Goal: Communication & Community: Answer question/provide support

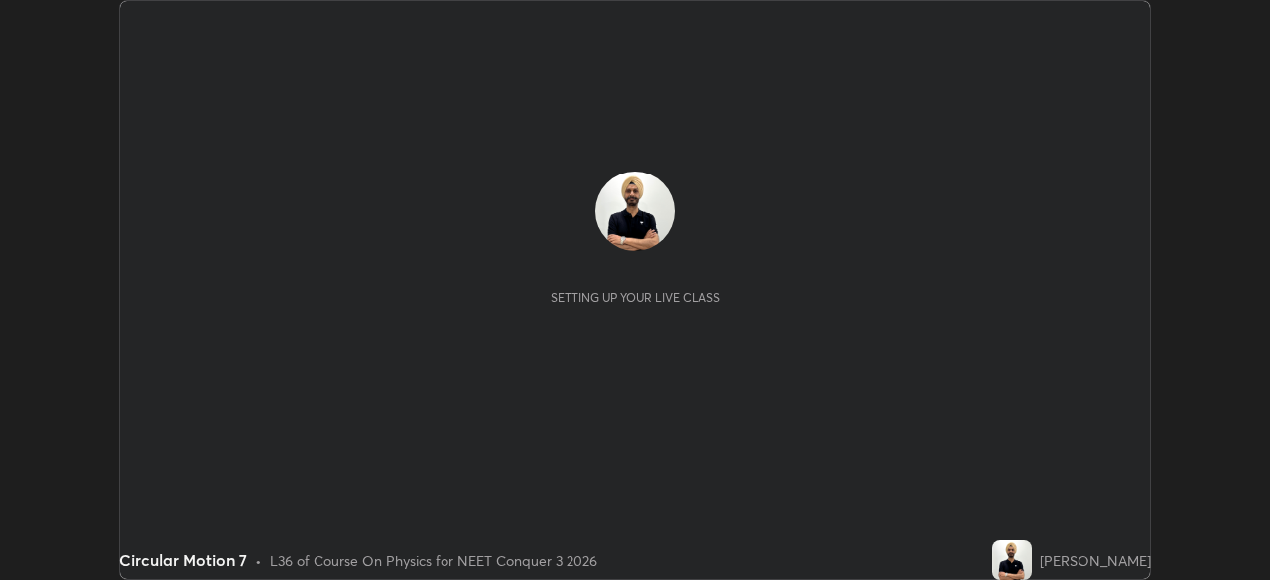
scroll to position [580, 1269]
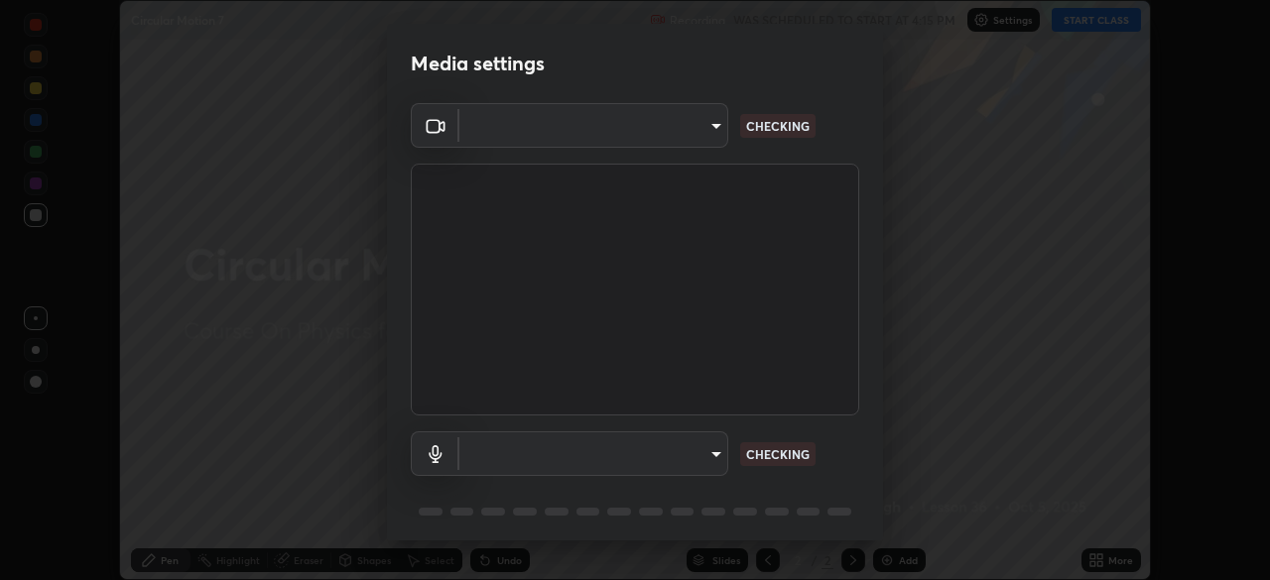
type input "14b787caa3234b54c591ffd1cb0d0a7c9d8495057a62f752d7397f13ea7eb8b5"
click at [710, 458] on body "Erase all Circular Motion 7 Recording WAS SCHEDULED TO START AT 4:15 PM Setting…" at bounding box center [635, 290] width 1270 height 580
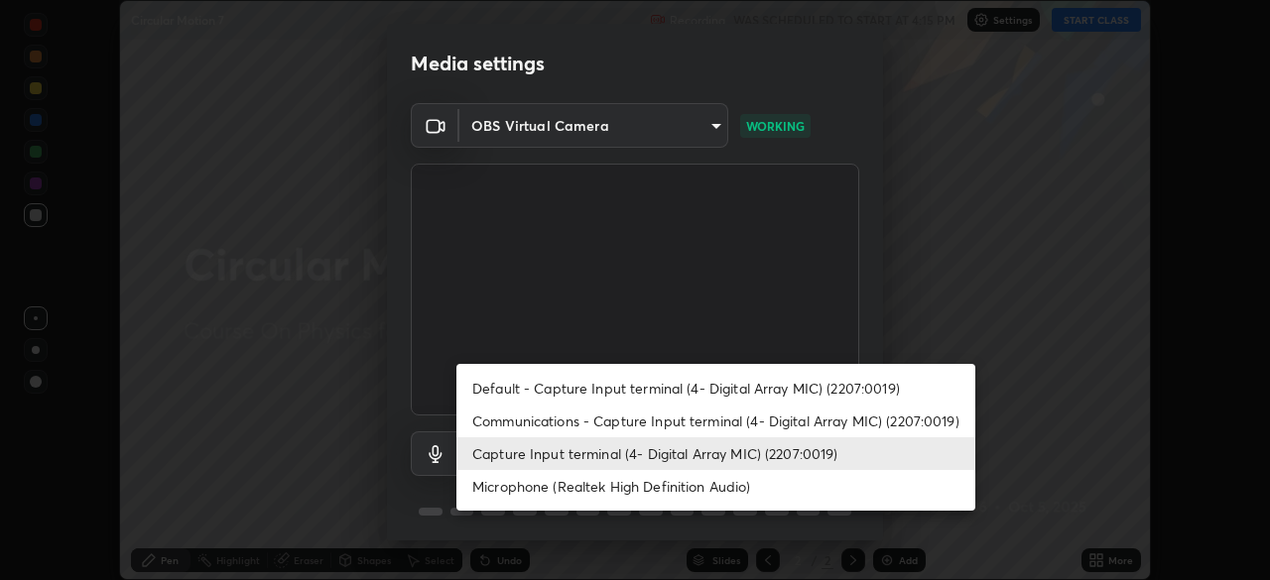
click at [687, 422] on li "Communications - Capture Input terminal (4- Digital Array MIC) (2207:0019)" at bounding box center [715, 421] width 519 height 33
type input "communications"
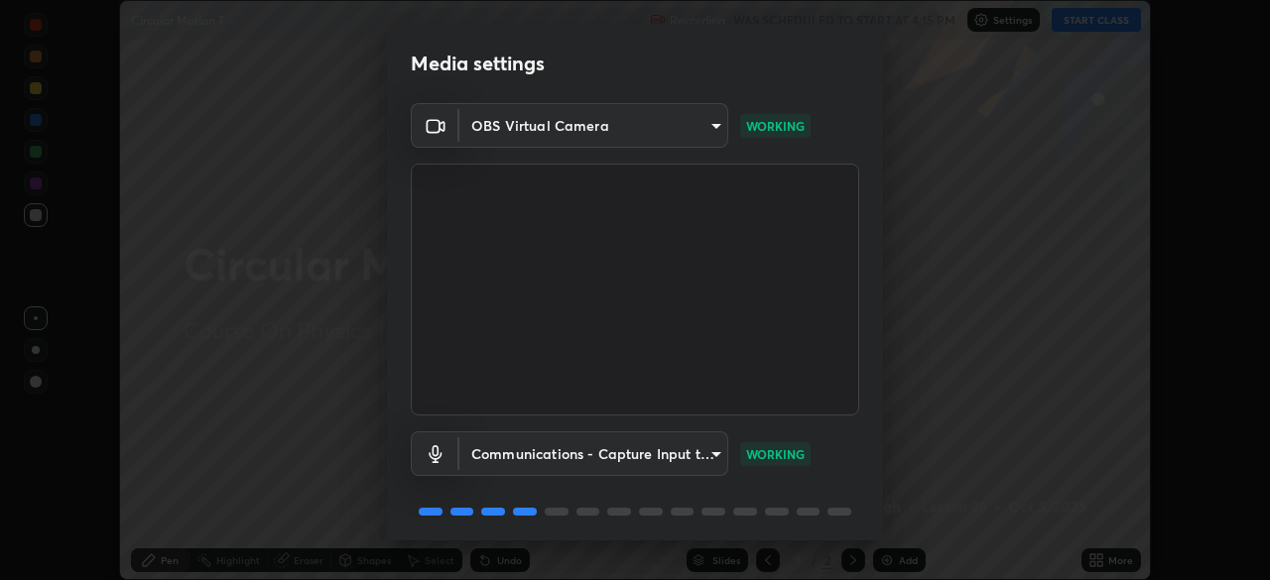
scroll to position [70, 0]
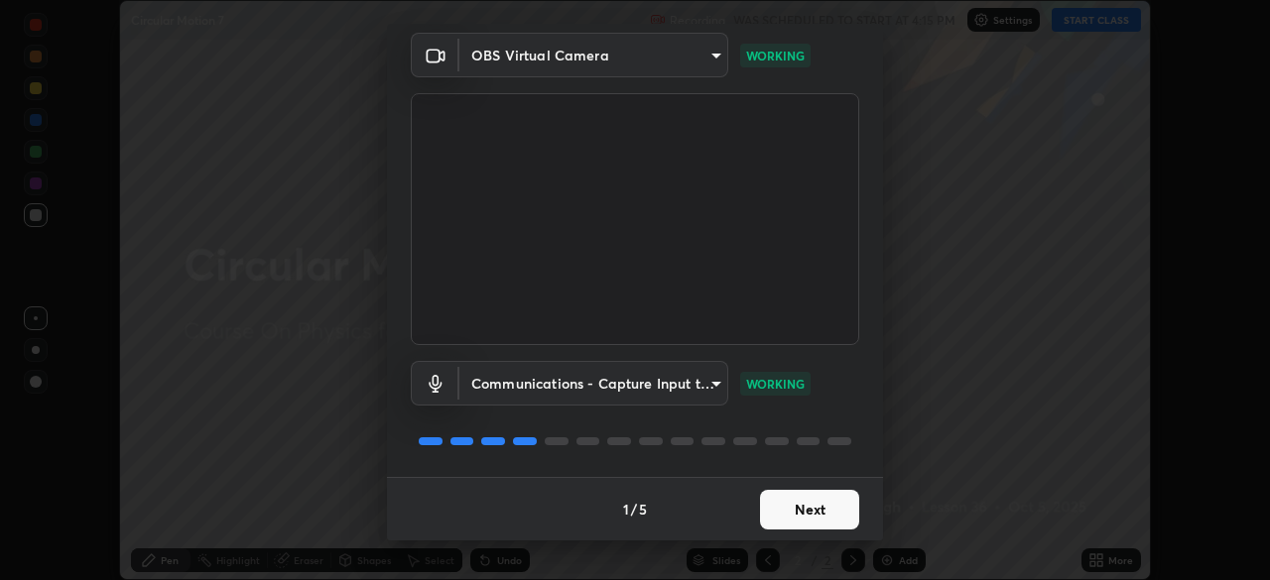
click at [824, 507] on button "Next" at bounding box center [809, 510] width 99 height 40
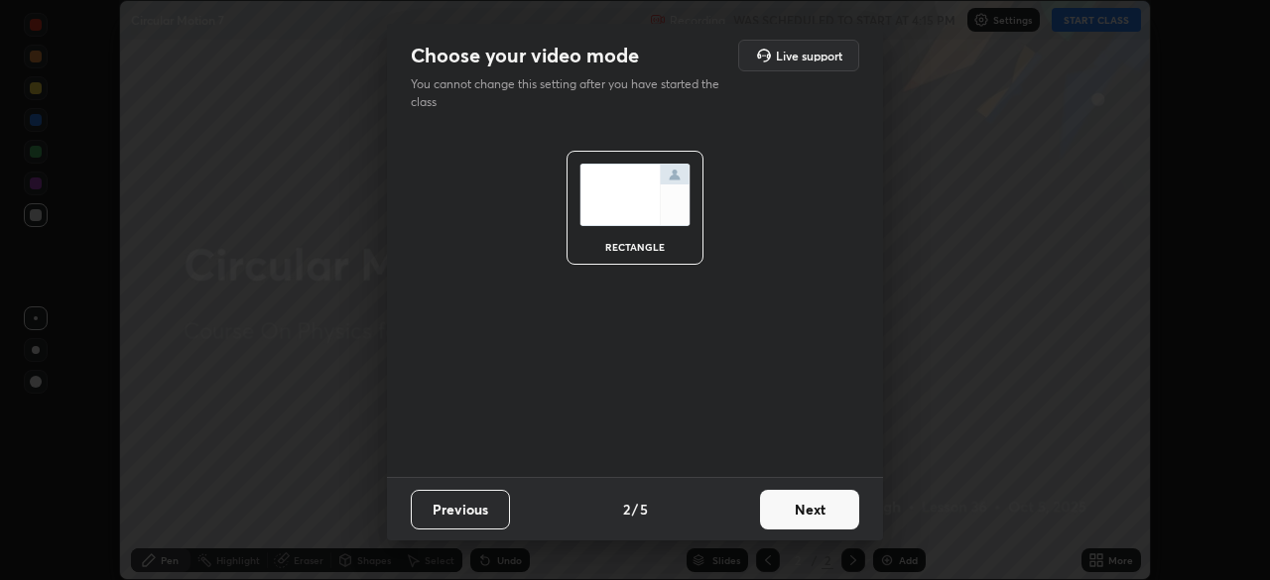
click at [825, 513] on button "Next" at bounding box center [809, 510] width 99 height 40
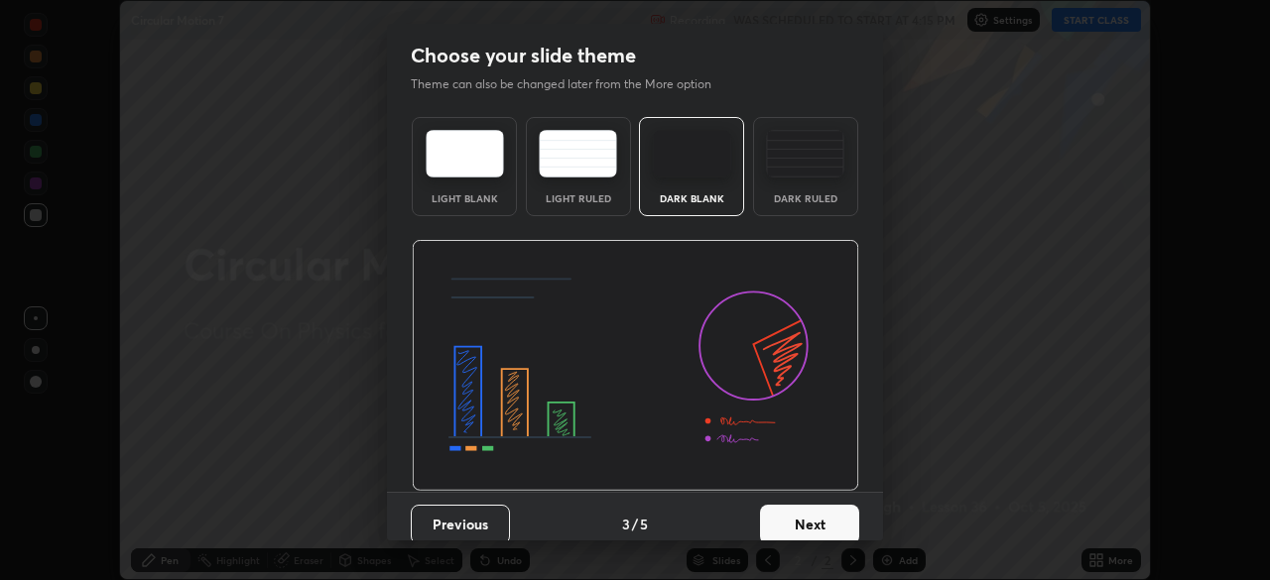
click at [831, 513] on button "Next" at bounding box center [809, 525] width 99 height 40
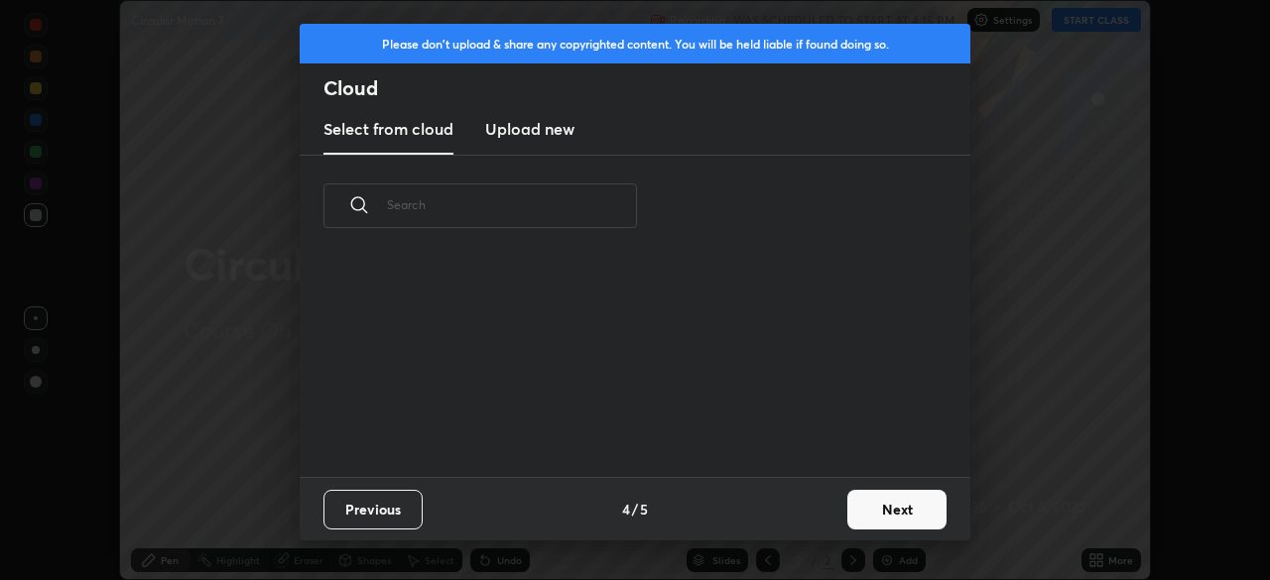
click at [851, 522] on button "Next" at bounding box center [896, 510] width 99 height 40
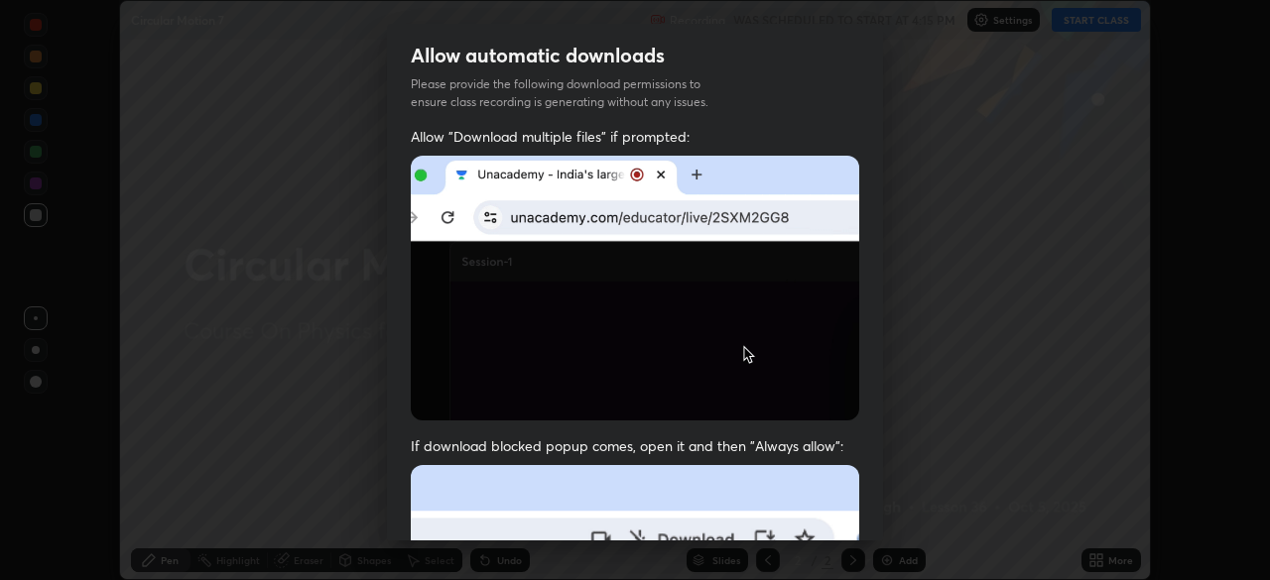
click at [885, 508] on div "Allow automatic downloads Please provide the following download permissions to …" at bounding box center [635, 290] width 1270 height 580
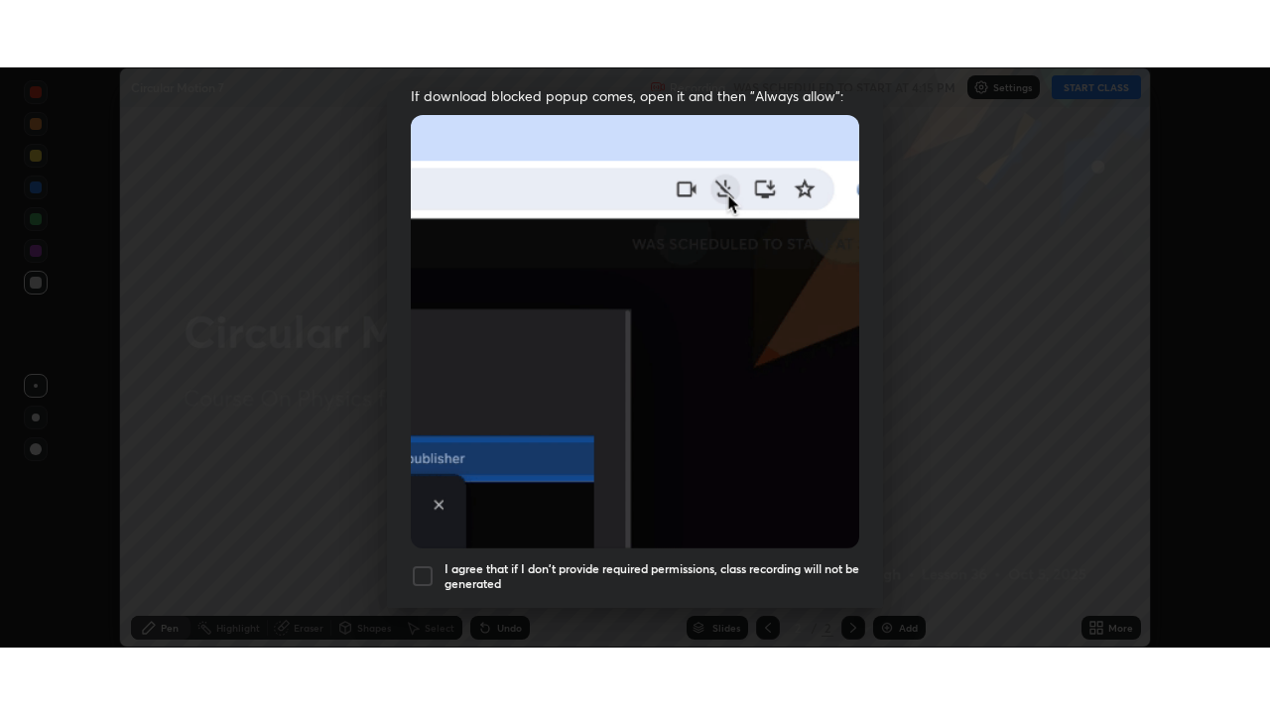
scroll to position [475, 0]
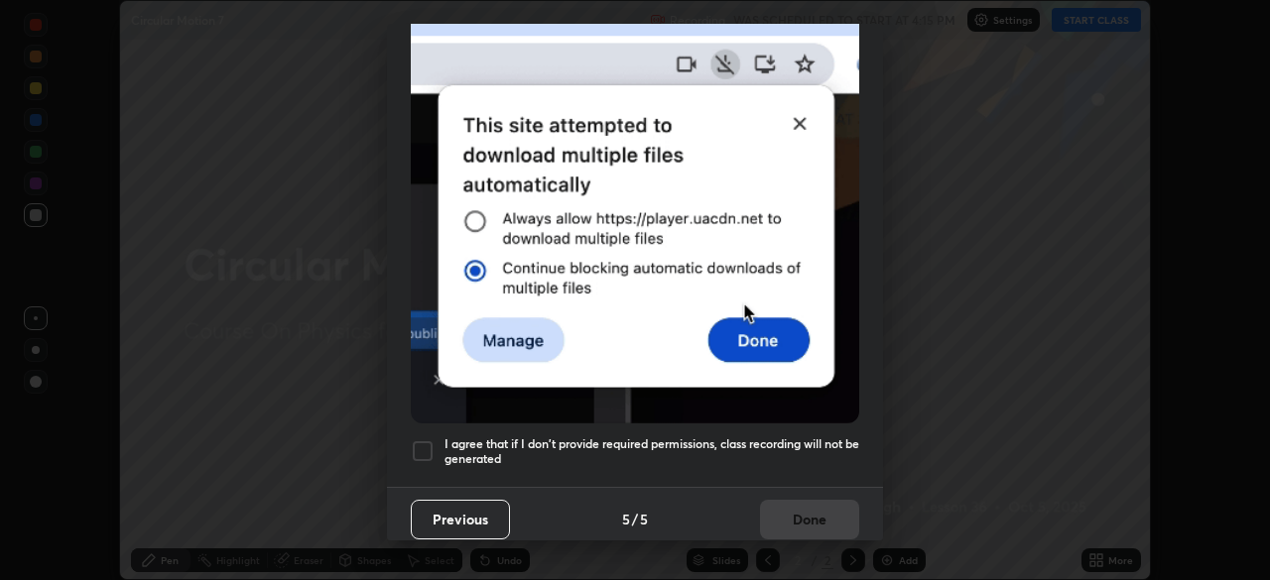
click at [415, 446] on div at bounding box center [423, 452] width 24 height 24
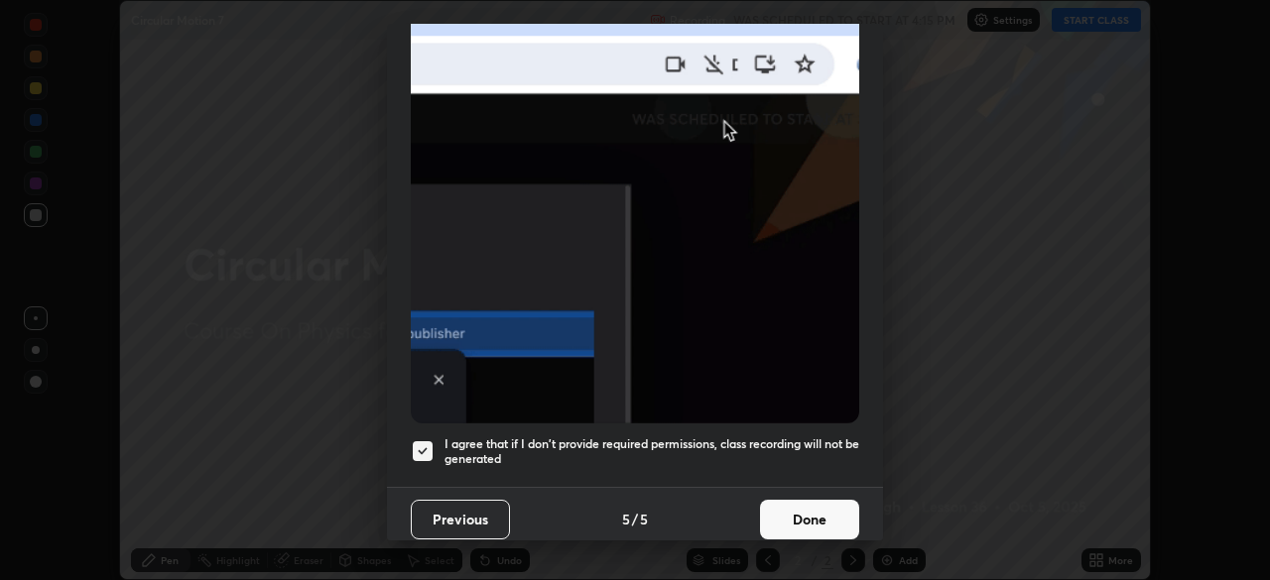
click at [823, 509] on button "Done" at bounding box center [809, 520] width 99 height 40
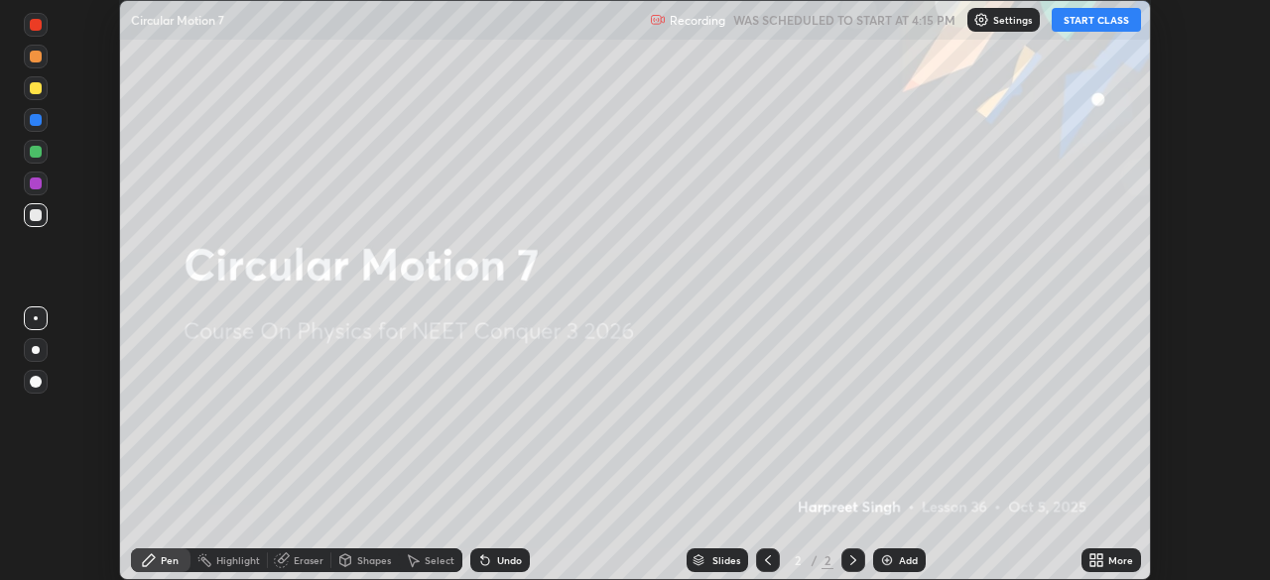
click at [1092, 22] on button "START CLASS" at bounding box center [1096, 20] width 89 height 24
click at [1121, 558] on div "More" at bounding box center [1120, 561] width 25 height 10
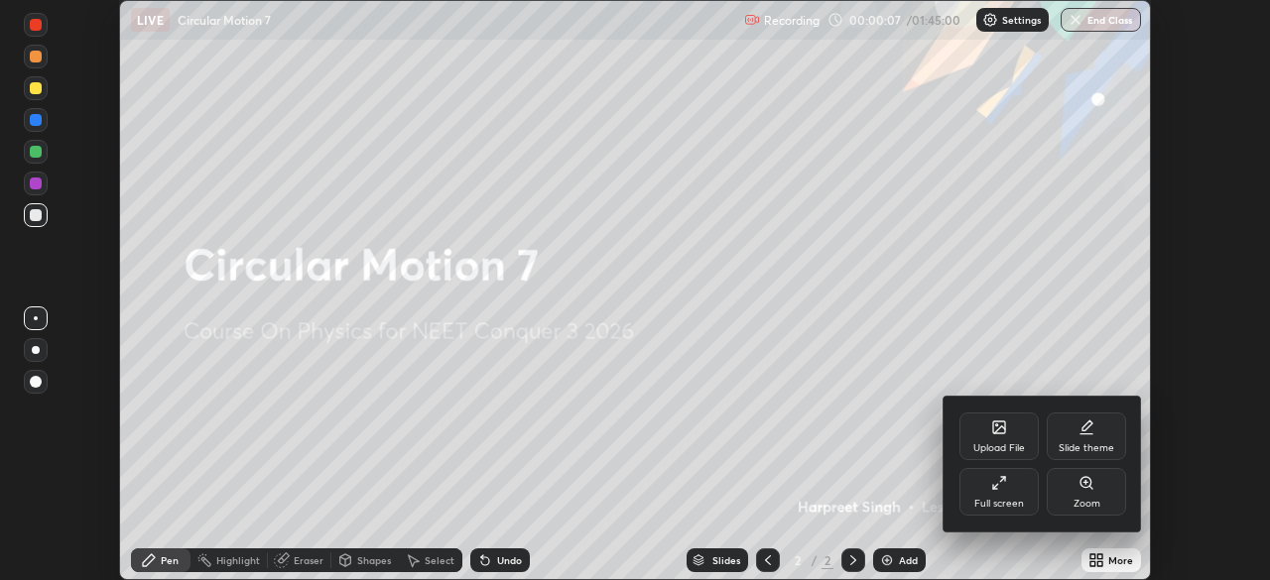
click at [908, 561] on div at bounding box center [635, 290] width 1270 height 580
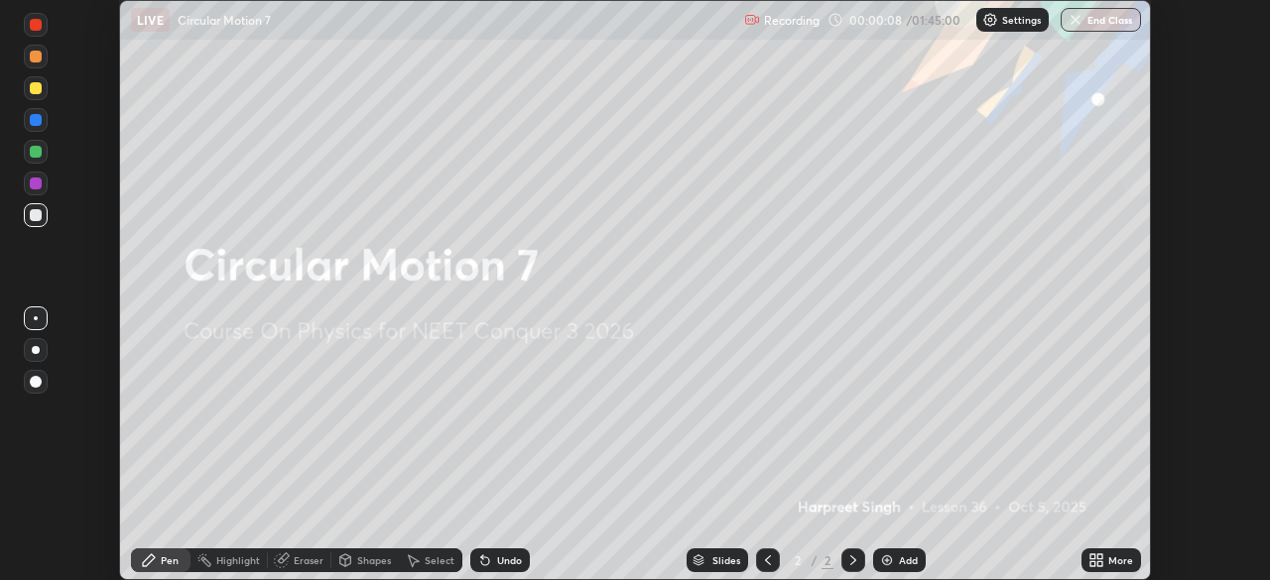
click at [1119, 562] on div "More" at bounding box center [1120, 561] width 25 height 10
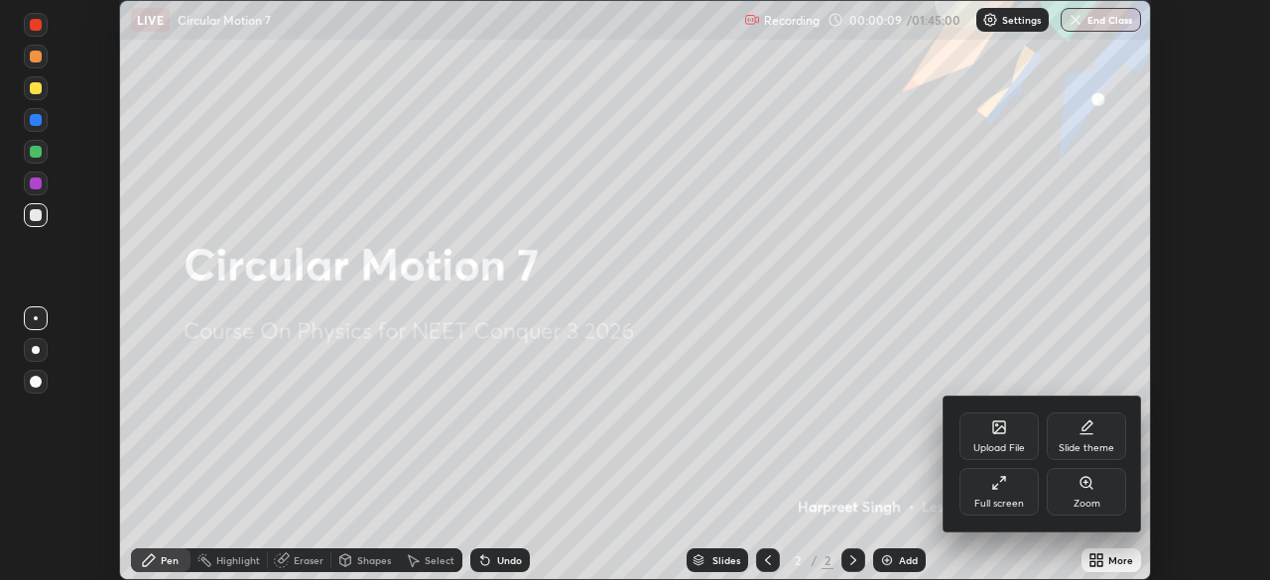
click at [1000, 489] on icon at bounding box center [999, 483] width 16 height 16
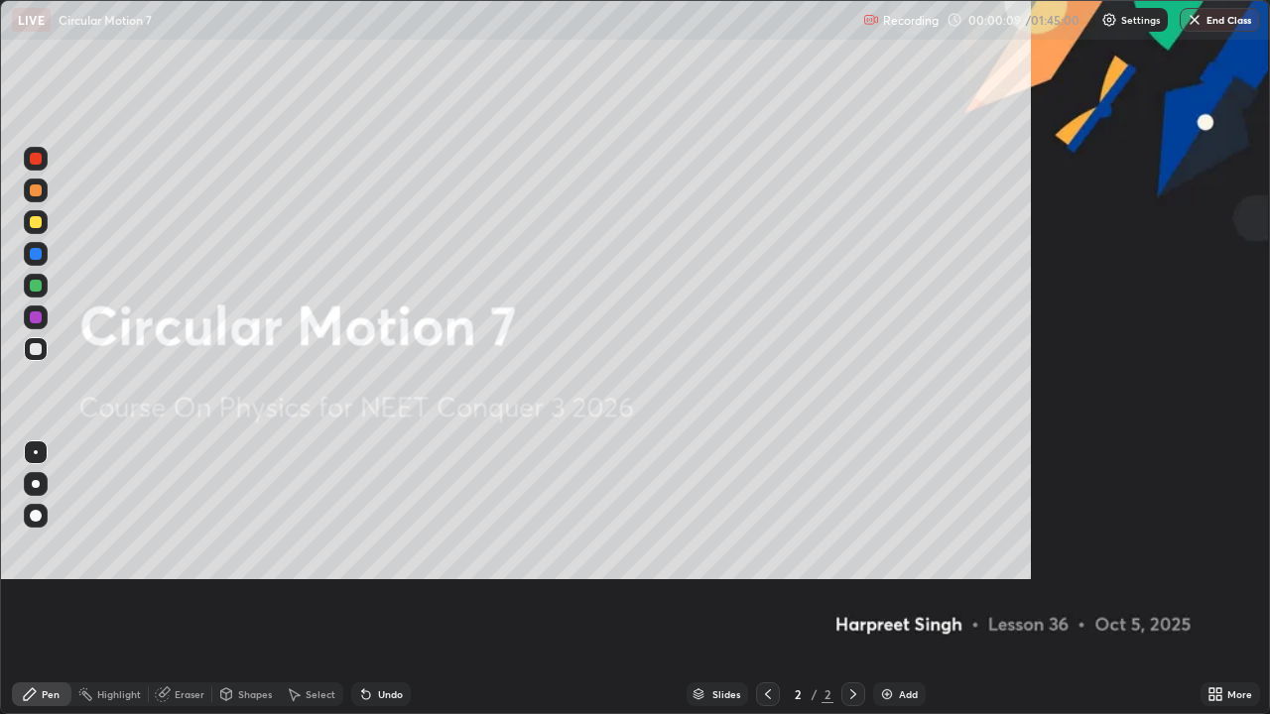
scroll to position [714, 1270]
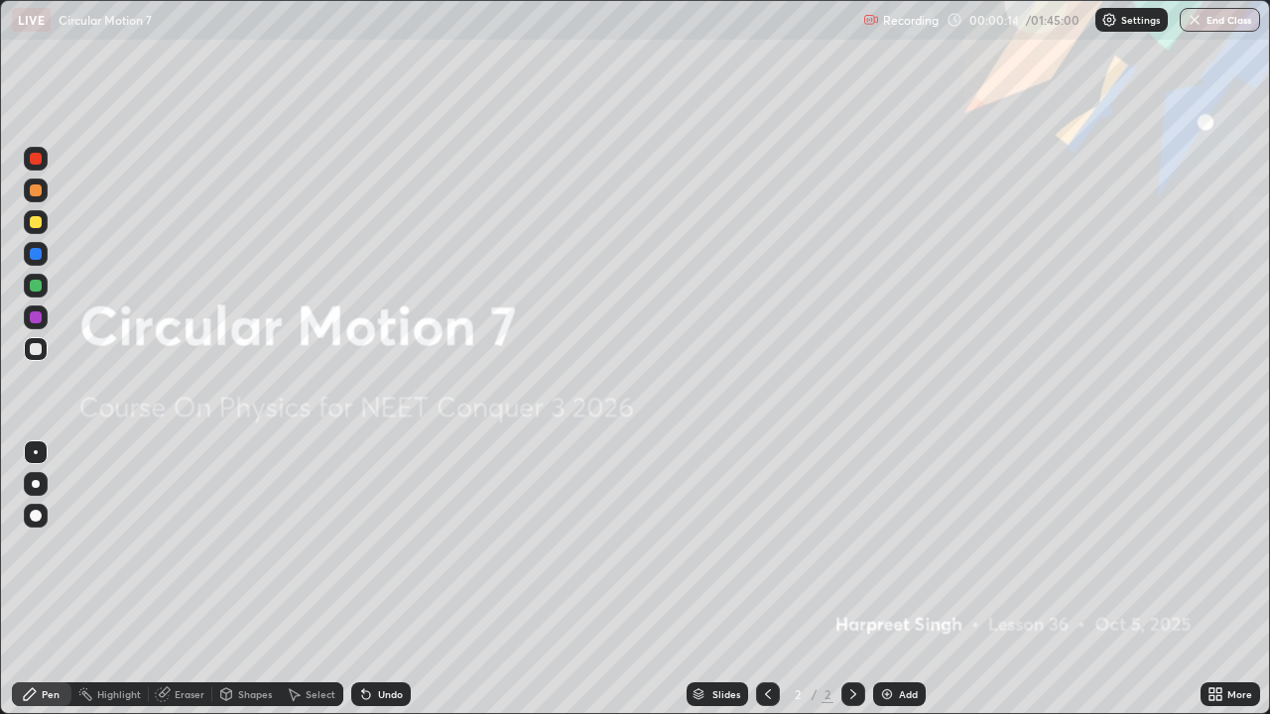
click at [902, 579] on div "Add" at bounding box center [908, 695] width 19 height 10
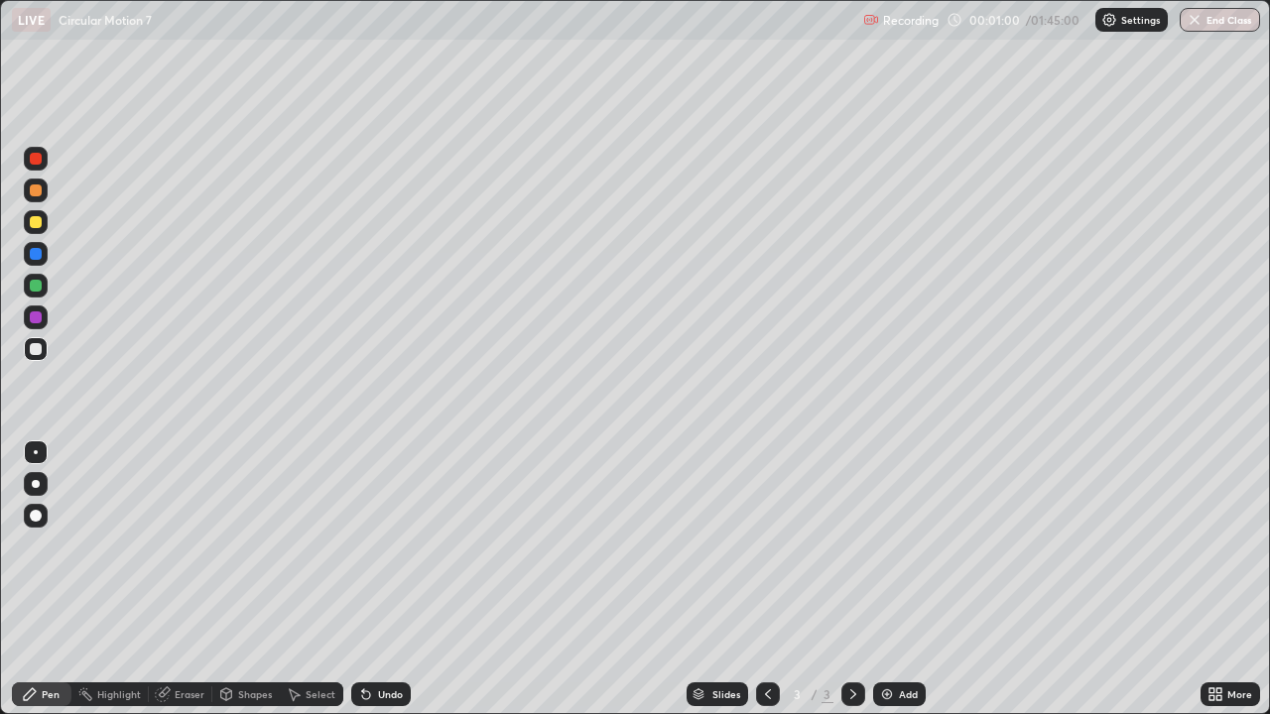
click at [40, 222] on div at bounding box center [36, 222] width 12 height 12
click at [903, 579] on div "Add" at bounding box center [908, 695] width 19 height 10
click at [38, 352] on div at bounding box center [36, 349] width 12 height 12
click at [40, 286] on div at bounding box center [36, 286] width 12 height 12
click at [38, 352] on div at bounding box center [36, 349] width 12 height 12
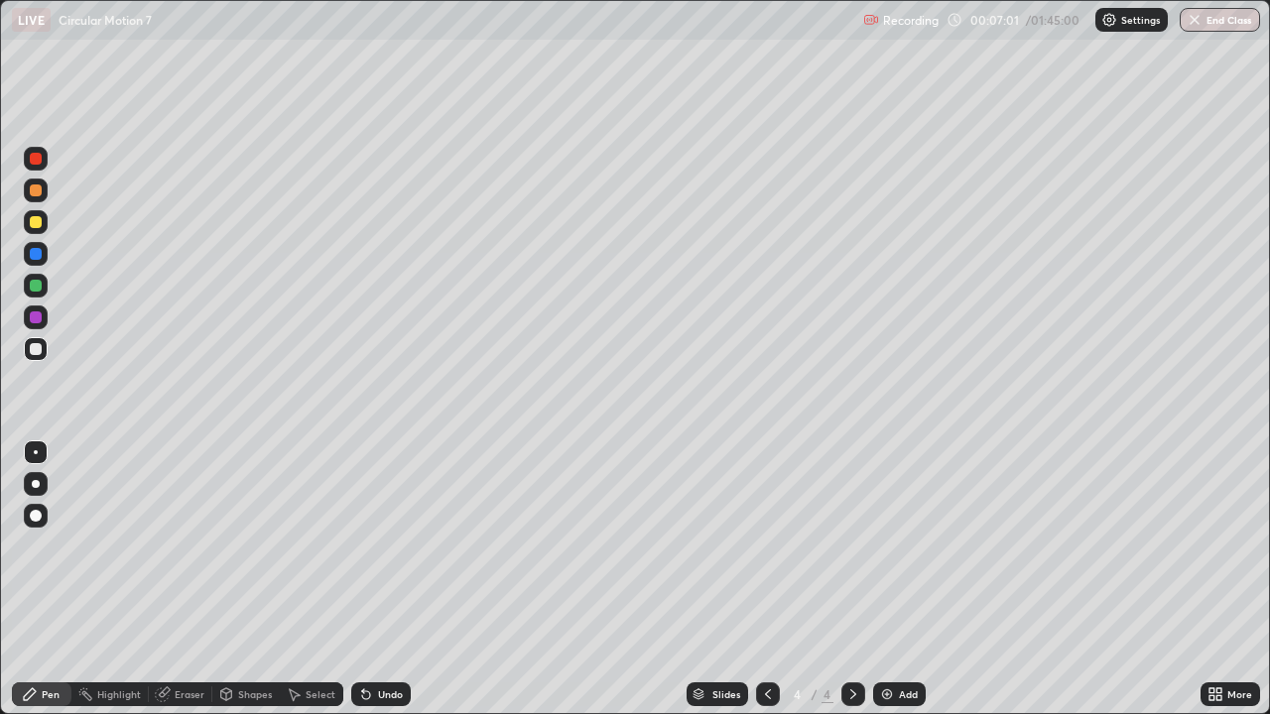
click at [35, 226] on div at bounding box center [36, 222] width 12 height 12
click at [34, 289] on div at bounding box center [36, 286] width 12 height 12
click at [46, 349] on div at bounding box center [36, 349] width 24 height 24
click at [908, 579] on div "Add" at bounding box center [908, 695] width 19 height 10
click at [900, 579] on div "Add" at bounding box center [908, 695] width 19 height 10
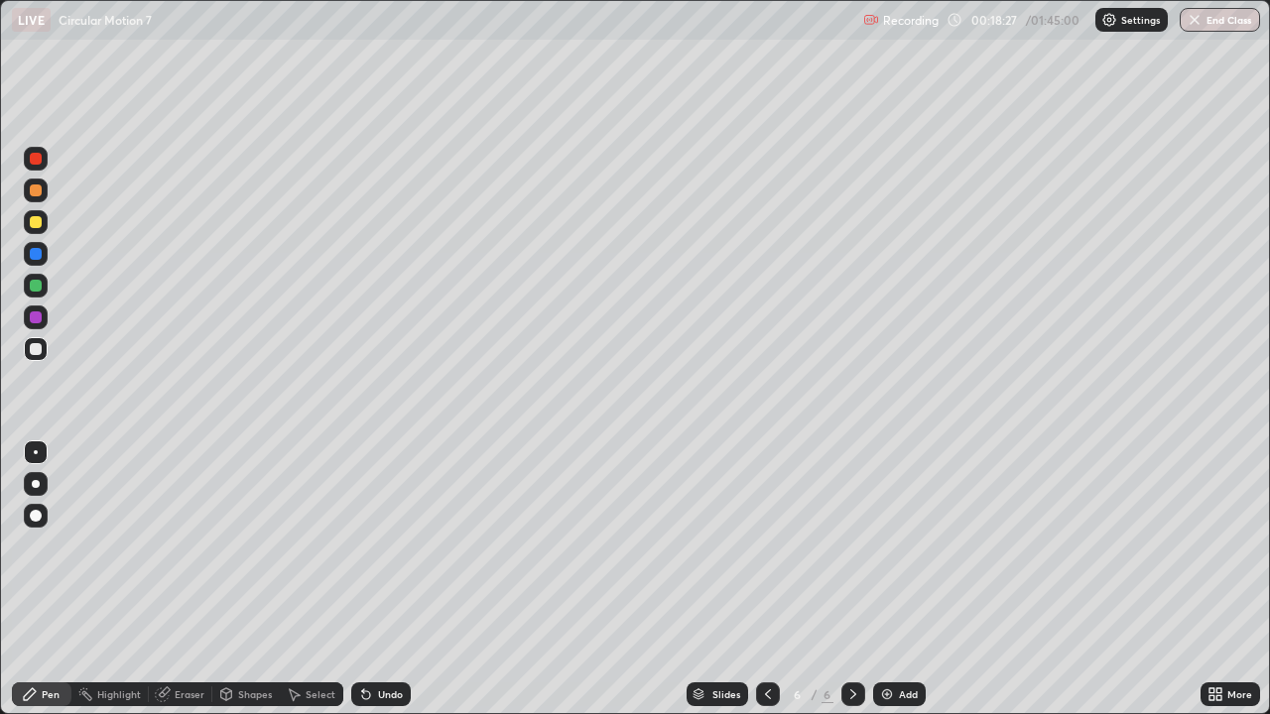
click at [190, 579] on div "Eraser" at bounding box center [190, 695] width 30 height 10
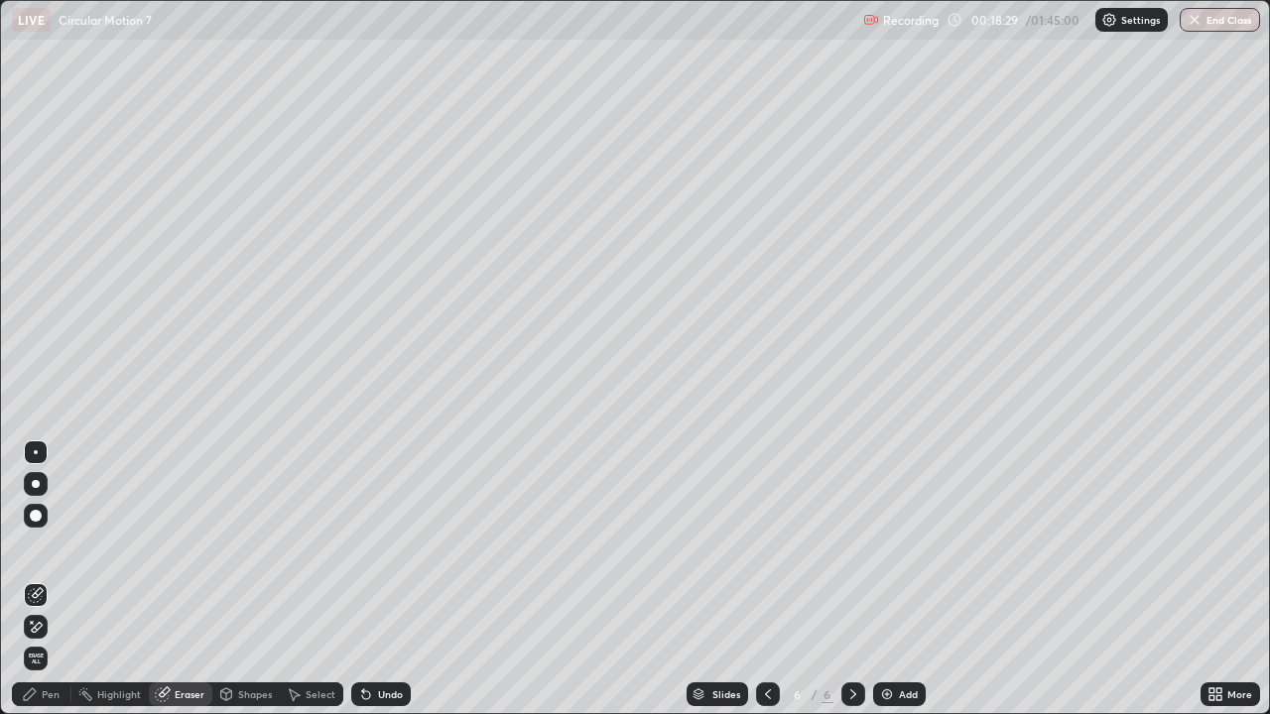
click at [50, 579] on div "Pen" at bounding box center [42, 695] width 60 height 24
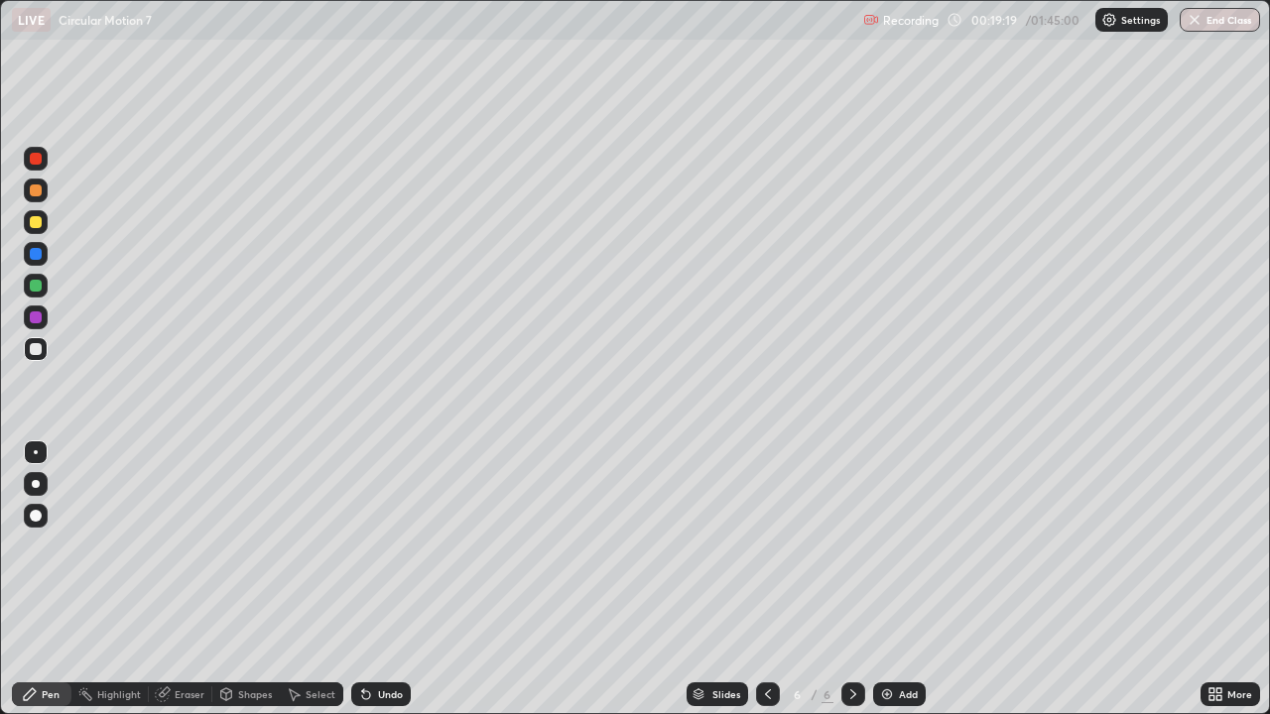
click at [35, 223] on div at bounding box center [36, 222] width 12 height 12
click at [39, 157] on div at bounding box center [36, 159] width 12 height 12
click at [40, 224] on div at bounding box center [36, 222] width 12 height 12
click at [183, 579] on div "Eraser" at bounding box center [181, 695] width 64 height 24
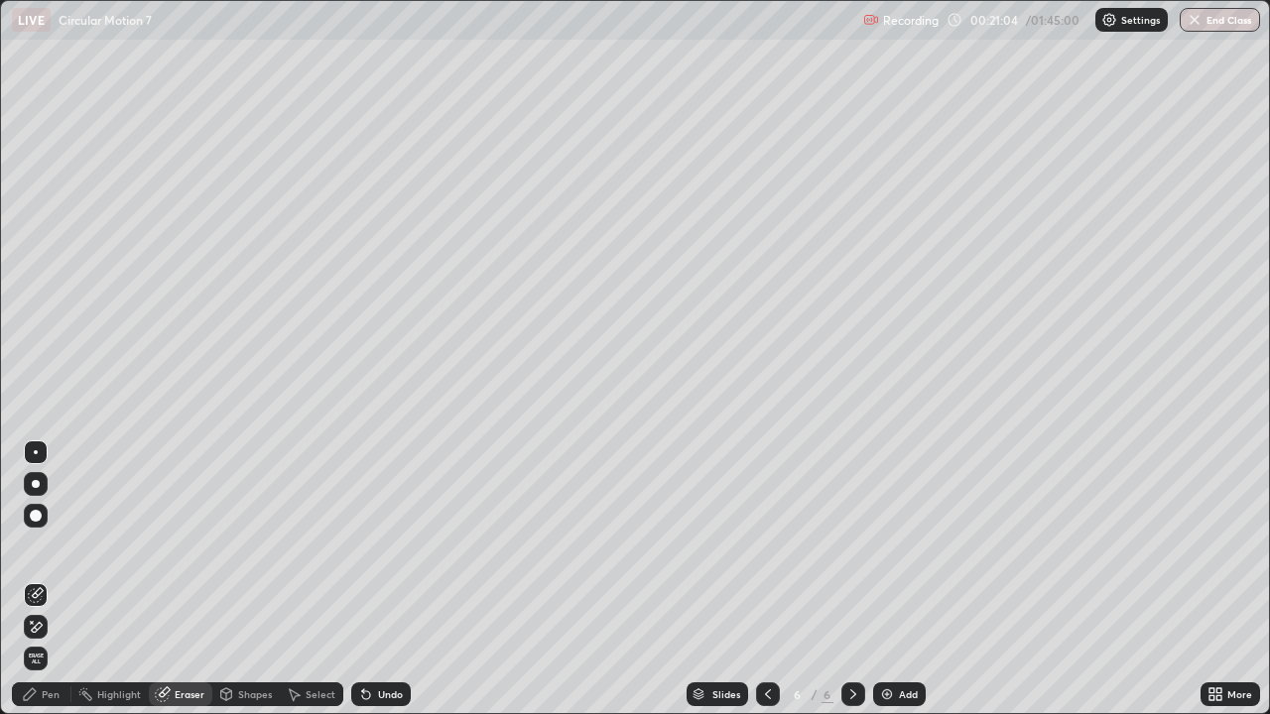
click at [48, 579] on div "Pen" at bounding box center [42, 695] width 60 height 24
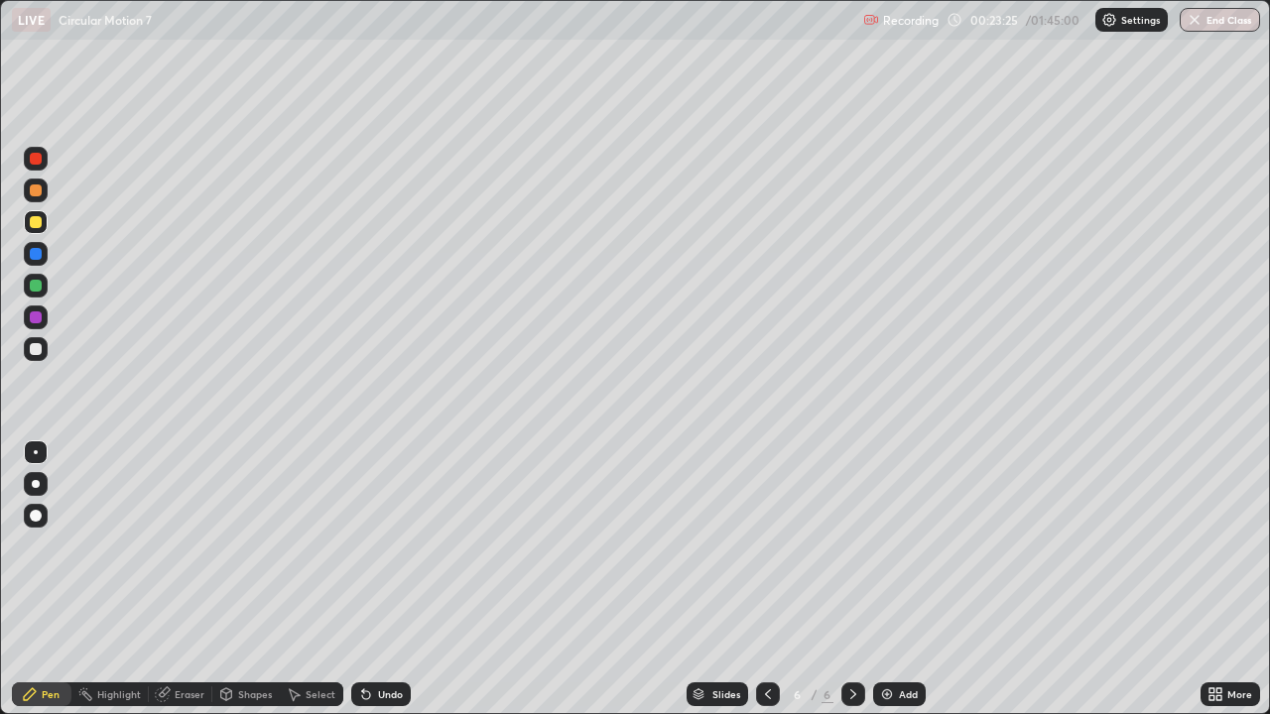
click at [908, 579] on div "Add" at bounding box center [908, 695] width 19 height 10
click at [36, 352] on div at bounding box center [36, 349] width 12 height 12
click at [46, 288] on div at bounding box center [36, 286] width 24 height 24
click at [43, 259] on div at bounding box center [36, 254] width 24 height 24
click at [36, 354] on div at bounding box center [36, 349] width 12 height 12
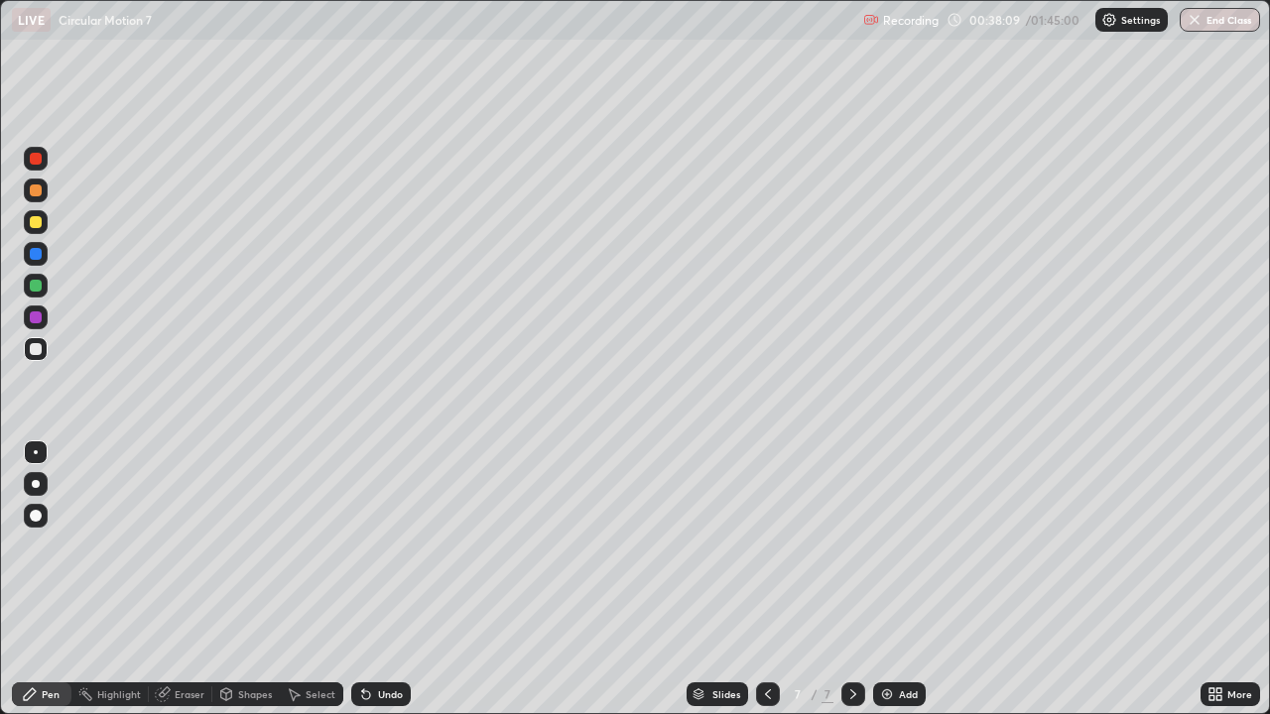
click at [37, 354] on div at bounding box center [36, 349] width 12 height 12
click at [194, 579] on div "Eraser" at bounding box center [181, 695] width 64 height 24
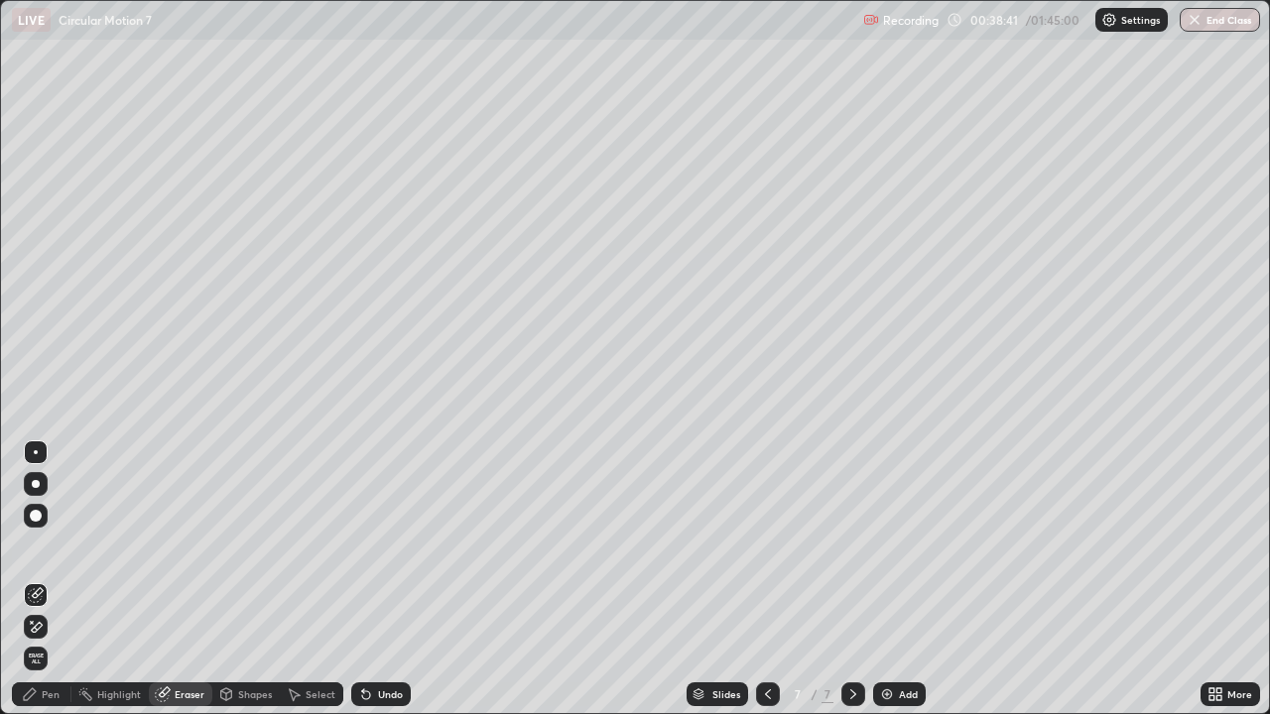
click at [57, 579] on div "Pen" at bounding box center [51, 695] width 18 height 10
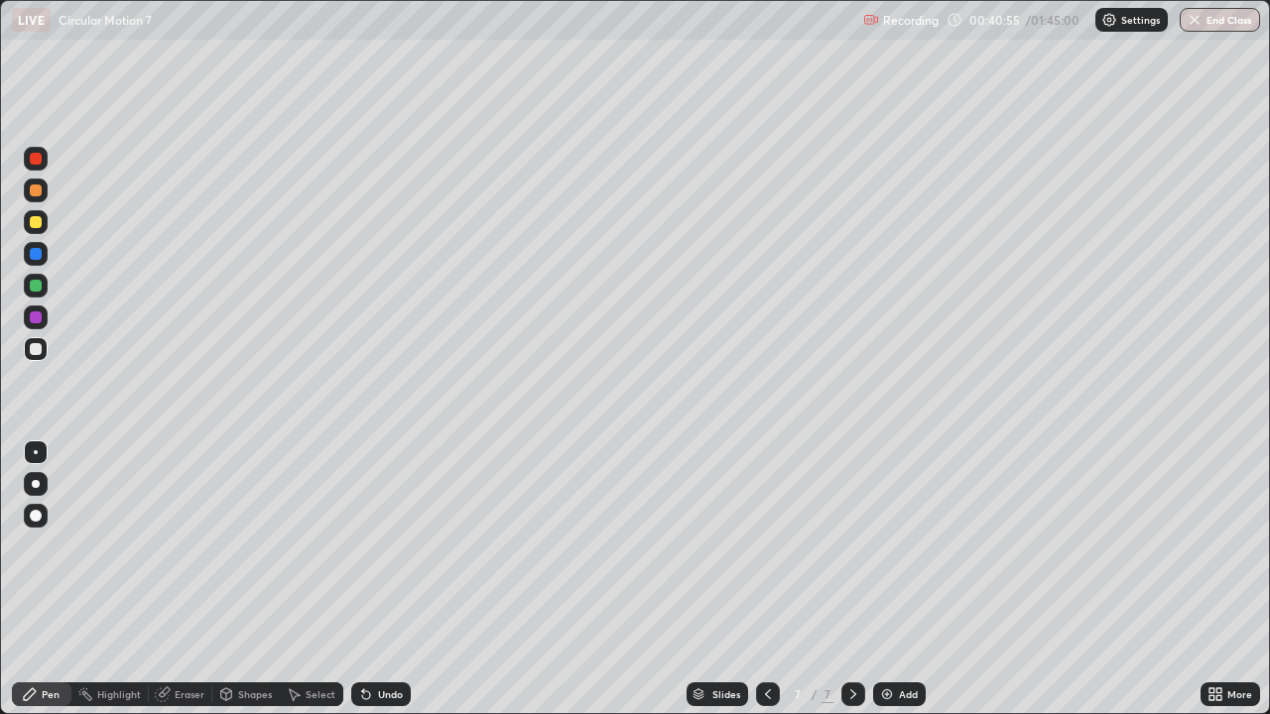
click at [184, 579] on div "Eraser" at bounding box center [190, 695] width 30 height 10
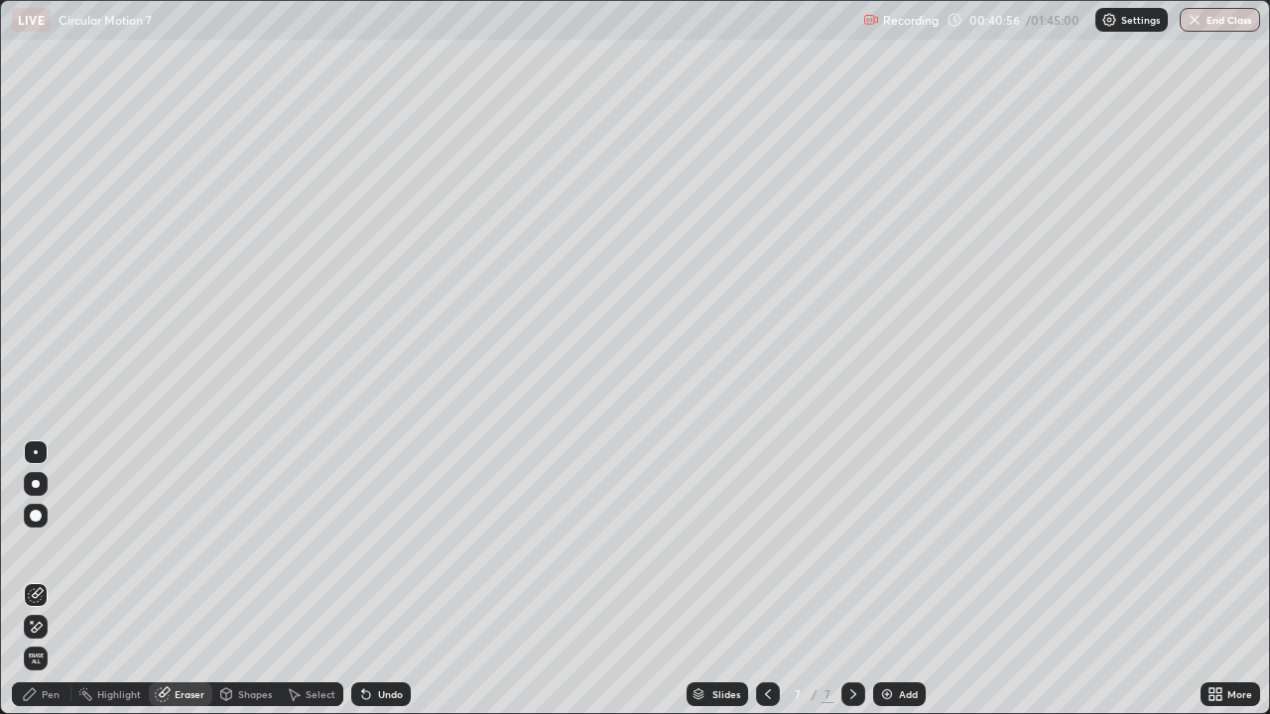
click at [45, 579] on div "Pen" at bounding box center [51, 695] width 18 height 10
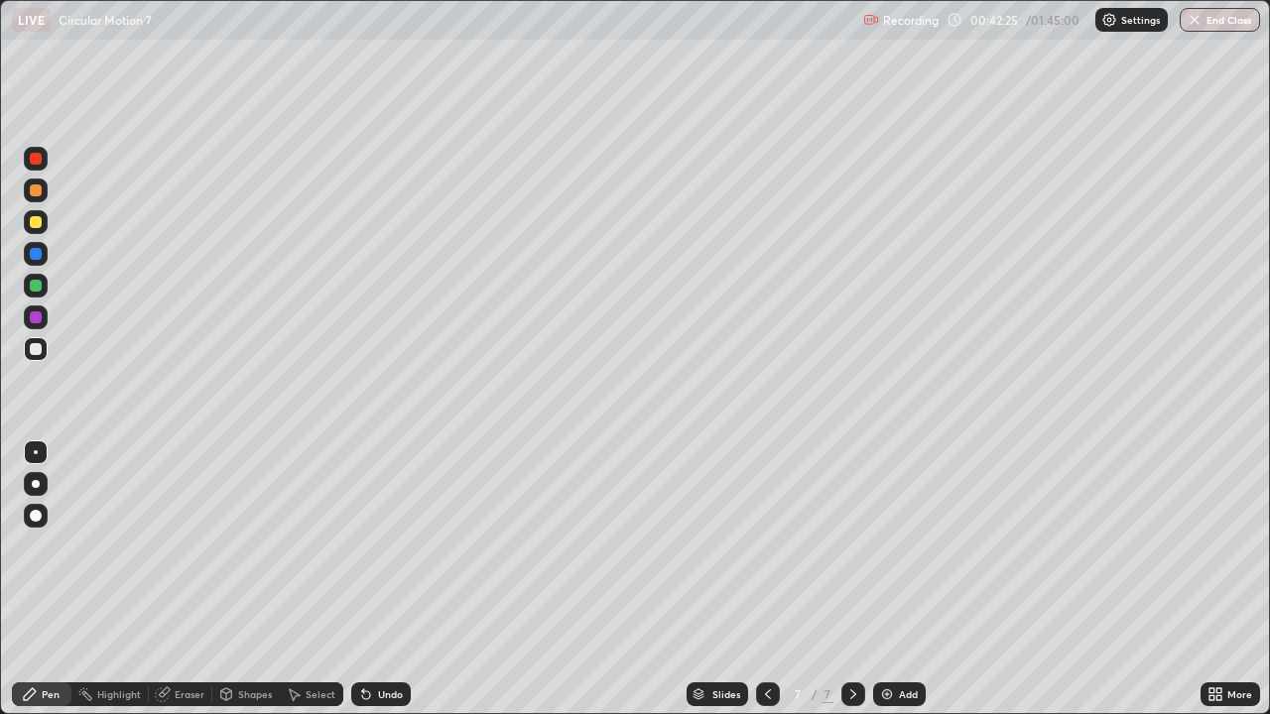
click at [908, 579] on div "Add" at bounding box center [908, 695] width 19 height 10
click at [39, 220] on div at bounding box center [36, 222] width 12 height 12
click at [28, 349] on div at bounding box center [36, 349] width 24 height 24
click at [48, 163] on div at bounding box center [36, 159] width 32 height 32
click at [37, 226] on div at bounding box center [36, 222] width 12 height 12
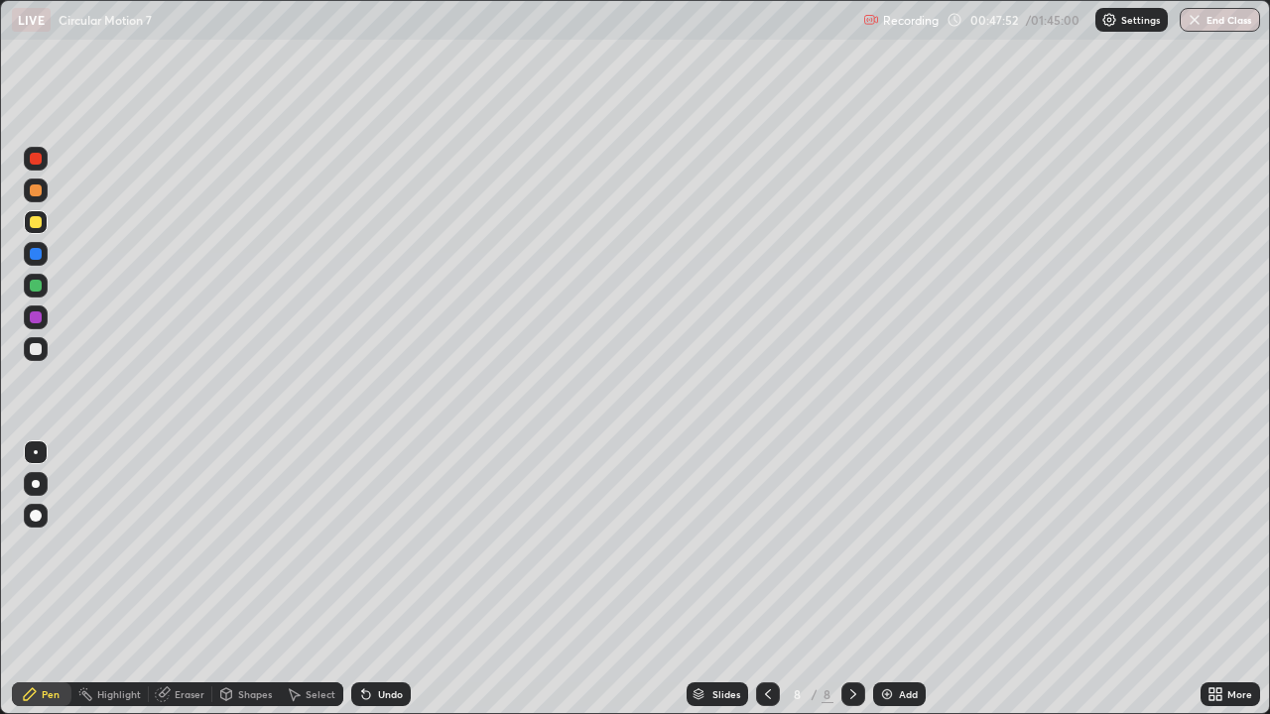
click at [30, 287] on div at bounding box center [36, 286] width 12 height 12
click at [908, 579] on div "Add" at bounding box center [908, 695] width 19 height 10
click at [39, 220] on div at bounding box center [36, 222] width 12 height 12
click at [32, 354] on div at bounding box center [36, 349] width 12 height 12
click at [185, 579] on div "Eraser" at bounding box center [181, 695] width 64 height 24
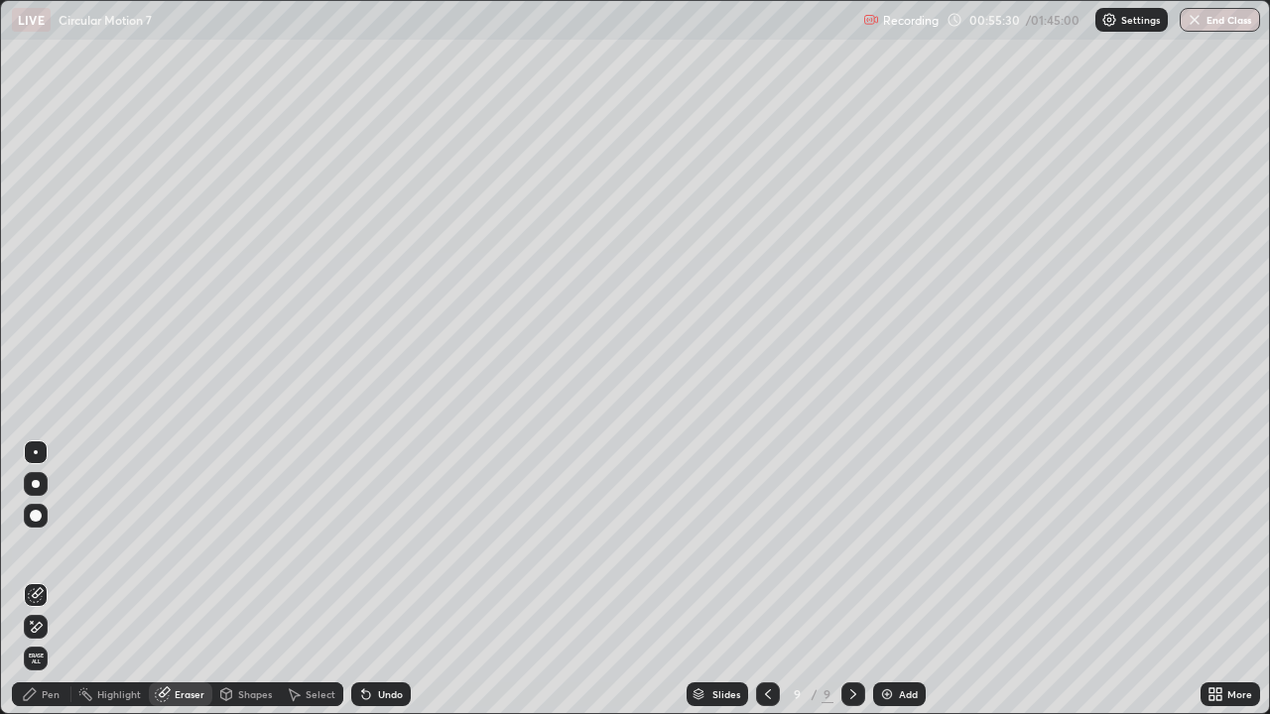
click at [56, 579] on div "Pen" at bounding box center [51, 695] width 18 height 10
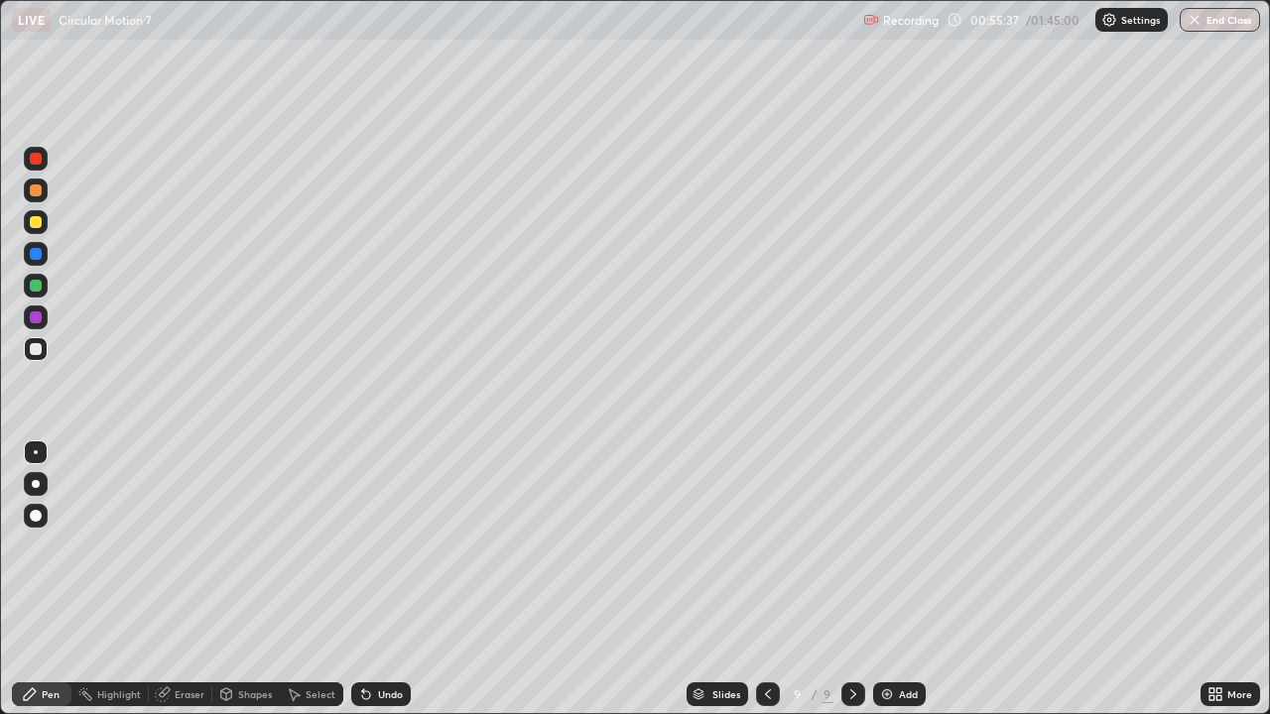
click at [175, 579] on div "Eraser" at bounding box center [190, 695] width 30 height 10
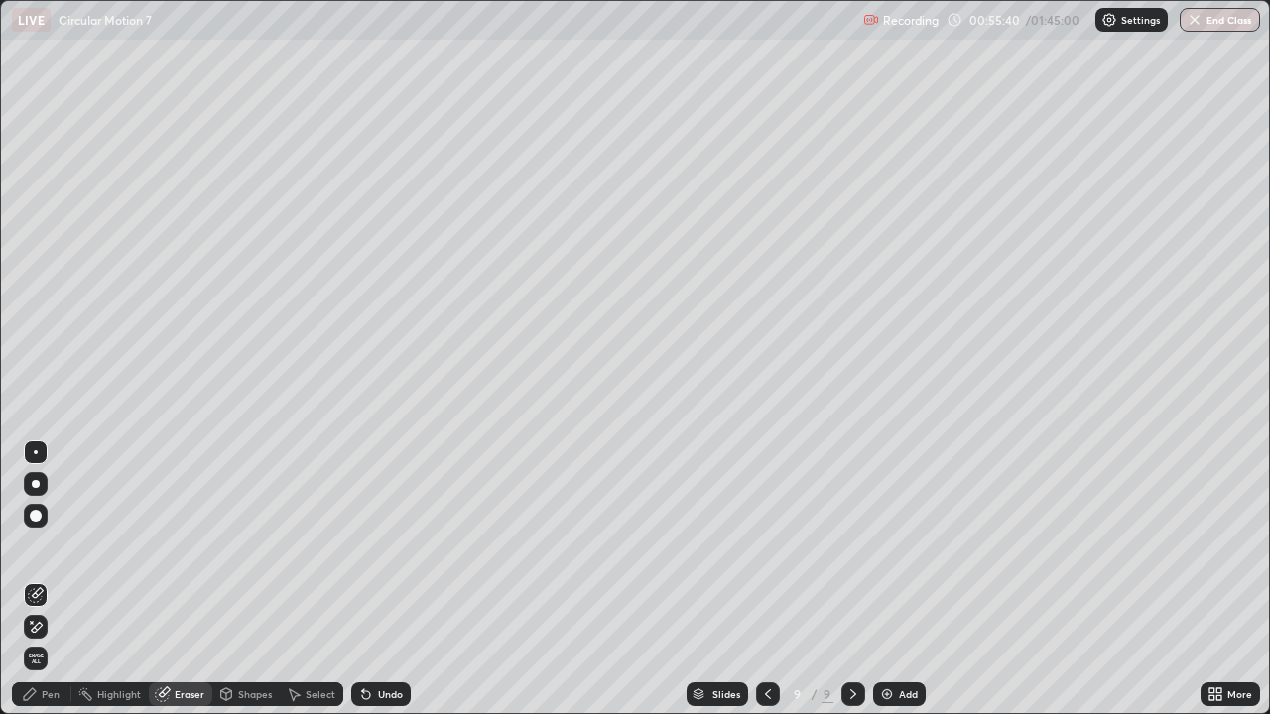
click at [53, 579] on div "Pen" at bounding box center [51, 695] width 18 height 10
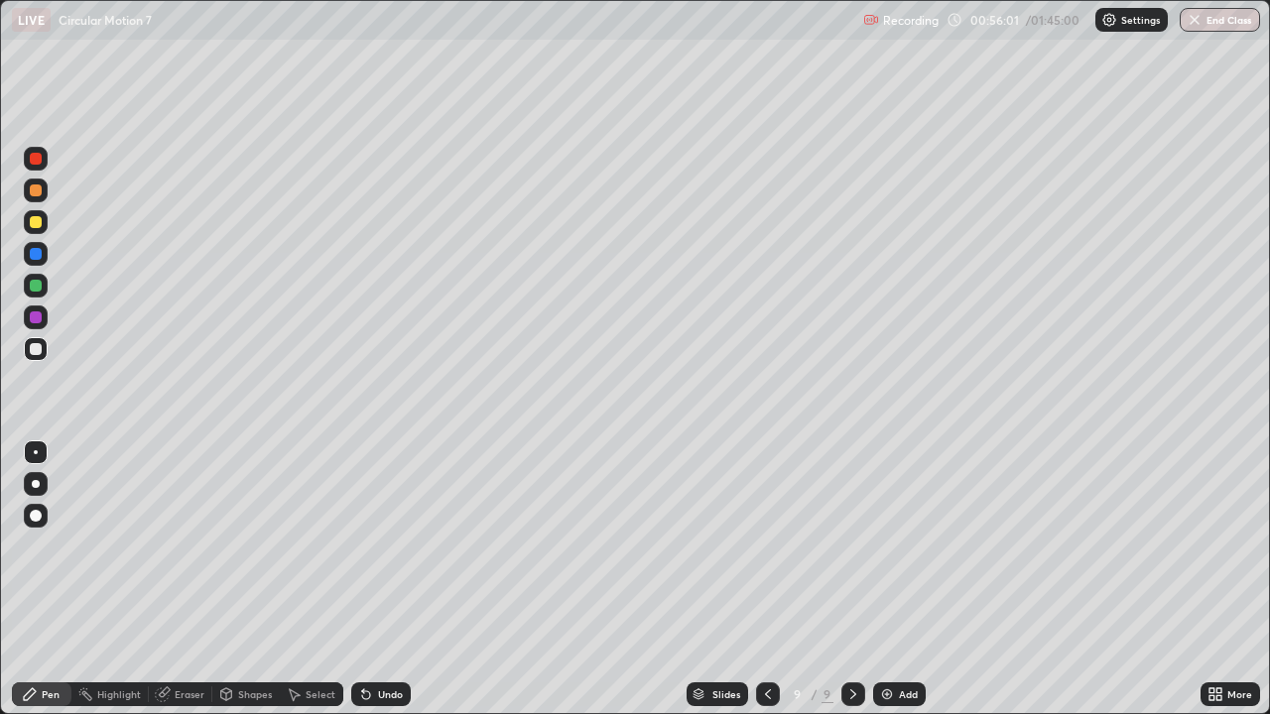
click at [177, 579] on div "Eraser" at bounding box center [190, 695] width 30 height 10
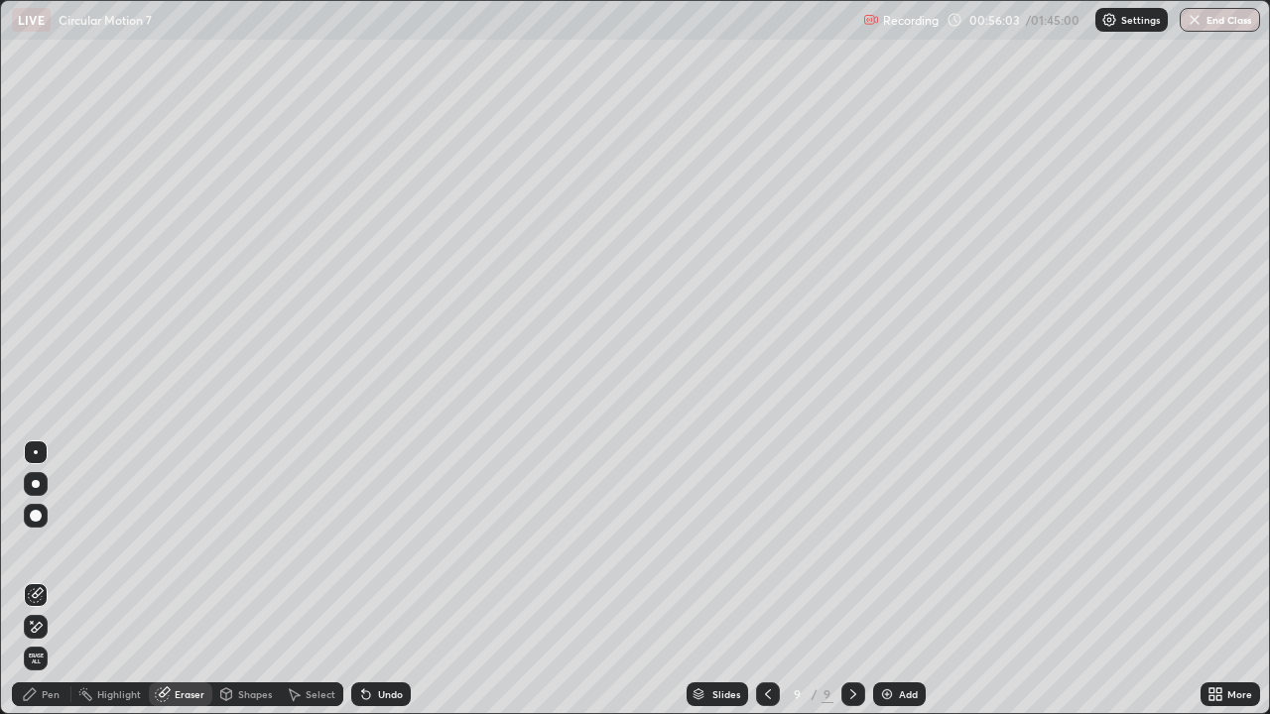
click at [49, 579] on div "Pen" at bounding box center [51, 695] width 18 height 10
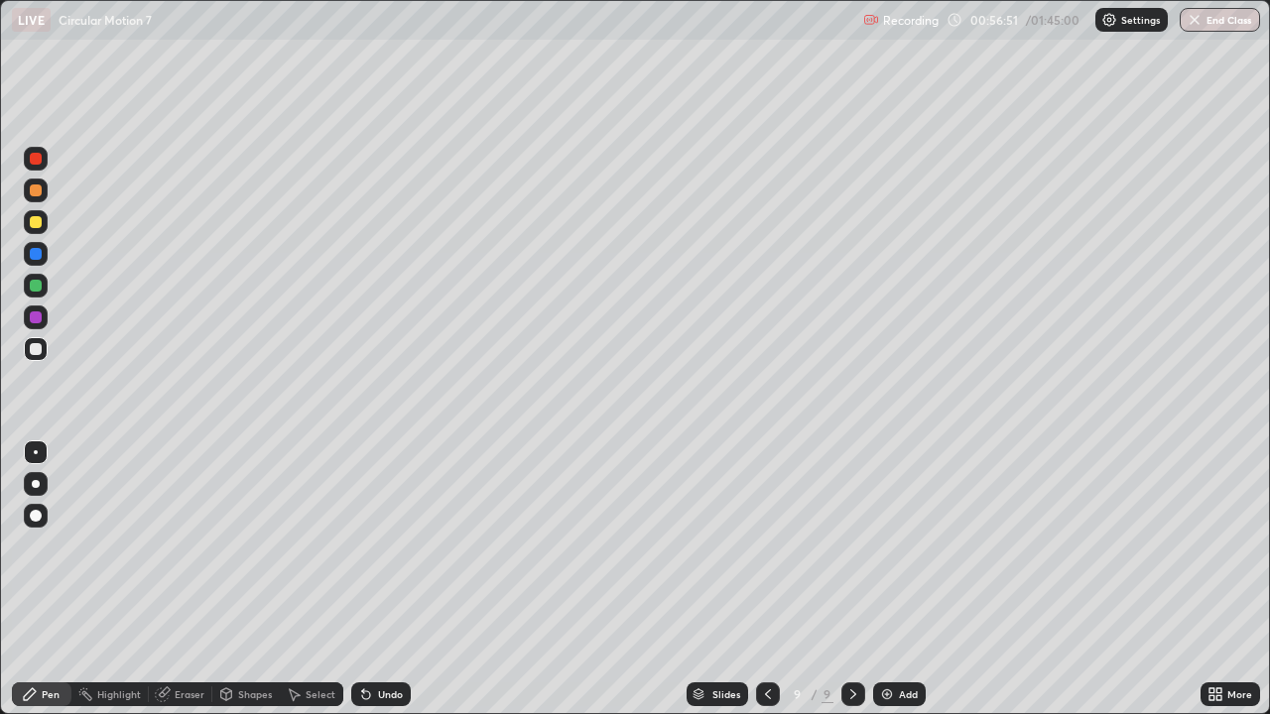
click at [190, 579] on div "Eraser" at bounding box center [190, 695] width 30 height 10
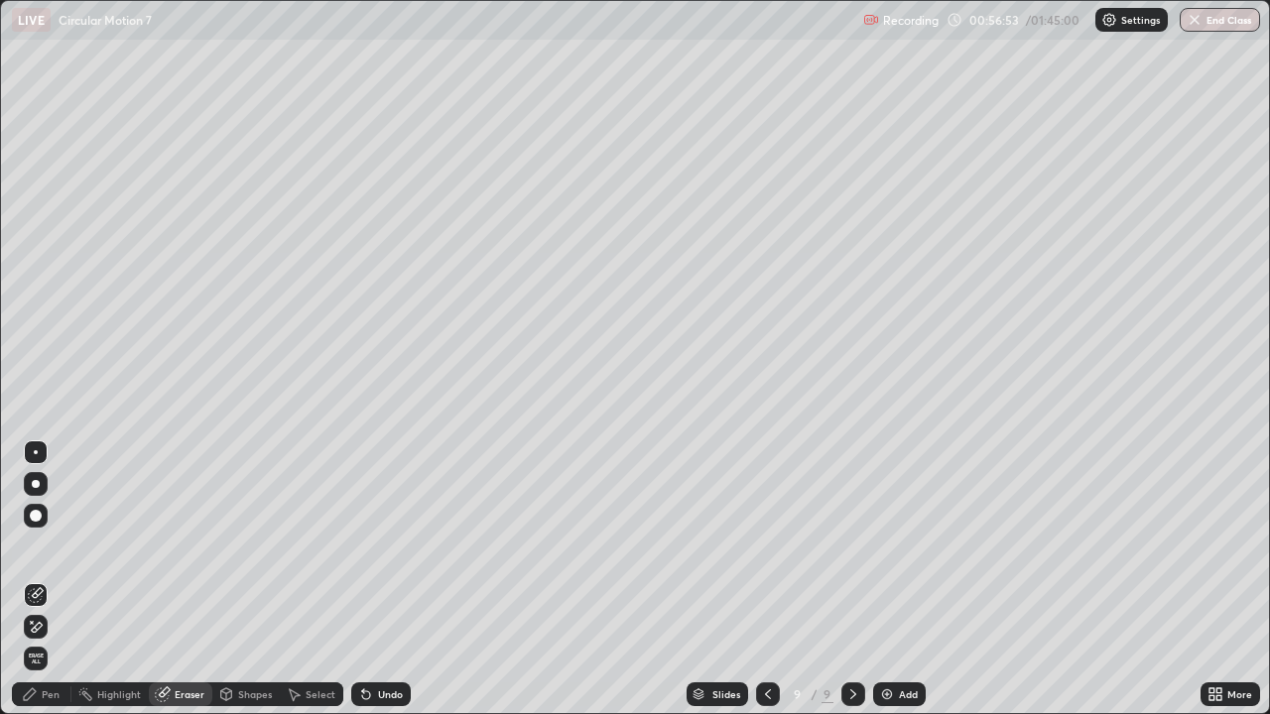
click at [56, 579] on div "Pen" at bounding box center [51, 695] width 18 height 10
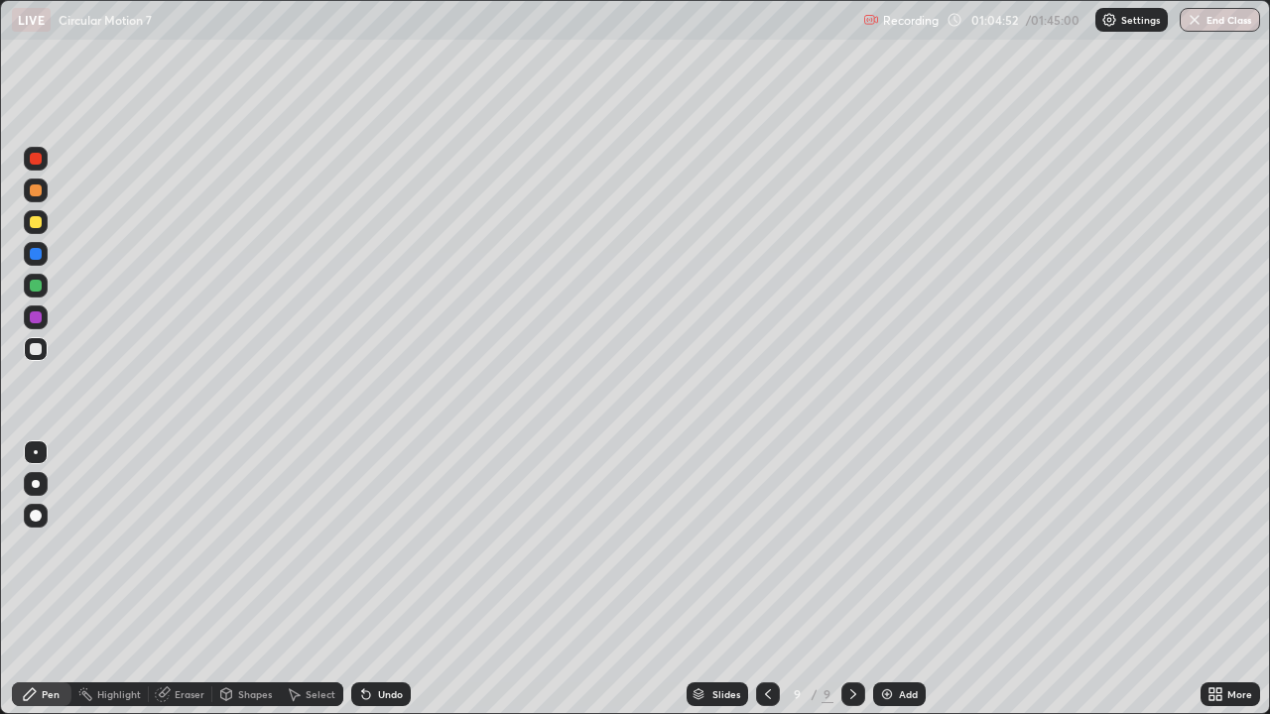
click at [909, 579] on div "Add" at bounding box center [908, 695] width 19 height 10
click at [35, 222] on div at bounding box center [36, 222] width 12 height 12
click at [35, 354] on div at bounding box center [36, 349] width 12 height 12
click at [38, 226] on div at bounding box center [36, 222] width 12 height 12
click at [37, 353] on div at bounding box center [36, 349] width 12 height 12
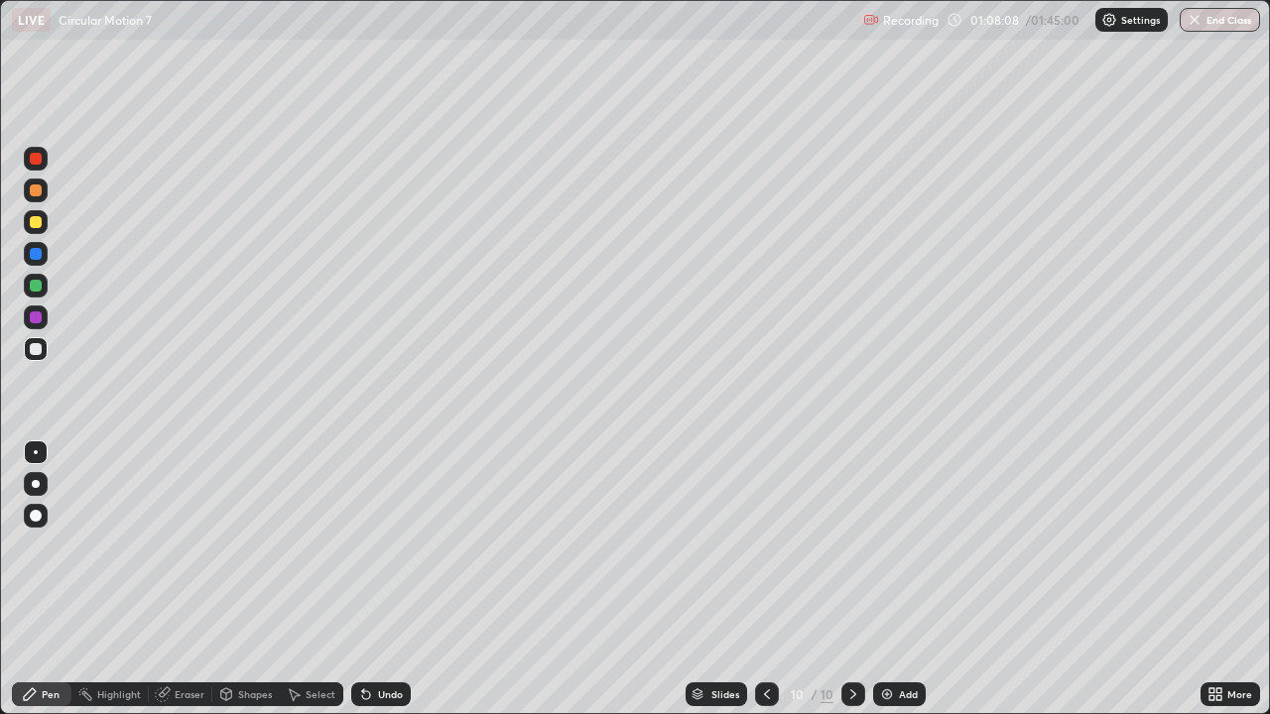
click at [37, 286] on div at bounding box center [36, 286] width 12 height 12
click at [175, 579] on div "Eraser" at bounding box center [181, 695] width 64 height 24
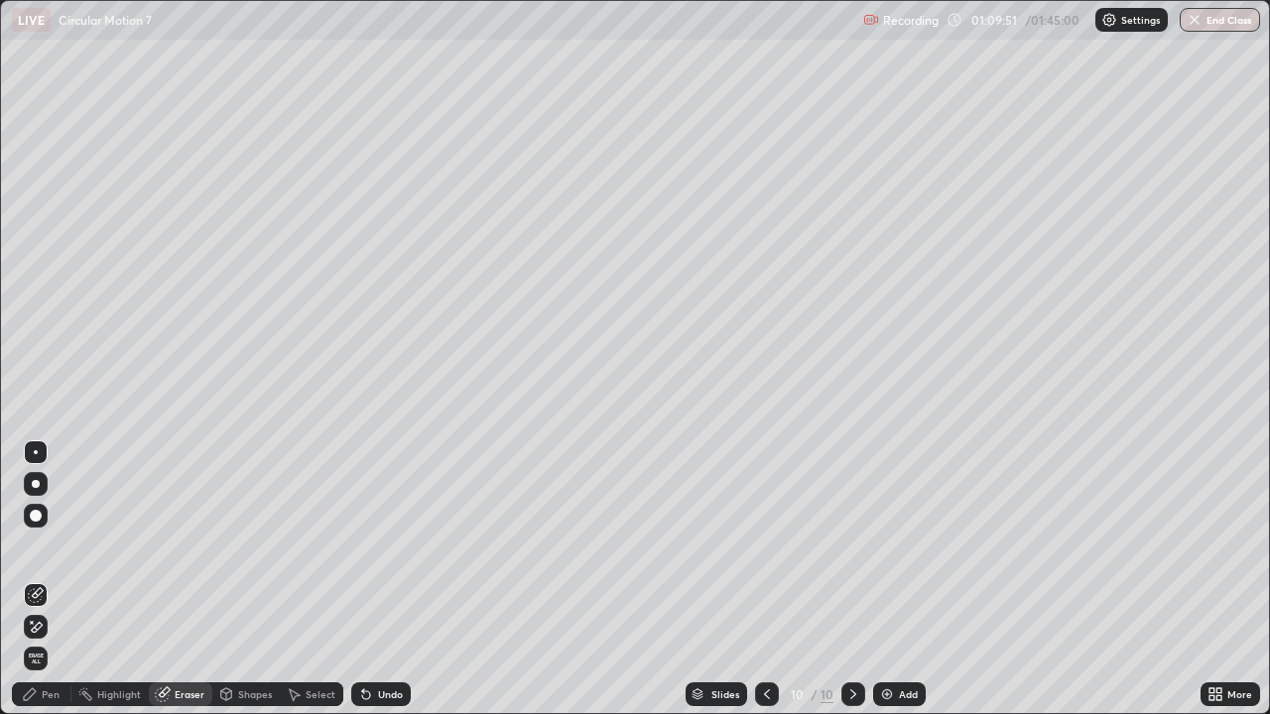
click at [61, 579] on div "Pen" at bounding box center [42, 695] width 60 height 24
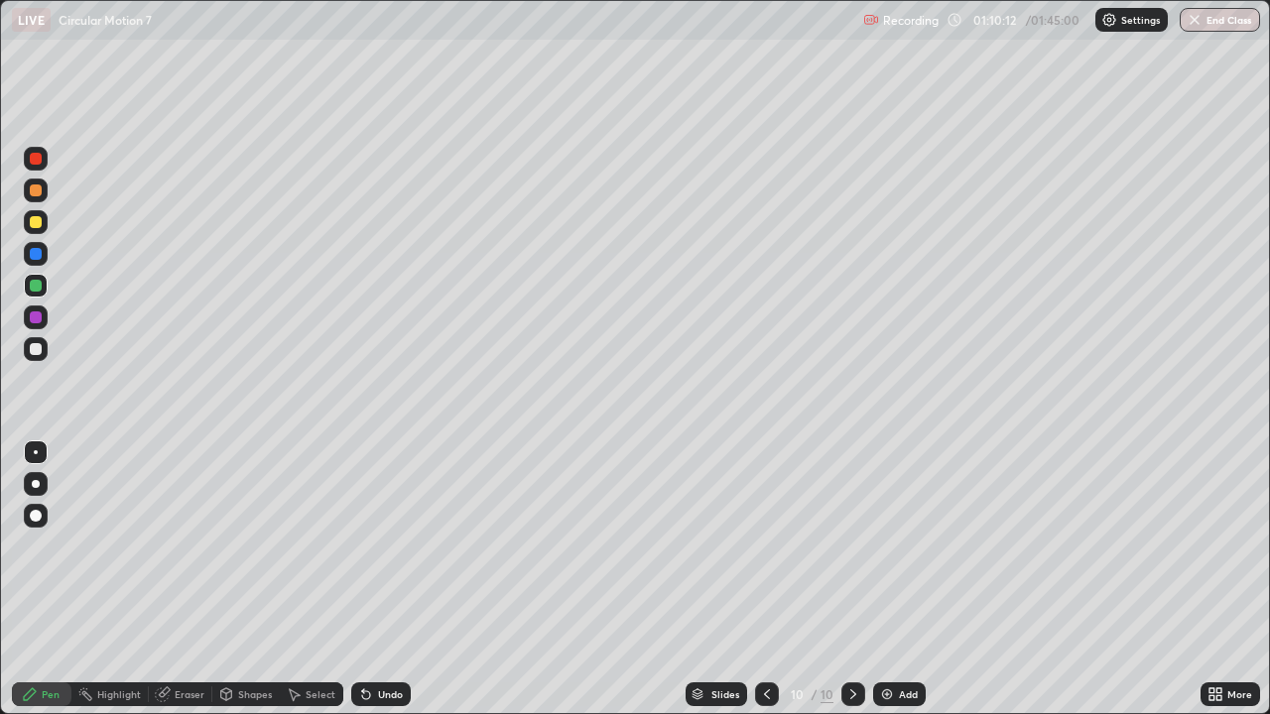
click at [41, 226] on div at bounding box center [36, 222] width 24 height 24
click at [41, 159] on div at bounding box center [36, 159] width 12 height 12
click at [35, 351] on div at bounding box center [36, 349] width 12 height 12
click at [903, 579] on div "Add" at bounding box center [908, 695] width 19 height 10
click at [34, 353] on div at bounding box center [36, 349] width 12 height 12
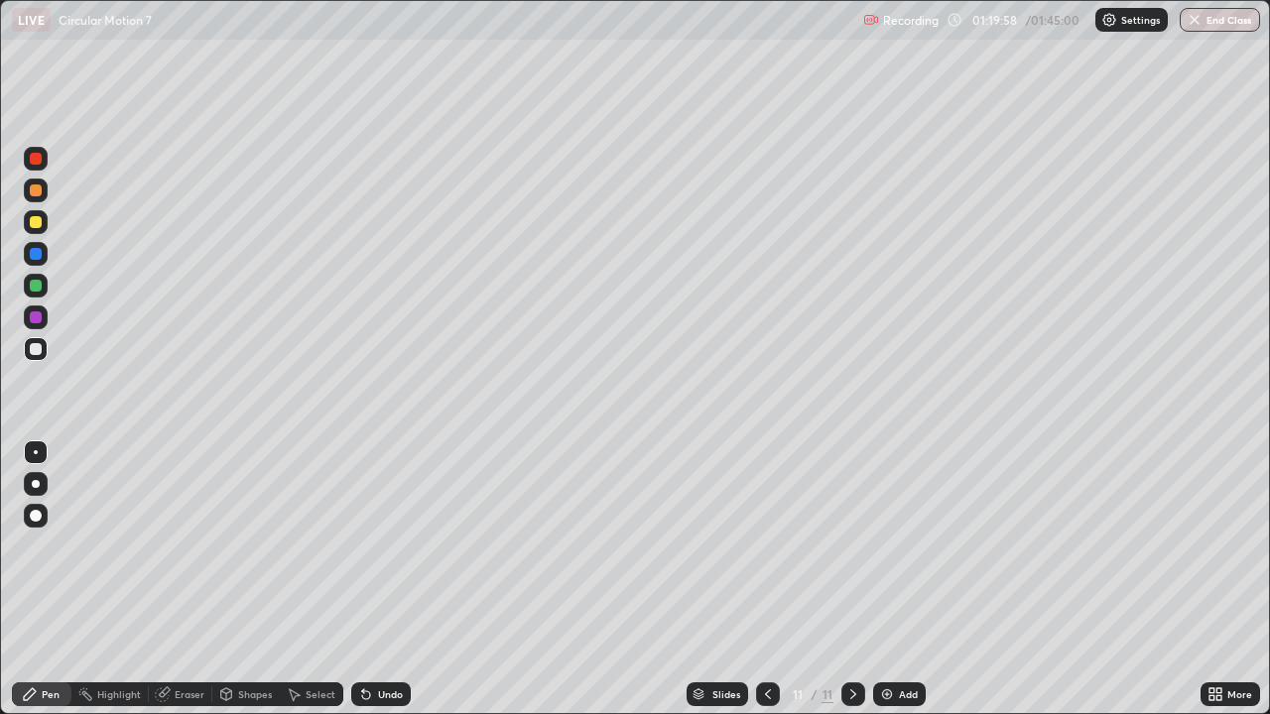
click at [187, 579] on div "Eraser" at bounding box center [181, 695] width 64 height 24
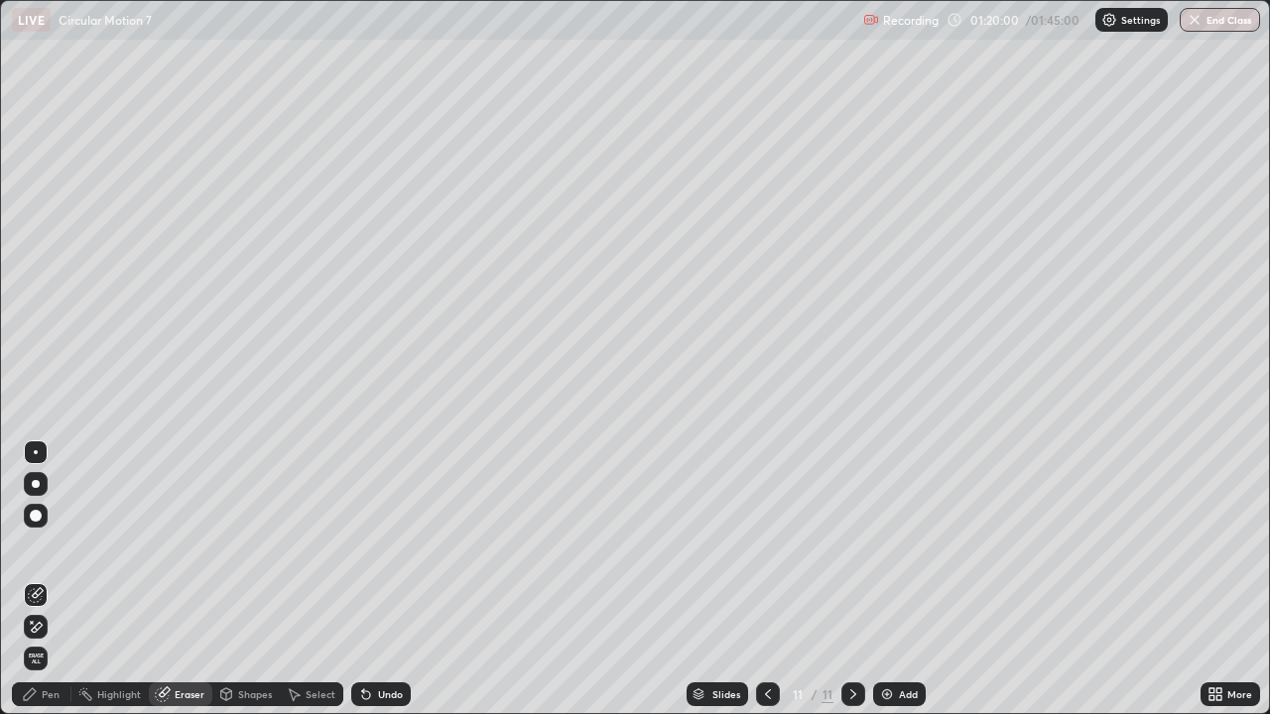
click at [57, 579] on div "Pen" at bounding box center [42, 695] width 60 height 40
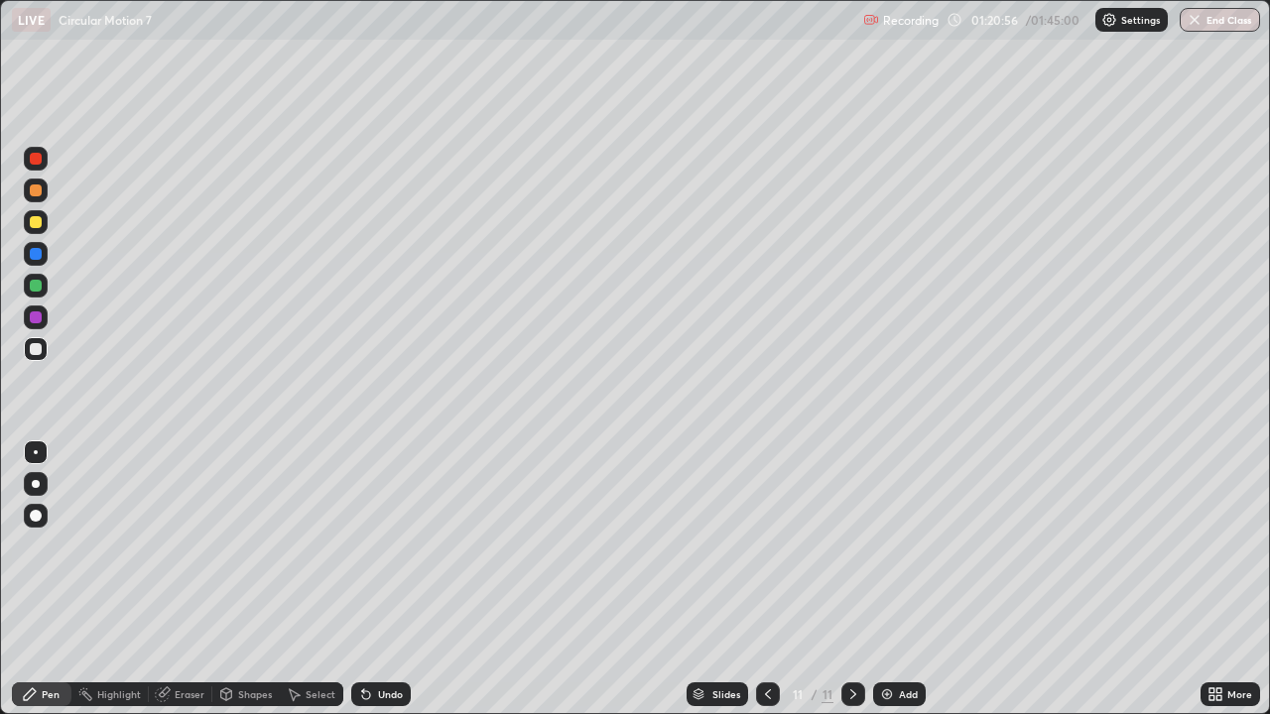
click at [195, 579] on div "Eraser" at bounding box center [190, 695] width 30 height 10
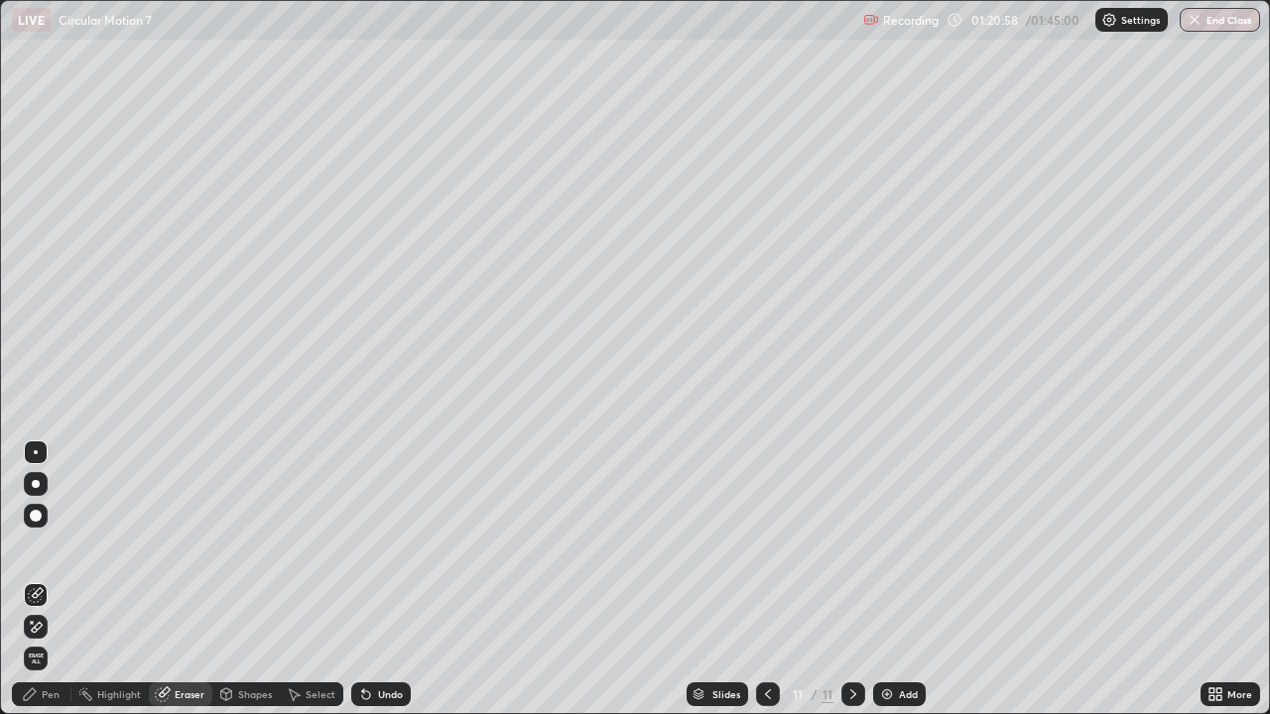
click at [51, 579] on div "Pen" at bounding box center [51, 695] width 18 height 10
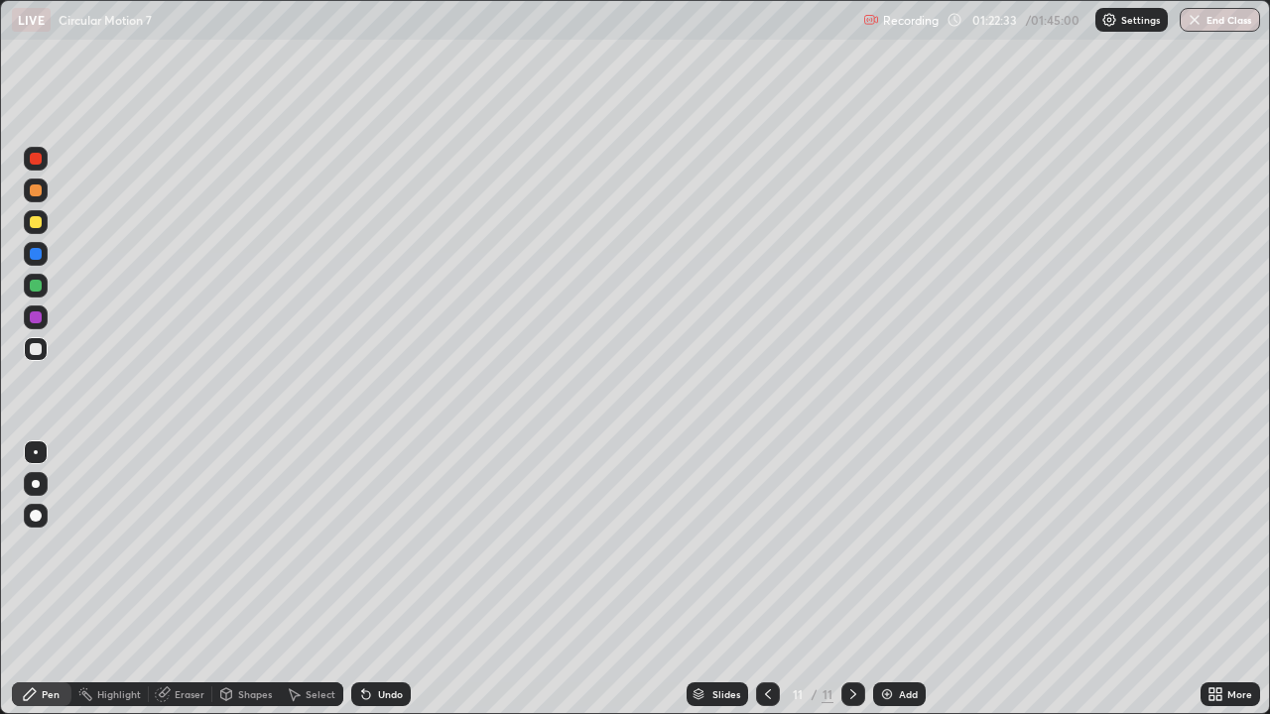
click at [37, 224] on div at bounding box center [36, 222] width 12 height 12
click at [34, 349] on div at bounding box center [36, 349] width 12 height 12
click at [193, 579] on div "Eraser" at bounding box center [190, 695] width 30 height 10
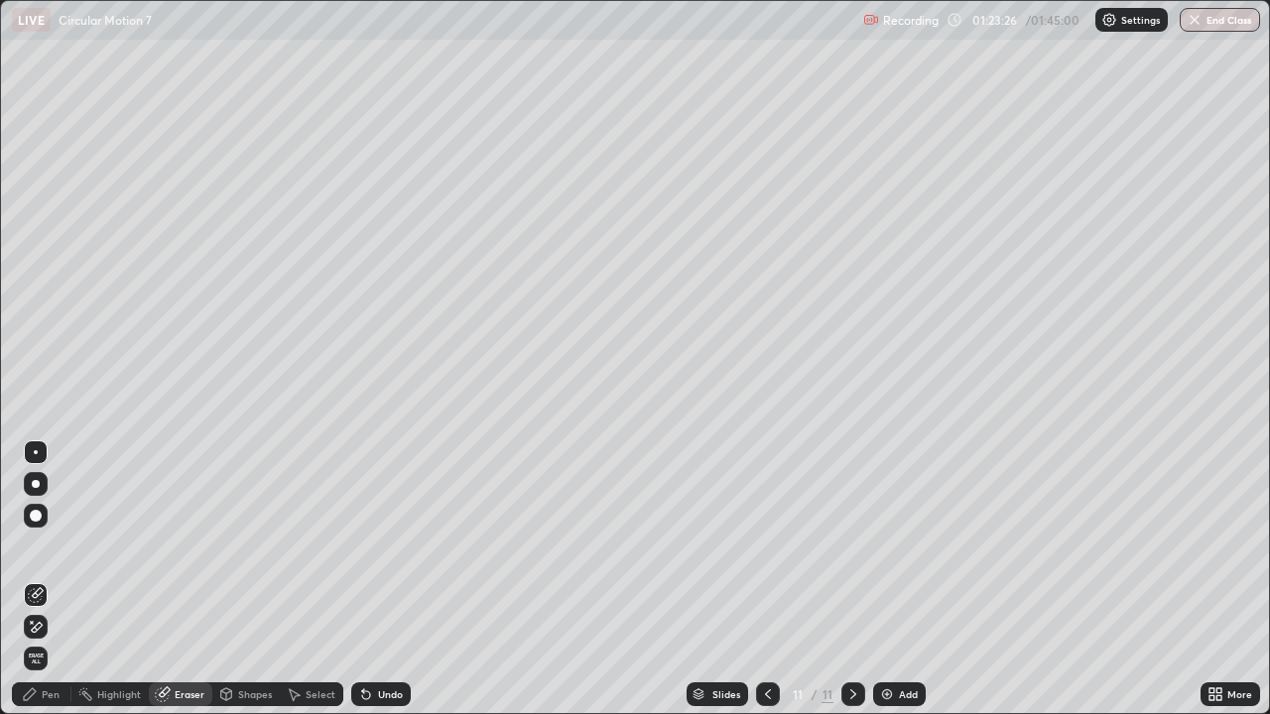
click at [40, 579] on div "Pen" at bounding box center [42, 695] width 60 height 24
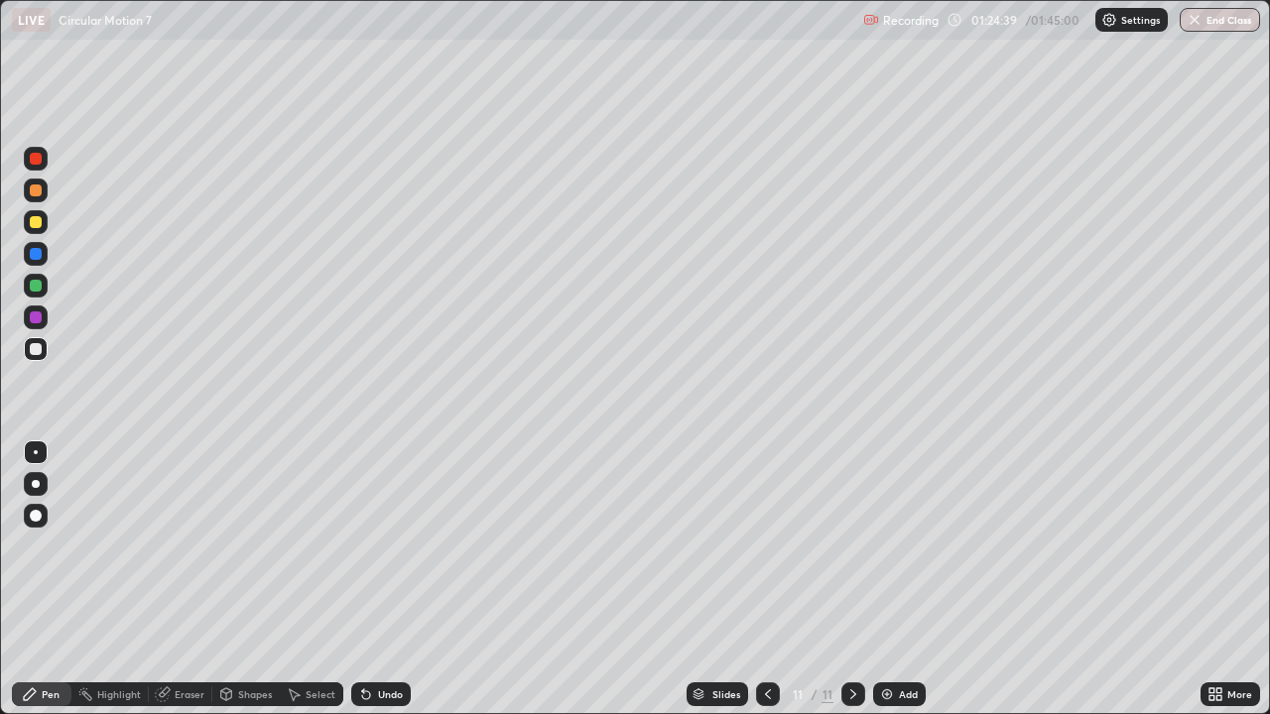
click at [39, 288] on div at bounding box center [36, 286] width 12 height 12
click at [186, 579] on div "Eraser" at bounding box center [190, 695] width 30 height 10
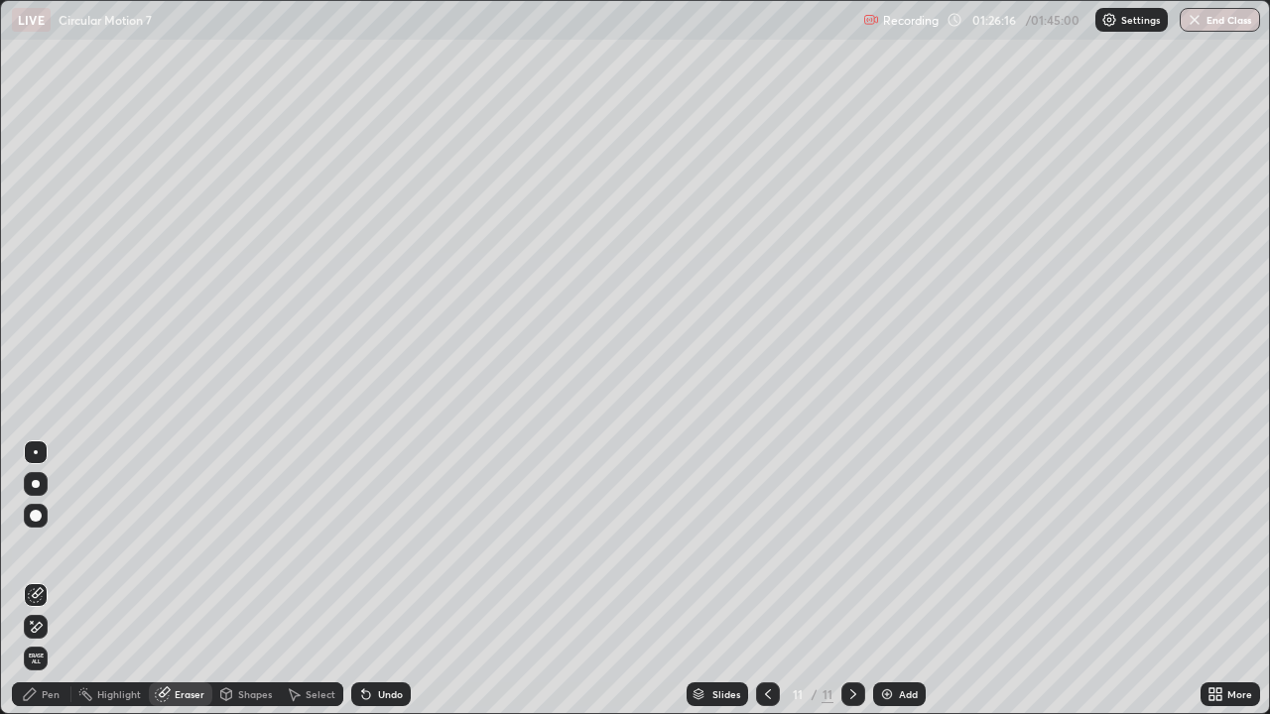
click at [43, 579] on div "Pen" at bounding box center [42, 695] width 60 height 24
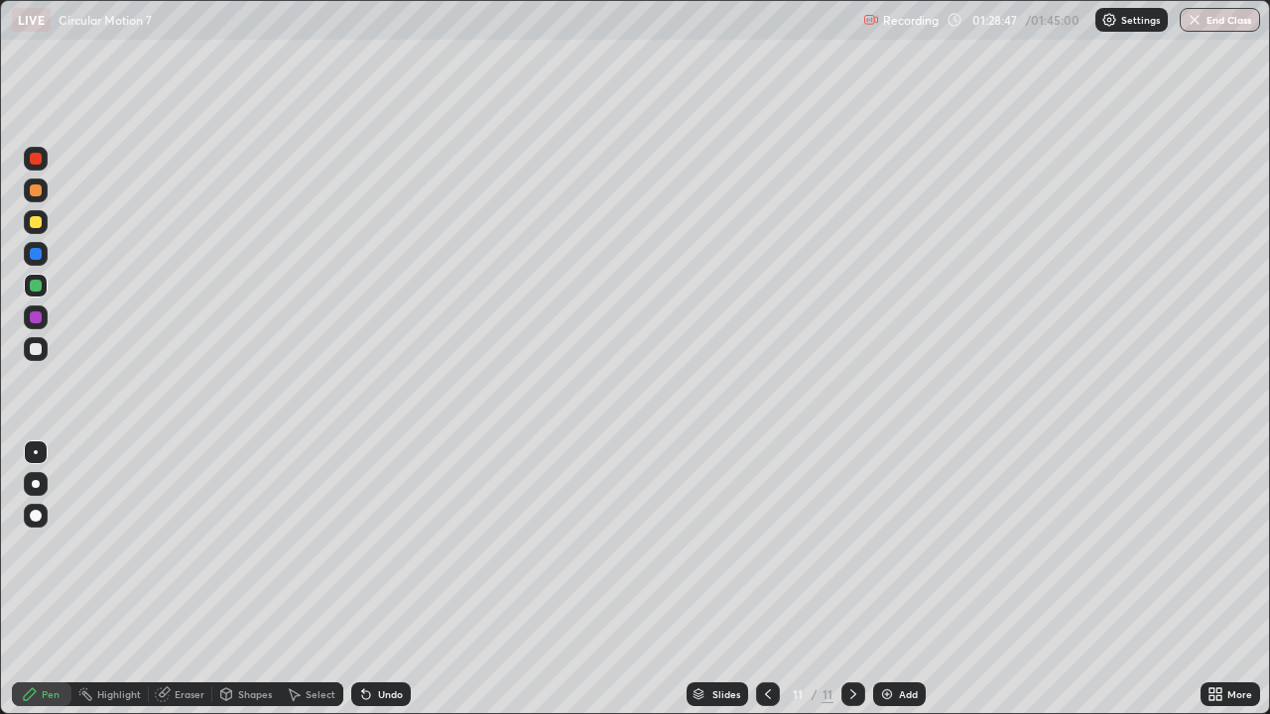
click at [178, 579] on div "Eraser" at bounding box center [190, 695] width 30 height 10
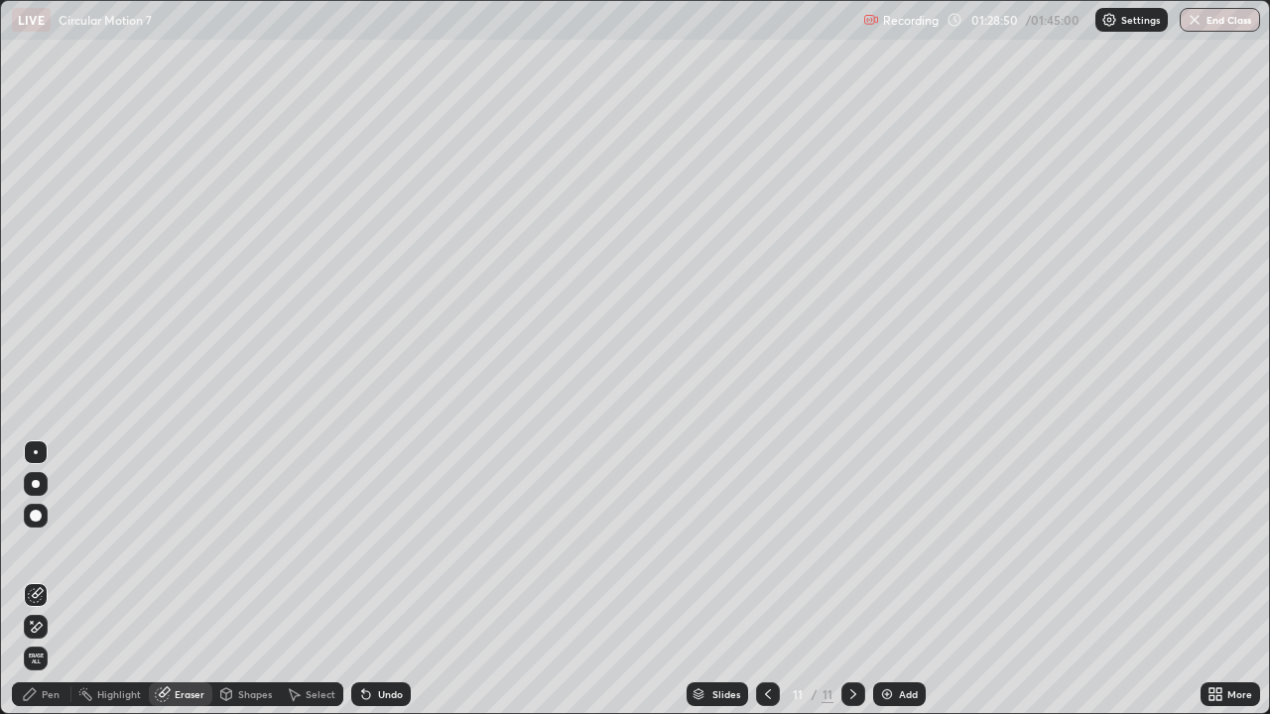
click at [50, 579] on div "Pen" at bounding box center [51, 695] width 18 height 10
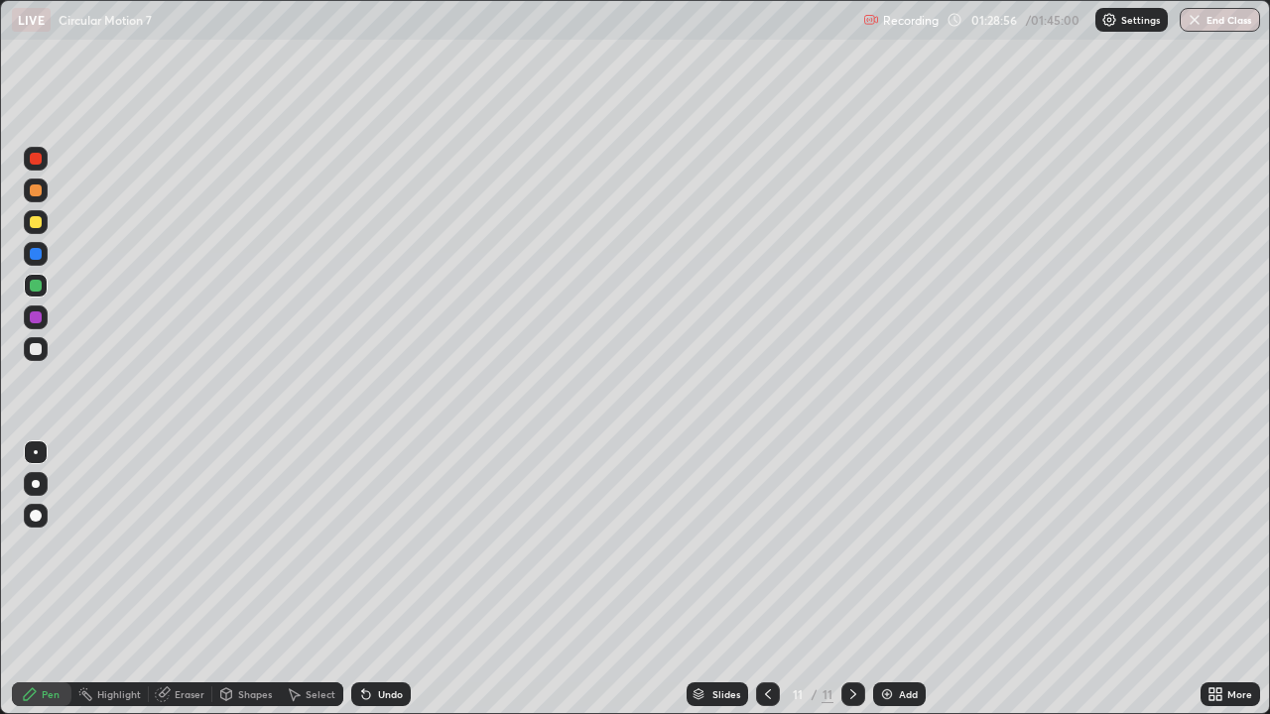
click at [170, 579] on div "Eraser" at bounding box center [181, 695] width 64 height 24
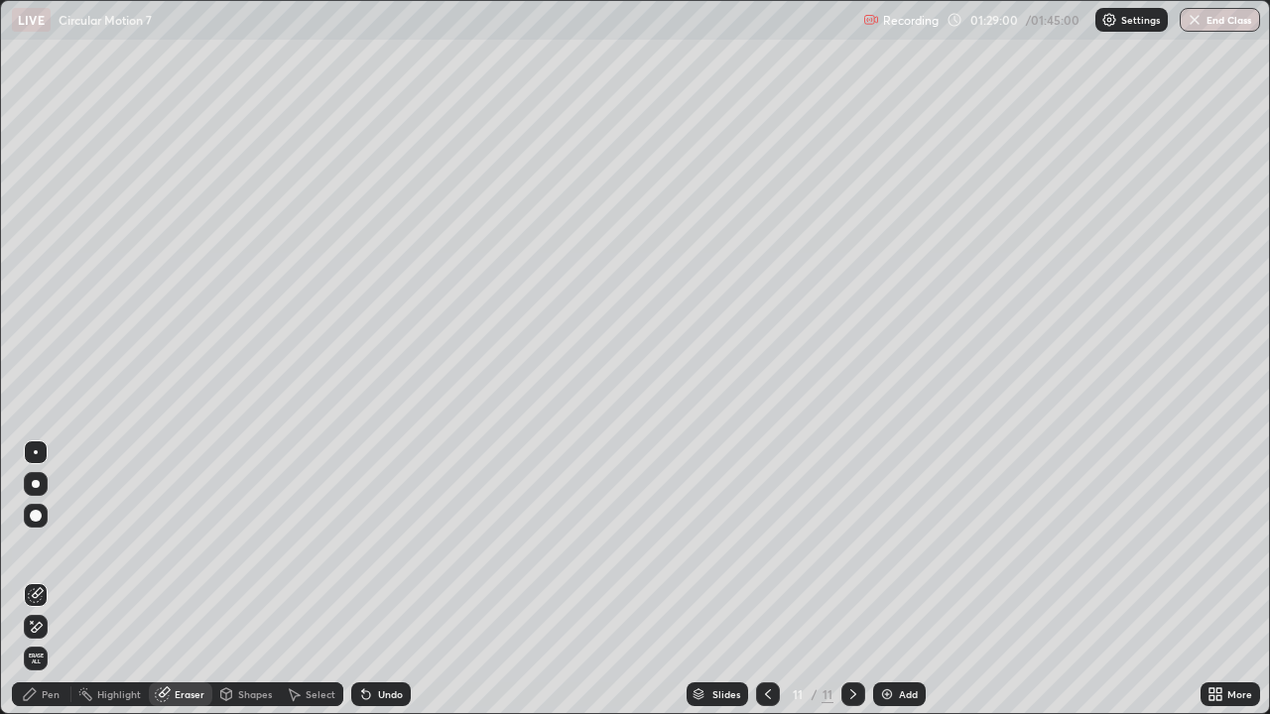
click at [44, 579] on div "Pen" at bounding box center [42, 695] width 60 height 24
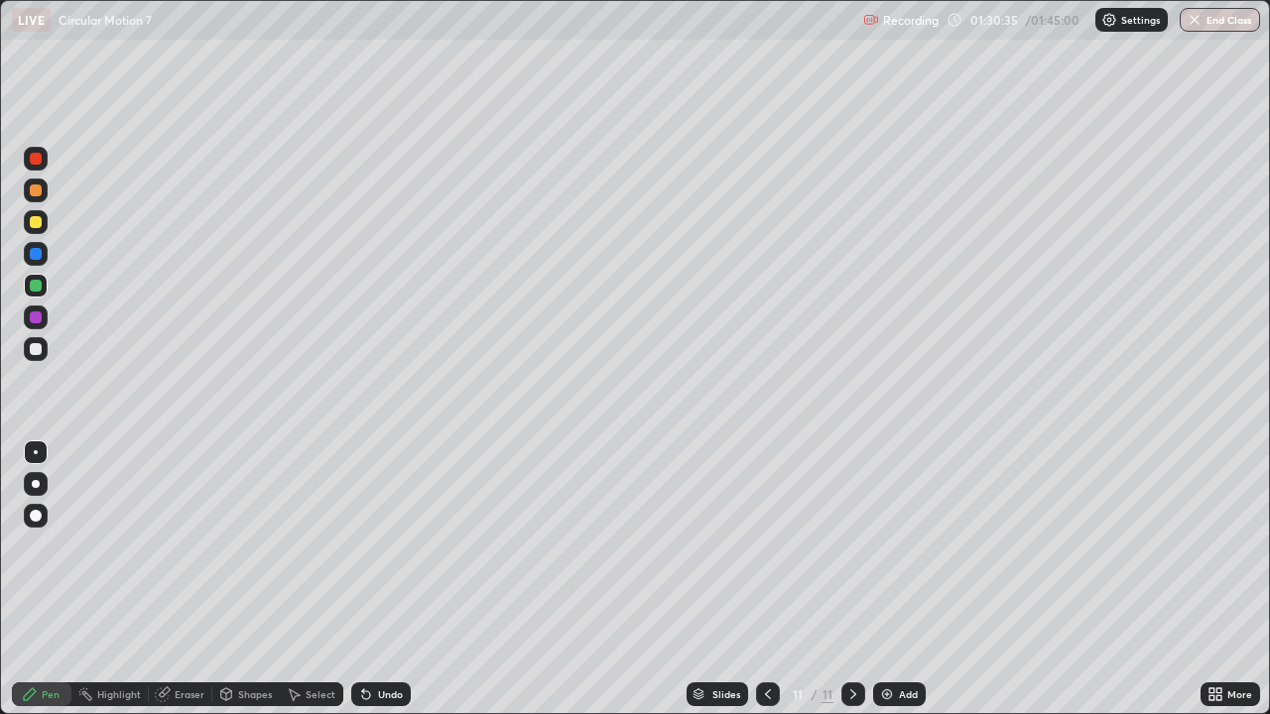
click at [183, 579] on div "Eraser" at bounding box center [190, 695] width 30 height 10
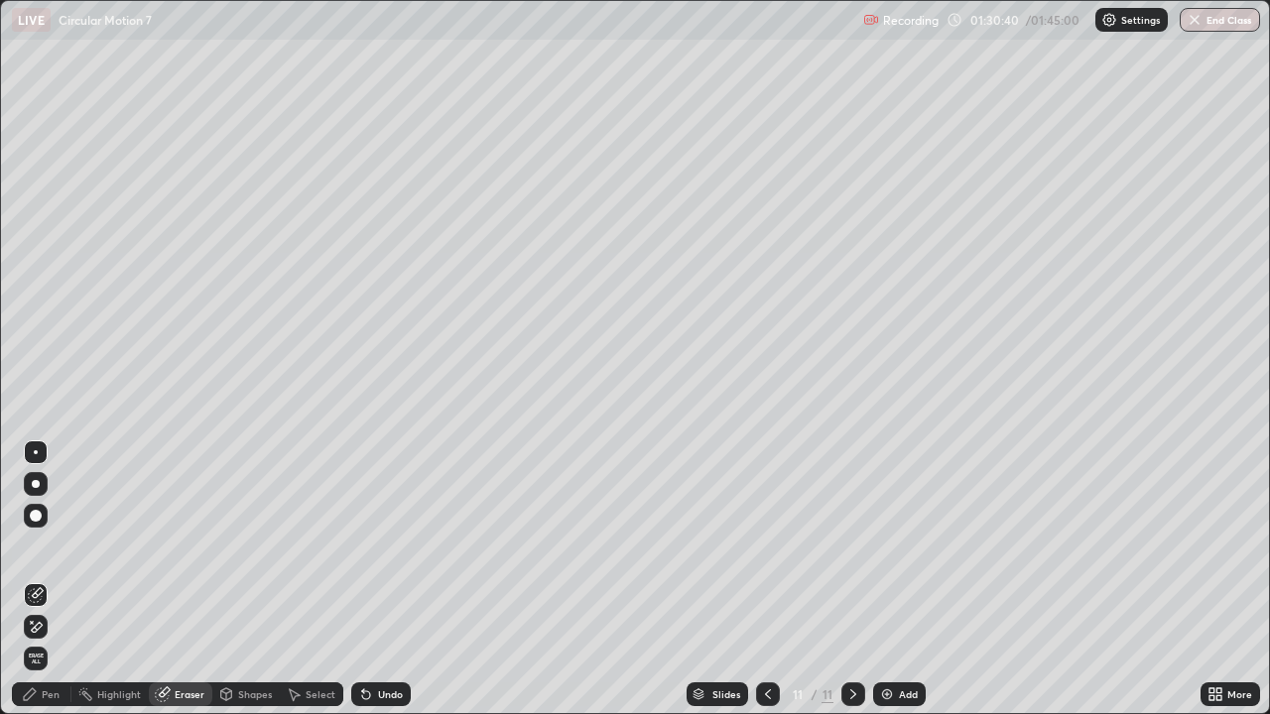
click at [57, 579] on div "Pen" at bounding box center [42, 695] width 60 height 24
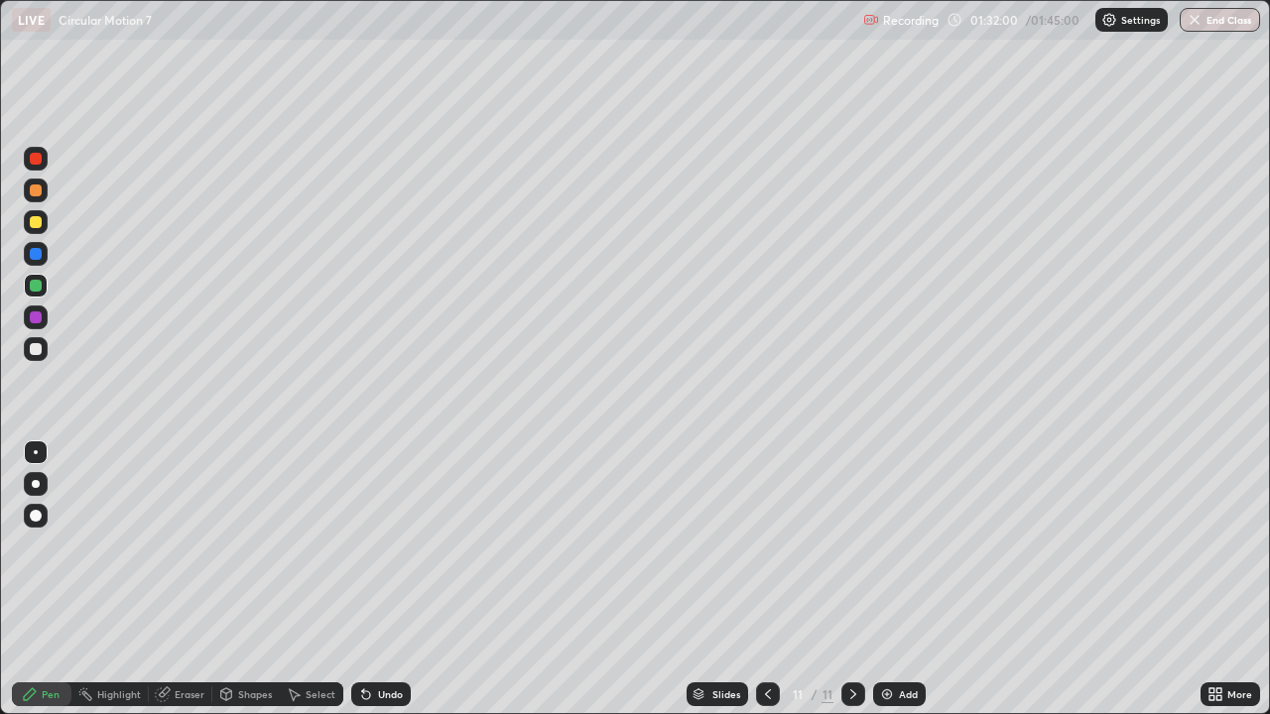
click at [896, 579] on div "Add" at bounding box center [899, 695] width 53 height 24
click at [27, 347] on div at bounding box center [36, 349] width 24 height 24
click at [32, 355] on div at bounding box center [36, 349] width 24 height 24
click at [33, 349] on div at bounding box center [36, 349] width 12 height 12
click at [37, 220] on div at bounding box center [36, 222] width 12 height 12
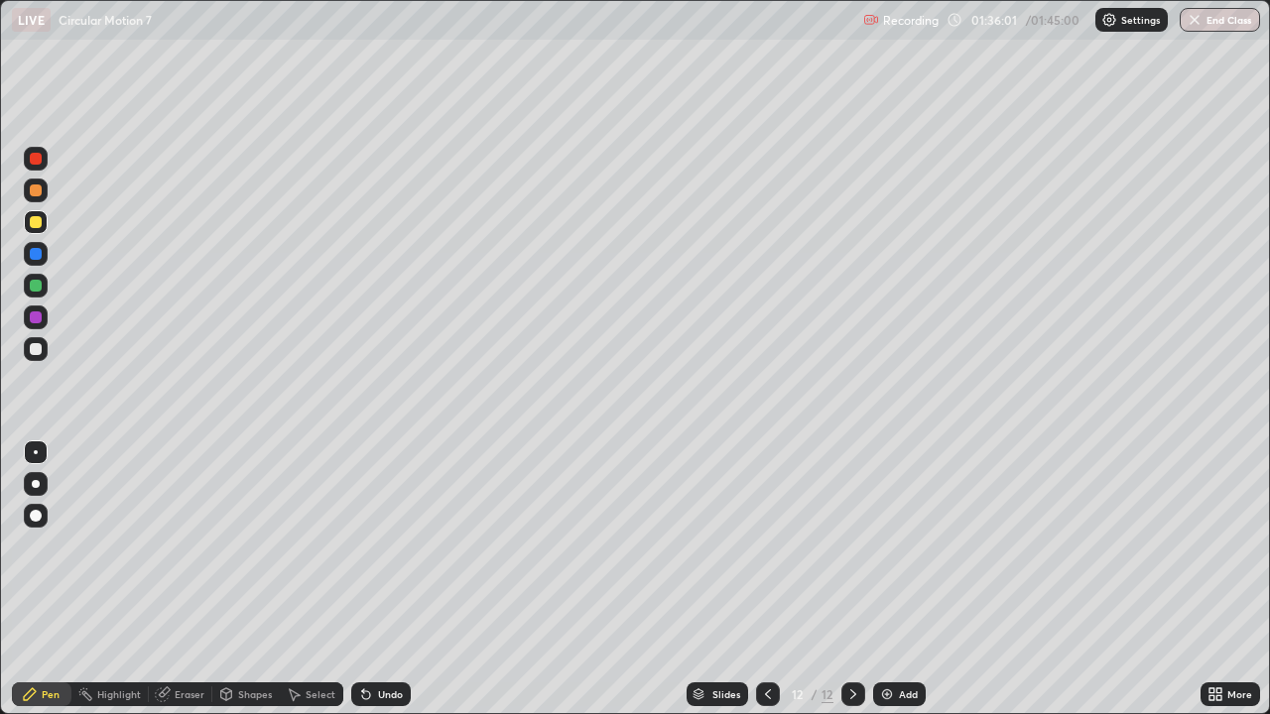
click at [34, 288] on div at bounding box center [36, 286] width 12 height 12
click at [41, 350] on div at bounding box center [36, 349] width 12 height 12
click at [184, 579] on div "Eraser" at bounding box center [190, 695] width 30 height 10
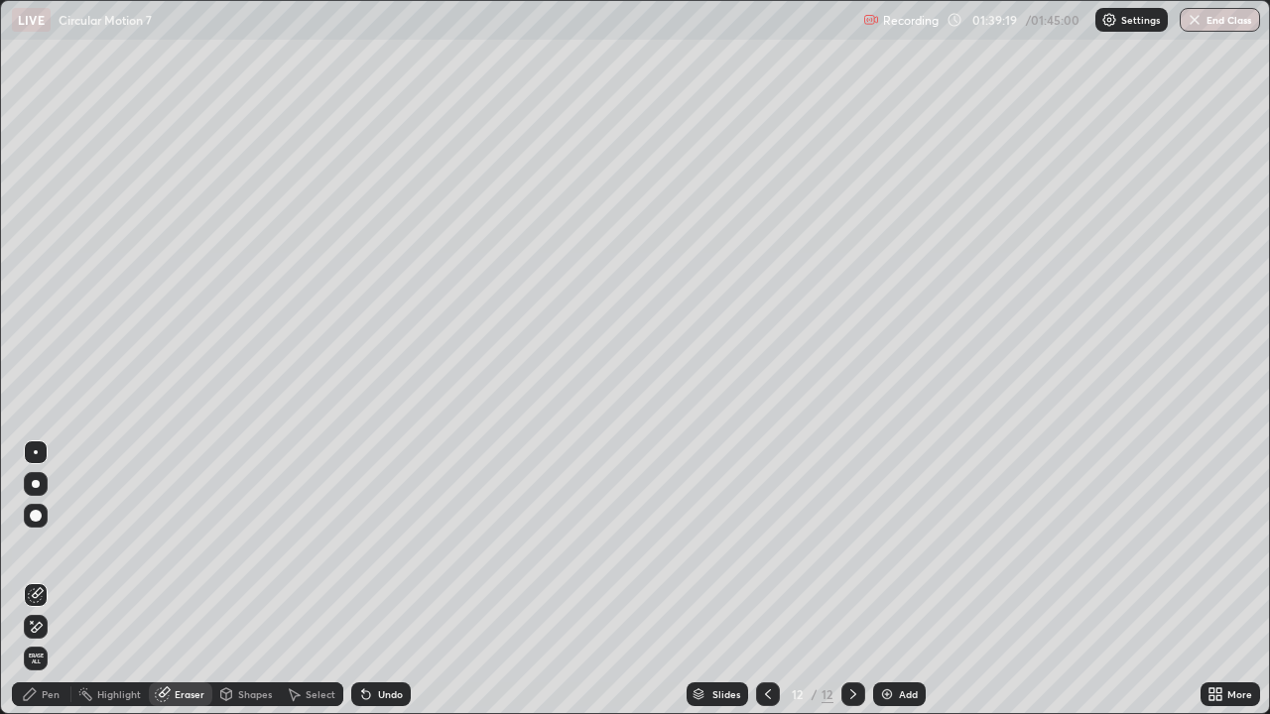
click at [39, 579] on div "Pen" at bounding box center [42, 695] width 60 height 24
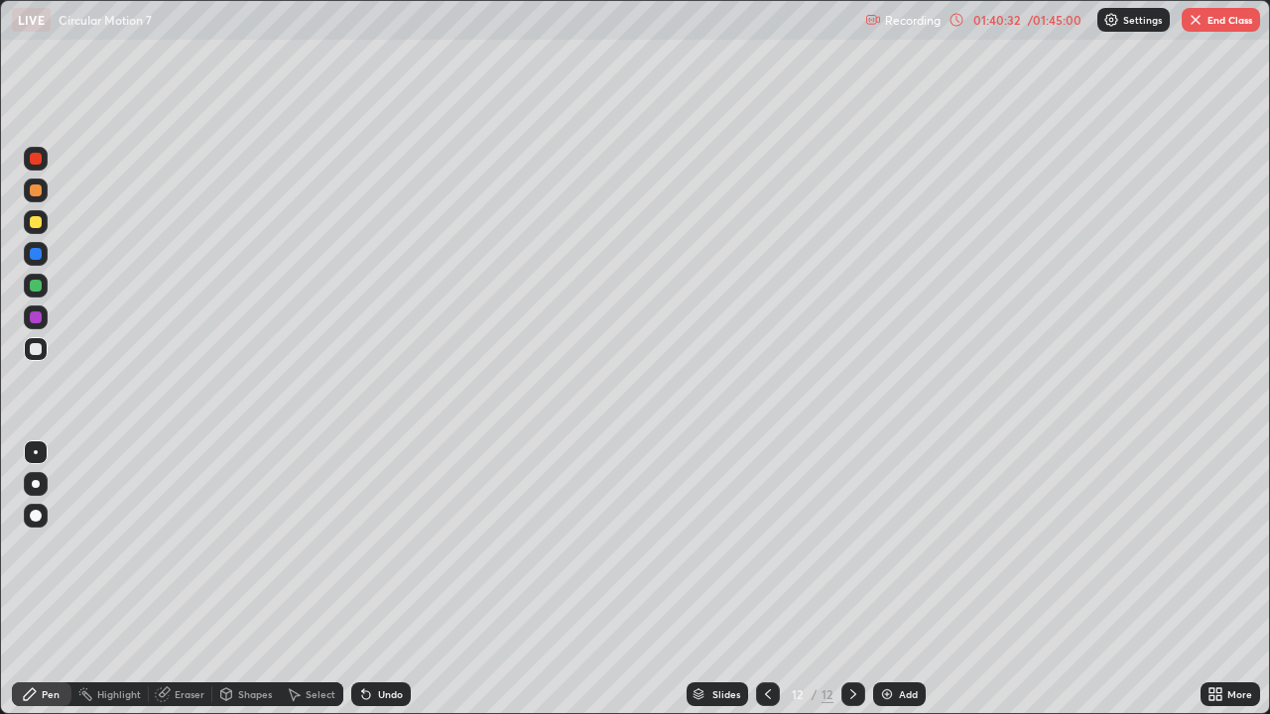
click at [198, 579] on div "Eraser" at bounding box center [190, 695] width 30 height 10
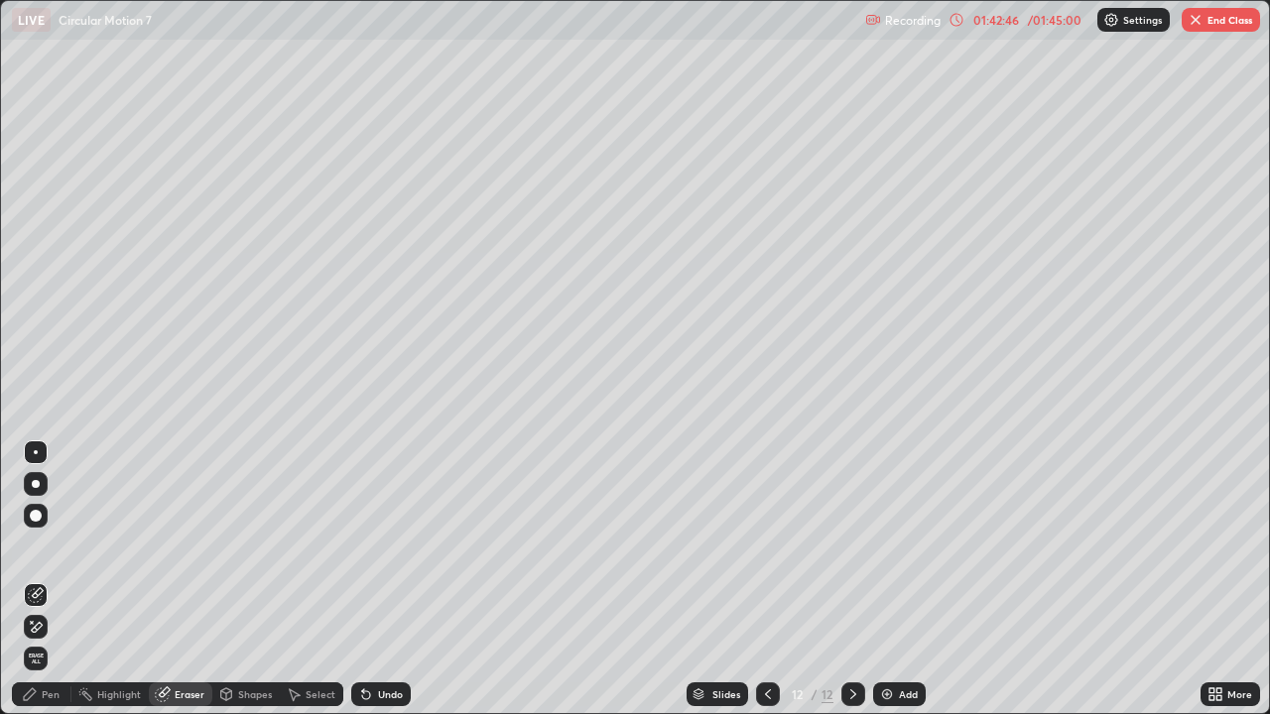
click at [902, 579] on div "Add" at bounding box center [908, 695] width 19 height 10
click at [52, 579] on div "Pen" at bounding box center [42, 695] width 60 height 24
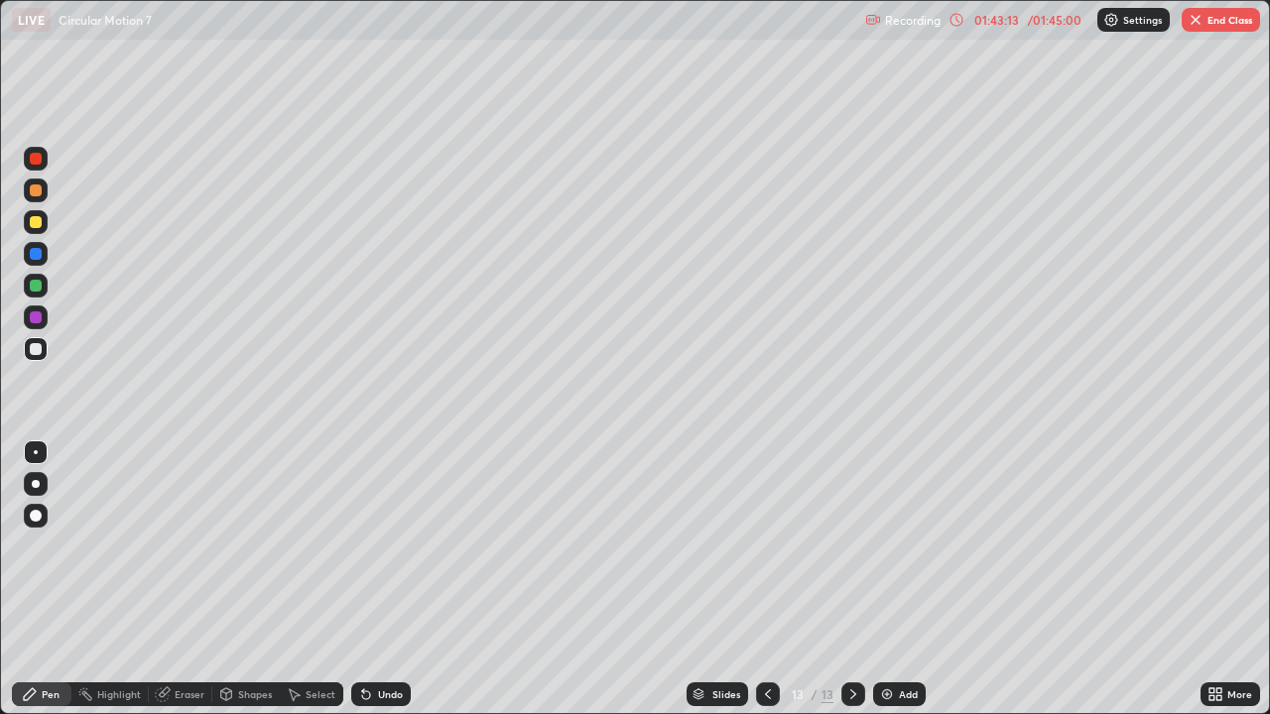
click at [189, 579] on div "Eraser" at bounding box center [190, 695] width 30 height 10
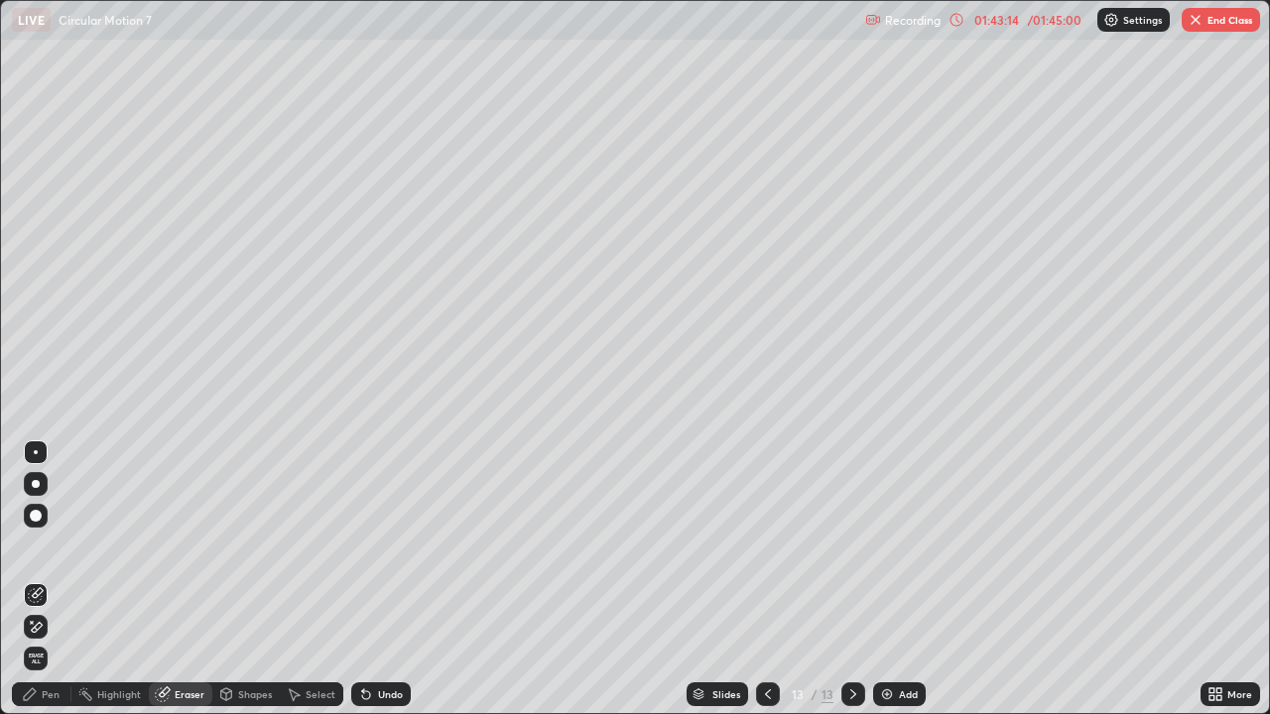
click at [52, 579] on div "Pen" at bounding box center [51, 695] width 18 height 10
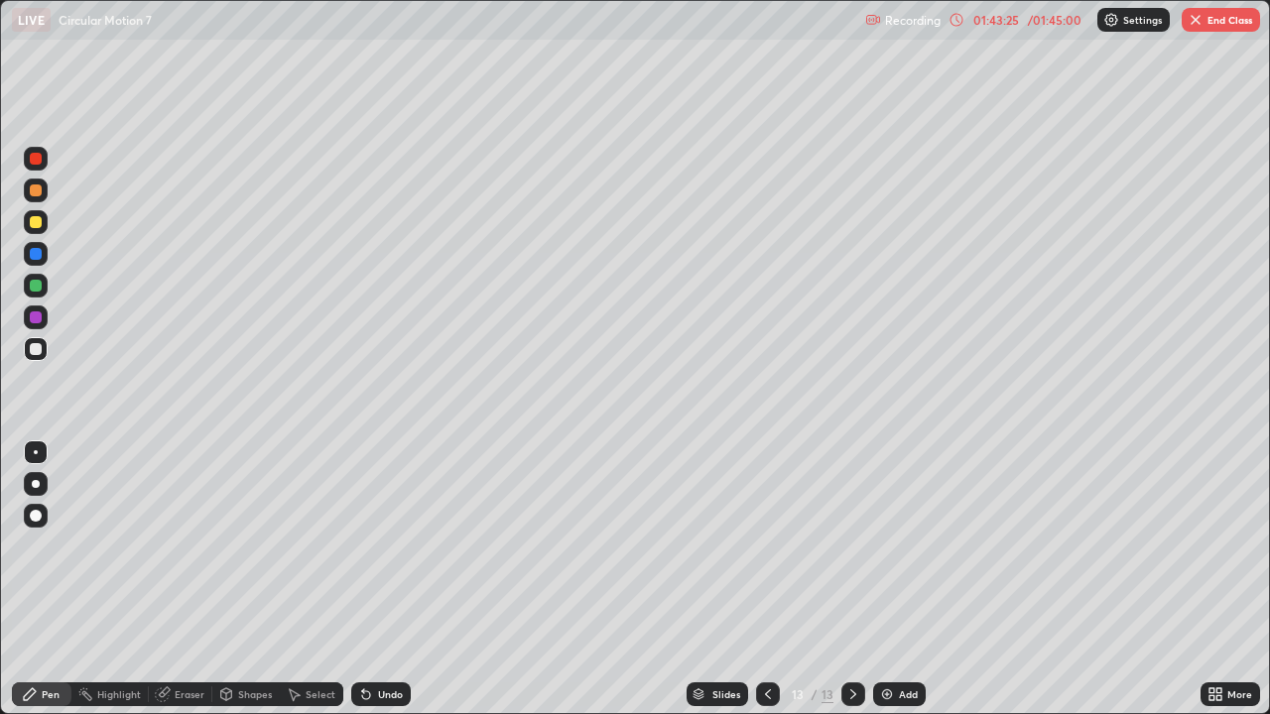
click at [172, 579] on div "Eraser" at bounding box center [181, 695] width 64 height 24
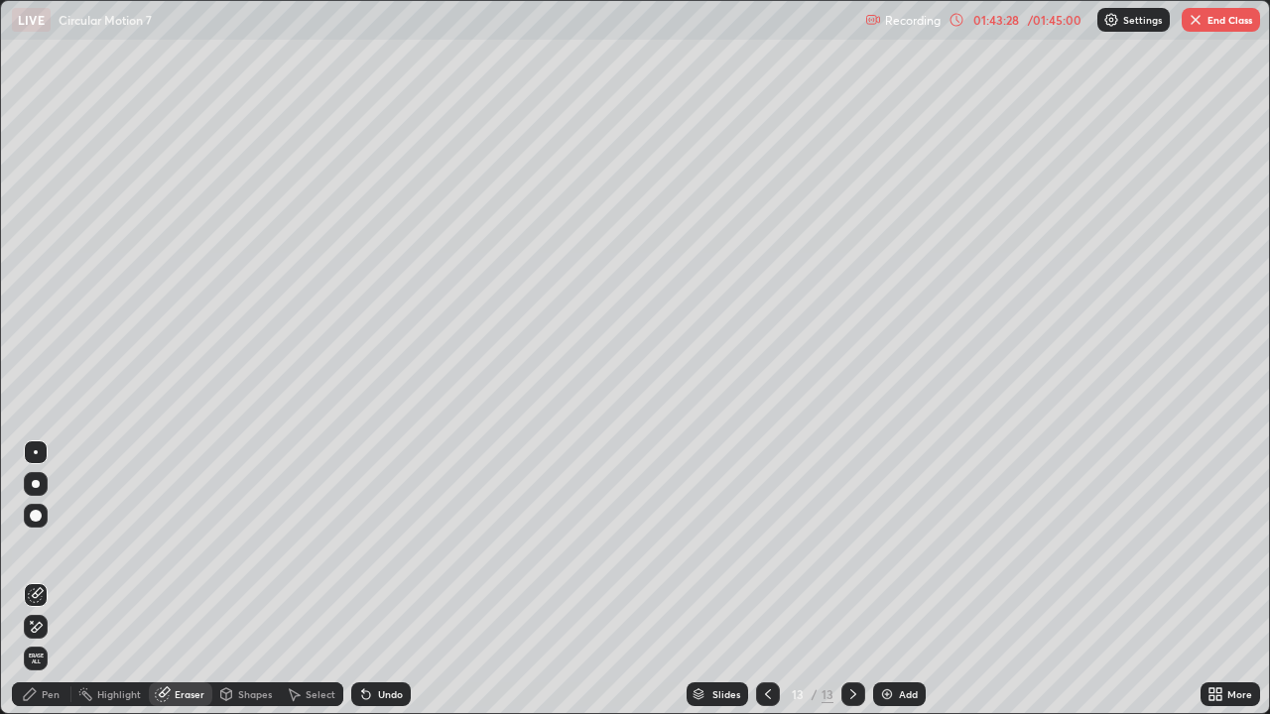
click at [62, 579] on div "Pen" at bounding box center [42, 695] width 60 height 24
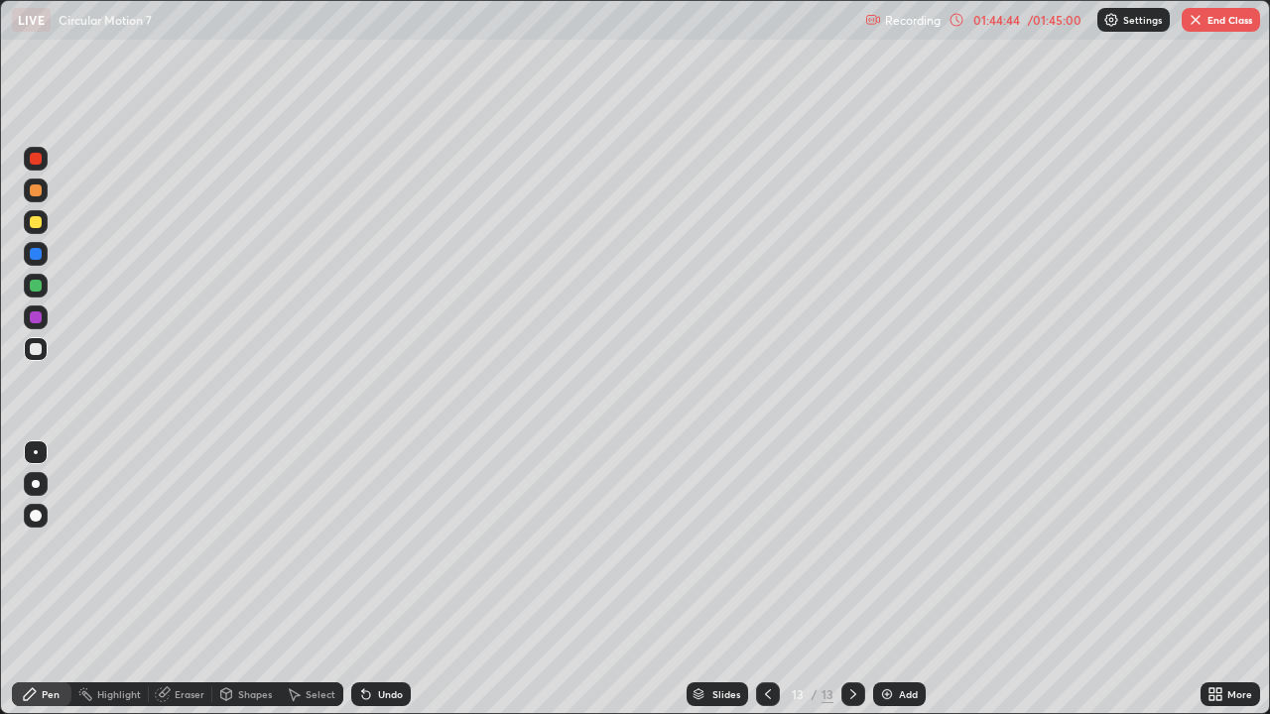
click at [38, 216] on div at bounding box center [36, 222] width 12 height 12
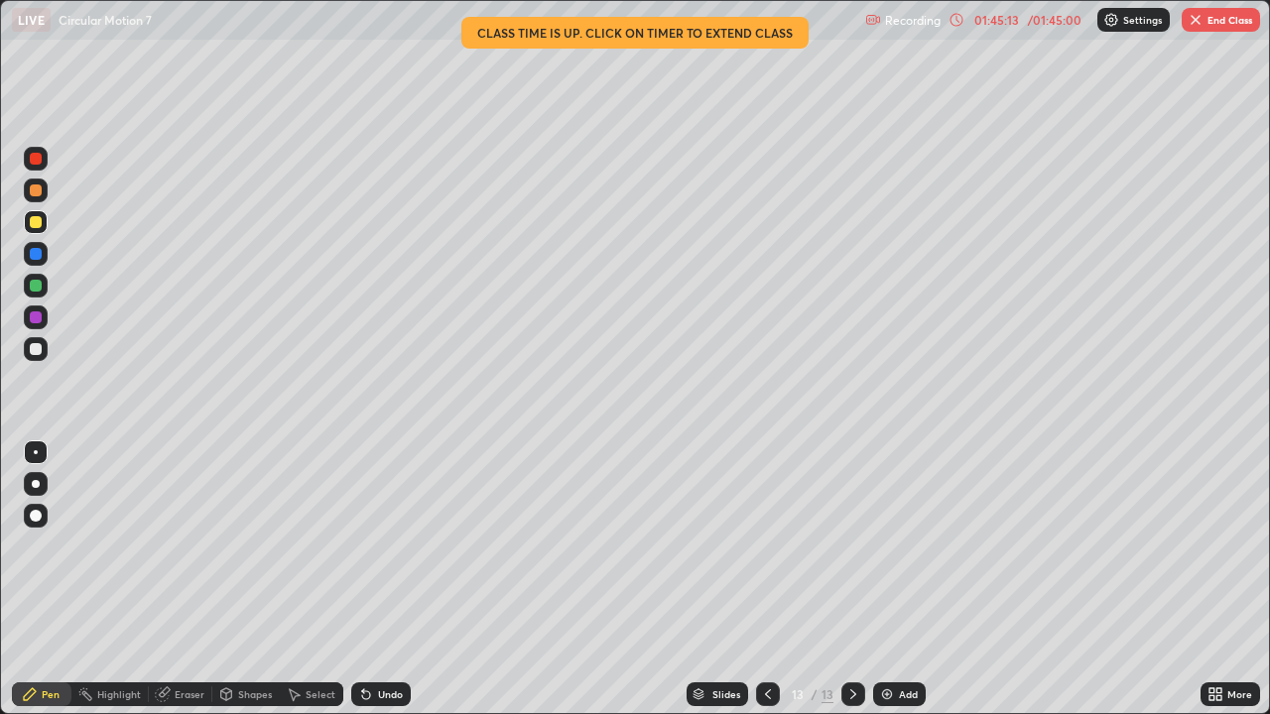
click at [1065, 25] on div "/ 01:45:00" at bounding box center [1055, 20] width 62 height 12
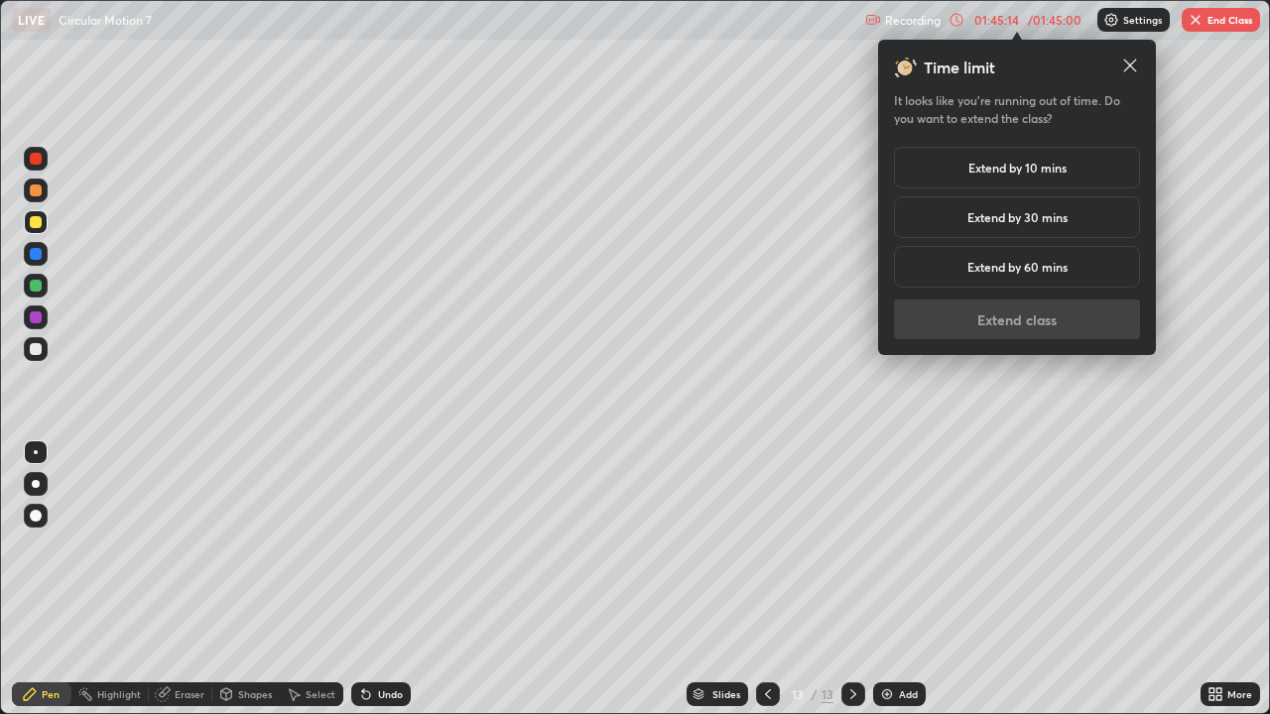
click at [1051, 172] on h5 "Extend by 10 mins" at bounding box center [1017, 168] width 98 height 18
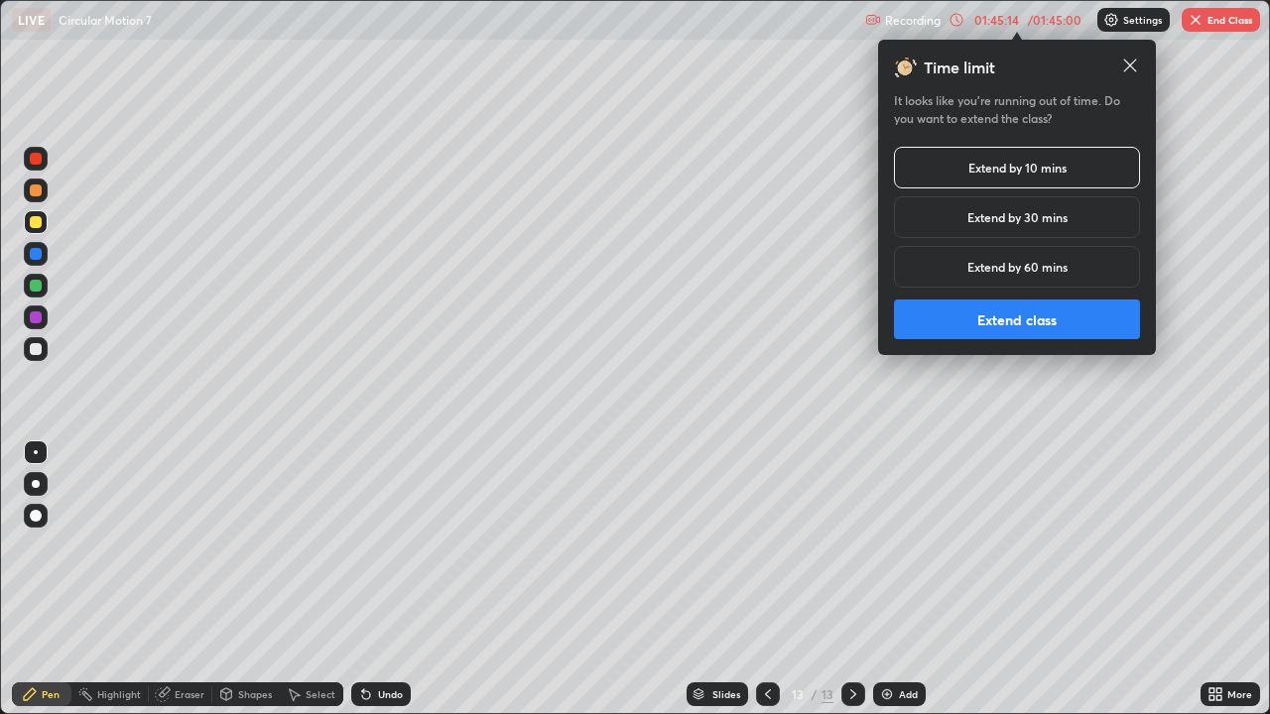
click at [1046, 313] on button "Extend class" at bounding box center [1017, 320] width 246 height 40
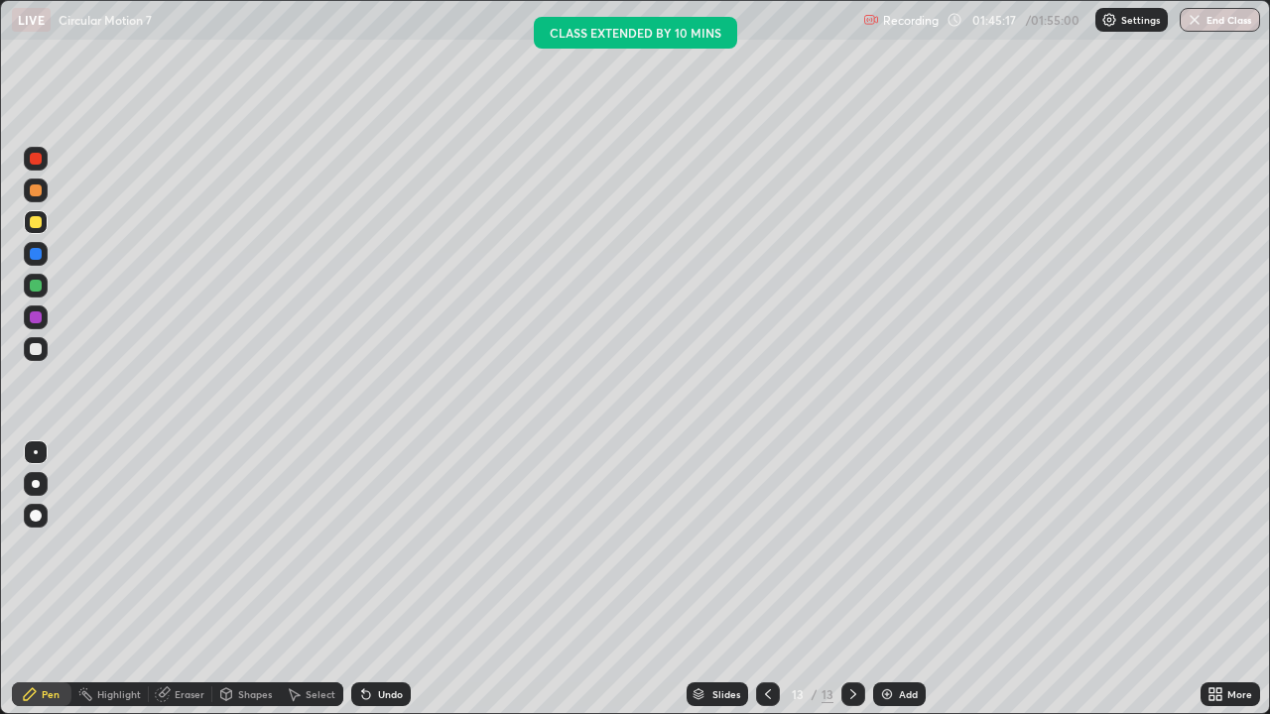
click at [44, 352] on div at bounding box center [36, 349] width 24 height 24
click at [40, 288] on div at bounding box center [36, 286] width 12 height 12
click at [41, 351] on div at bounding box center [36, 349] width 12 height 12
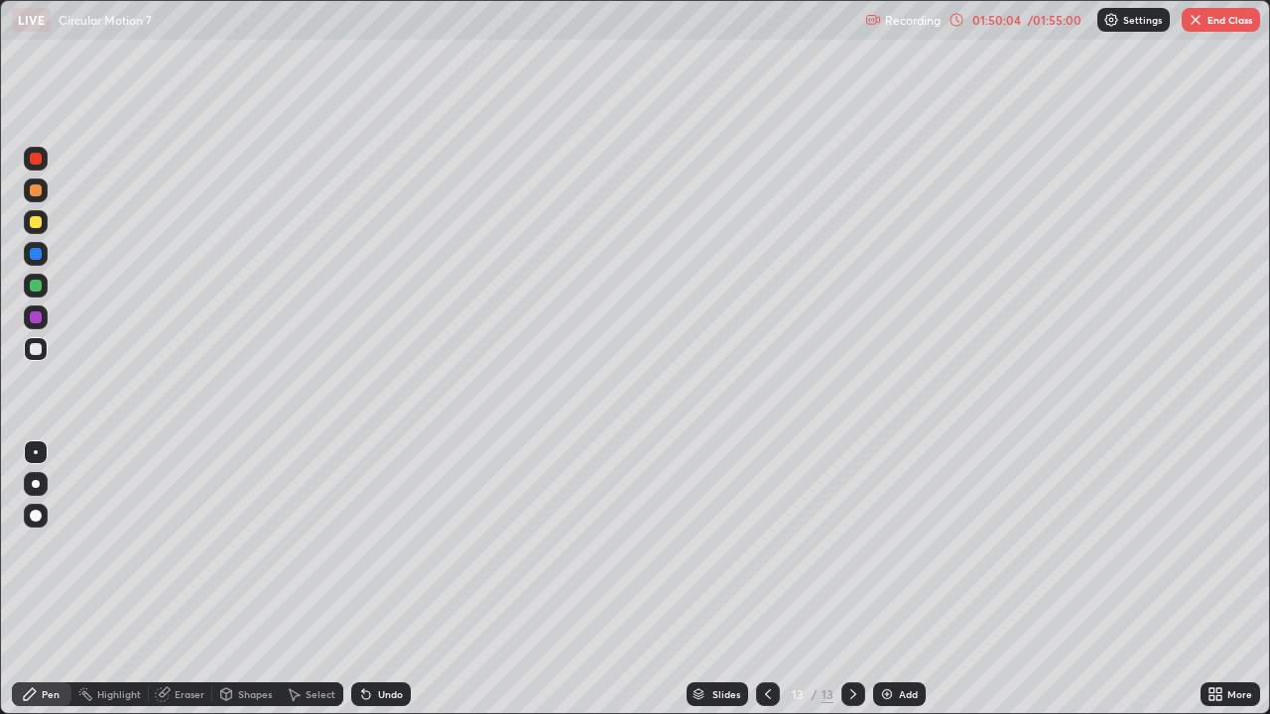
click at [915, 579] on div "Slides 13 / 13 Add" at bounding box center [806, 695] width 790 height 40
click at [895, 579] on div "Add" at bounding box center [899, 695] width 53 height 24
click at [35, 222] on div at bounding box center [36, 222] width 12 height 12
click at [42, 350] on div at bounding box center [36, 349] width 24 height 24
click at [41, 287] on div at bounding box center [36, 286] width 12 height 12
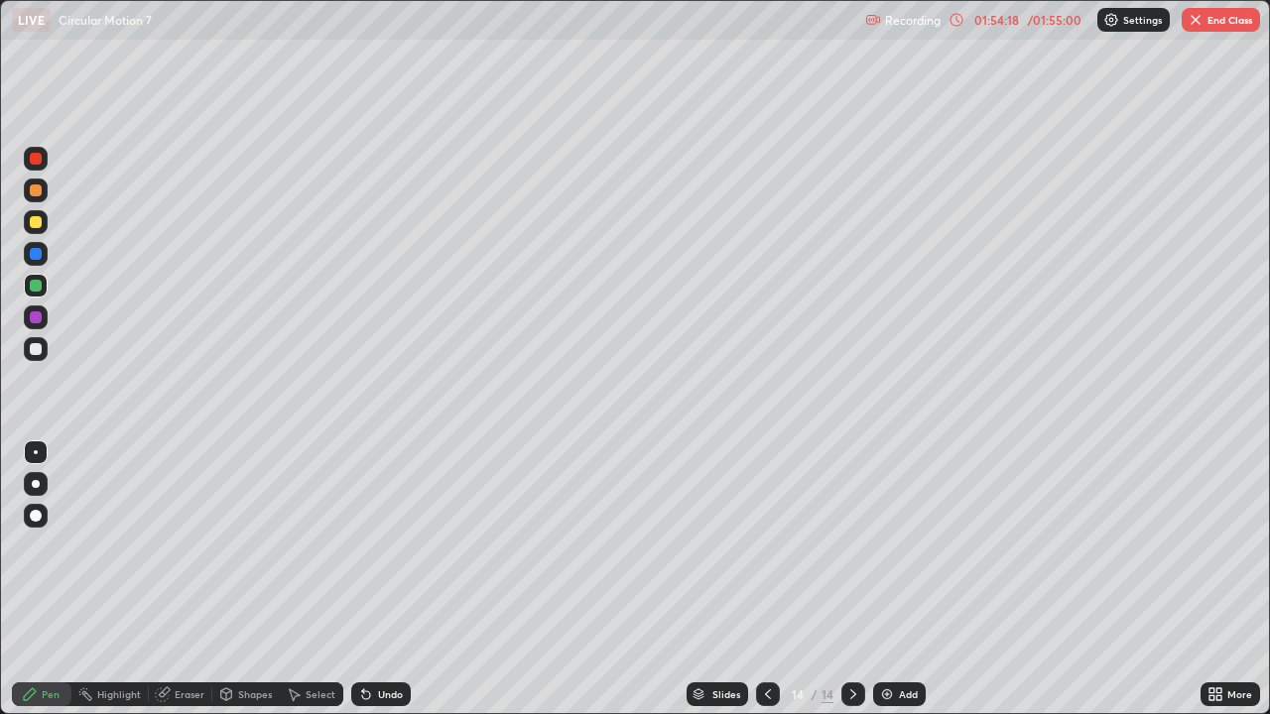
click at [38, 188] on div at bounding box center [36, 191] width 12 height 12
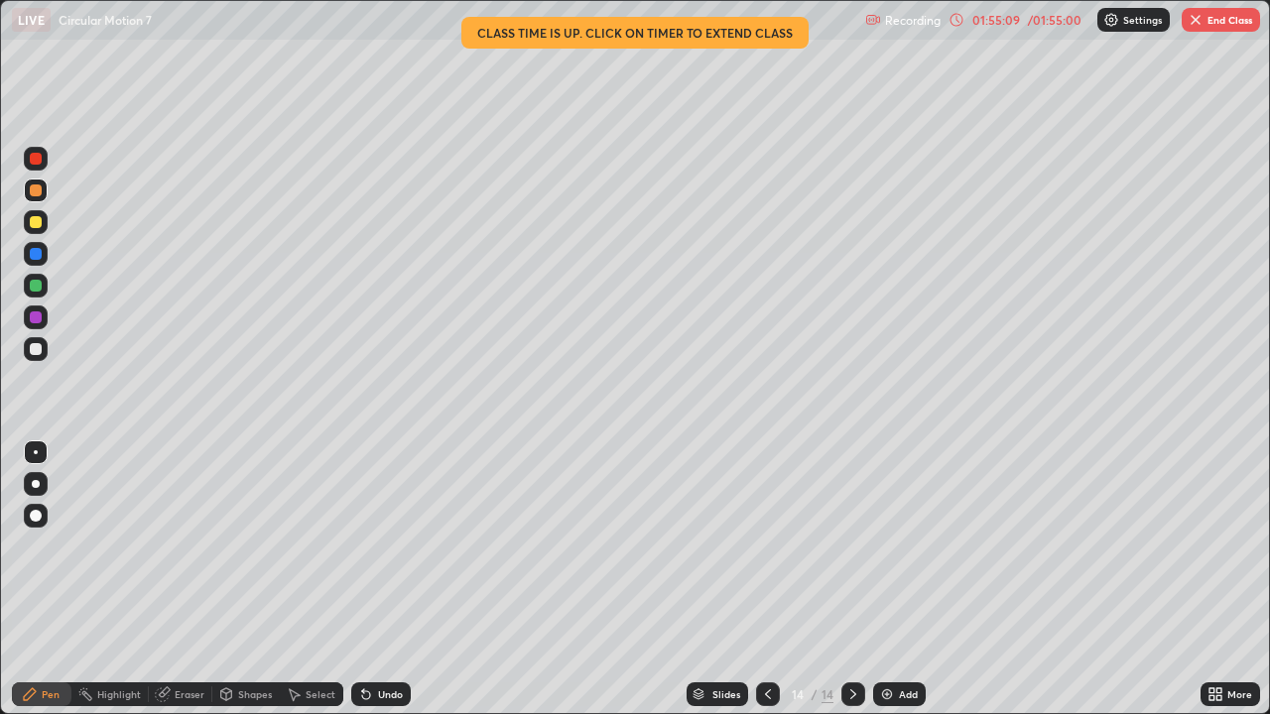
click at [1064, 23] on div "/ 01:55:00" at bounding box center [1055, 20] width 62 height 12
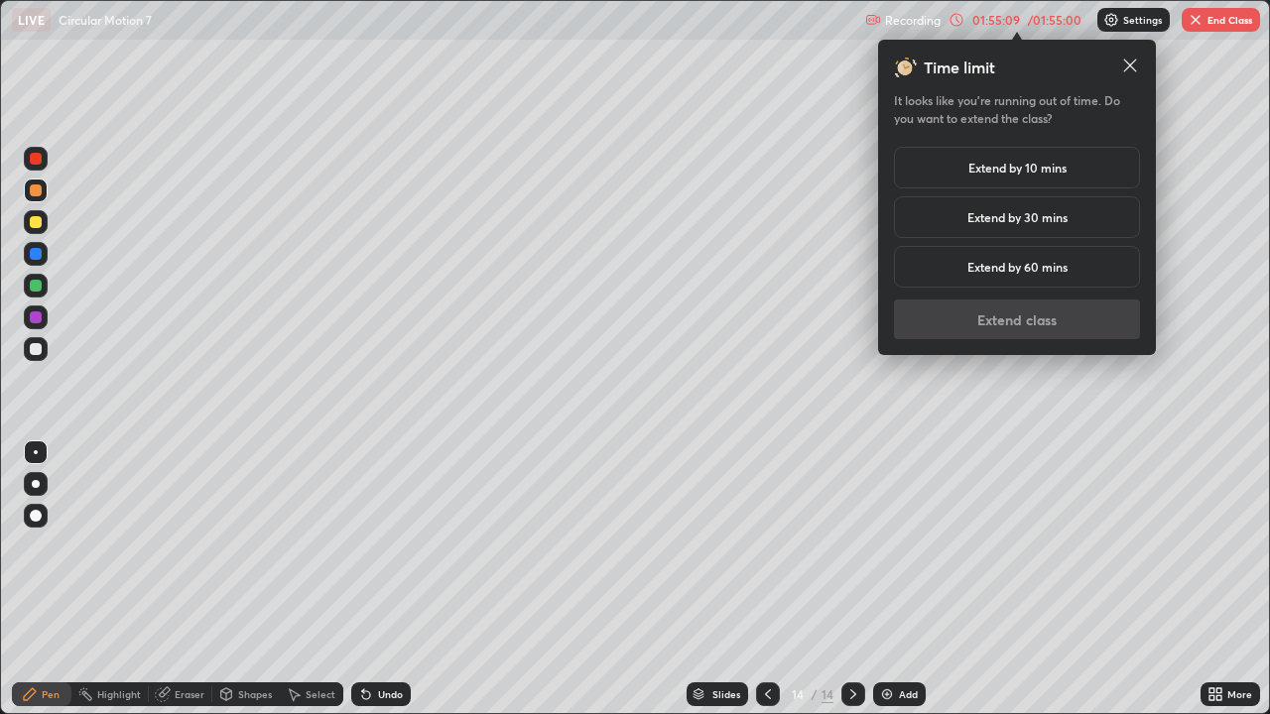
click at [1040, 177] on div "Extend by 10 mins" at bounding box center [1017, 168] width 246 height 42
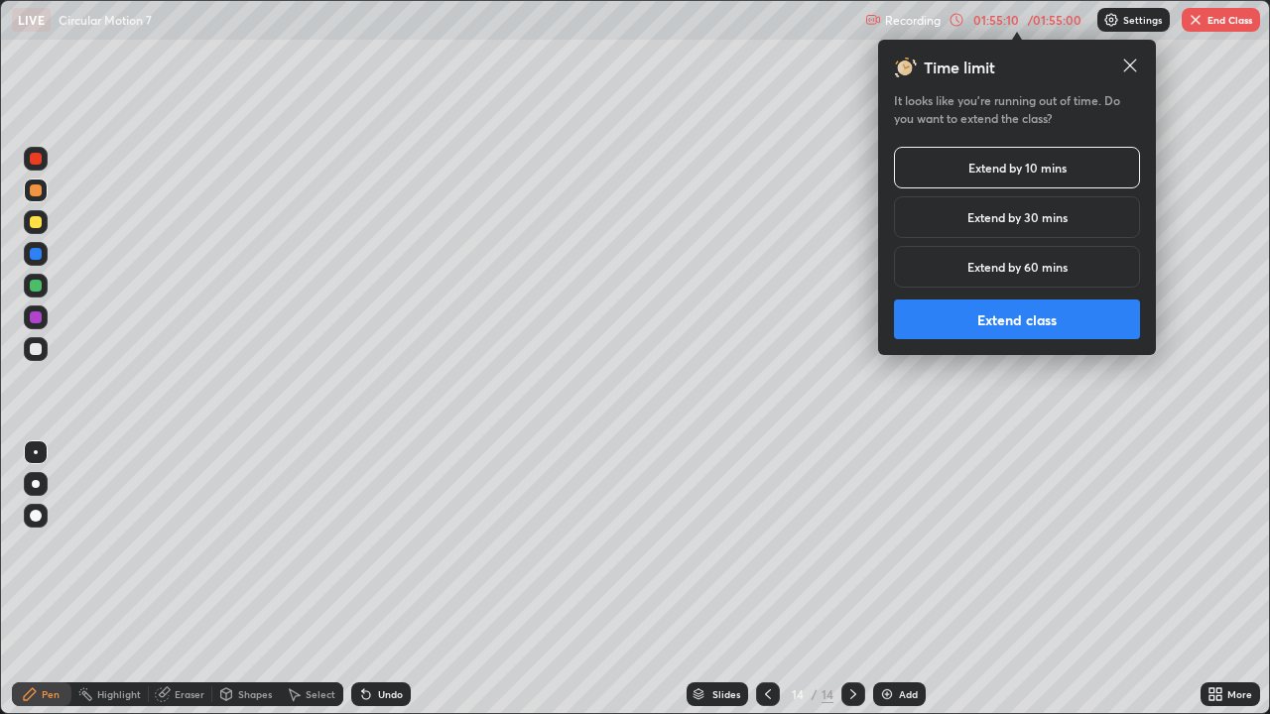
click at [1030, 315] on button "Extend class" at bounding box center [1017, 320] width 246 height 40
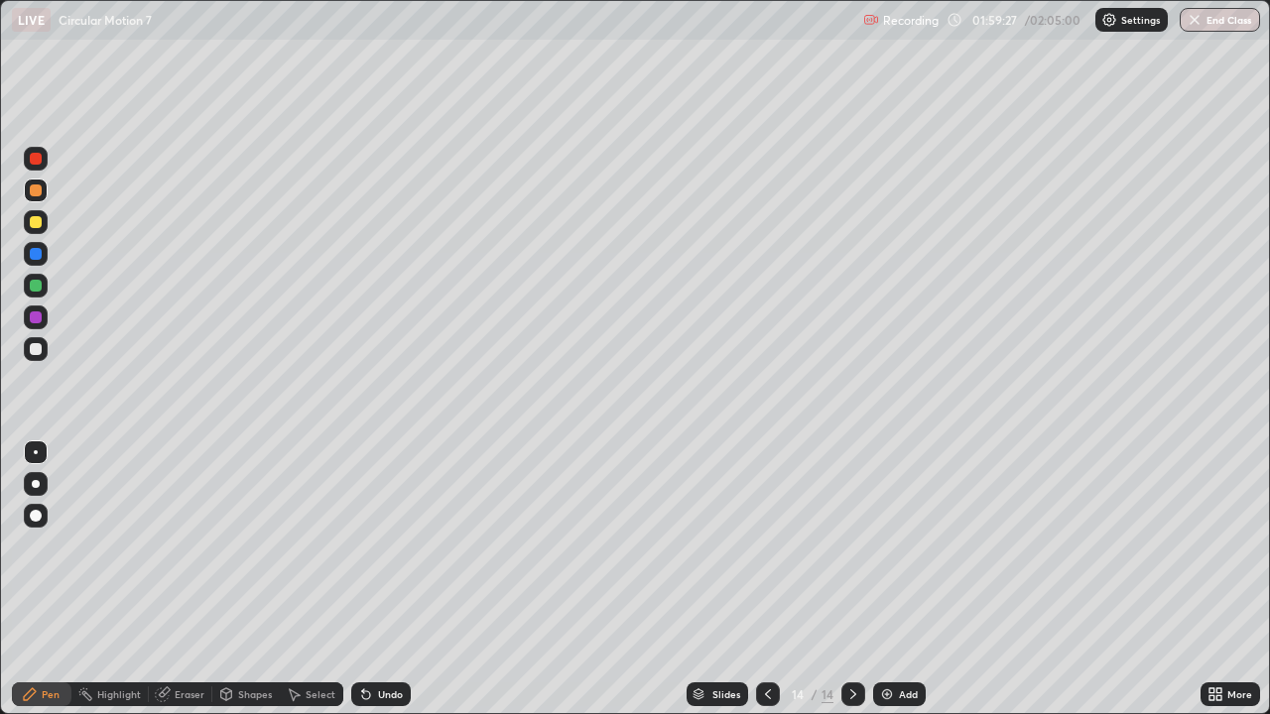
click at [34, 353] on div at bounding box center [36, 349] width 12 height 12
click at [38, 195] on div at bounding box center [36, 191] width 12 height 12
click at [38, 319] on div at bounding box center [36, 318] width 12 height 12
click at [363, 579] on icon at bounding box center [366, 696] width 8 height 8
click at [38, 517] on div at bounding box center [36, 516] width 12 height 12
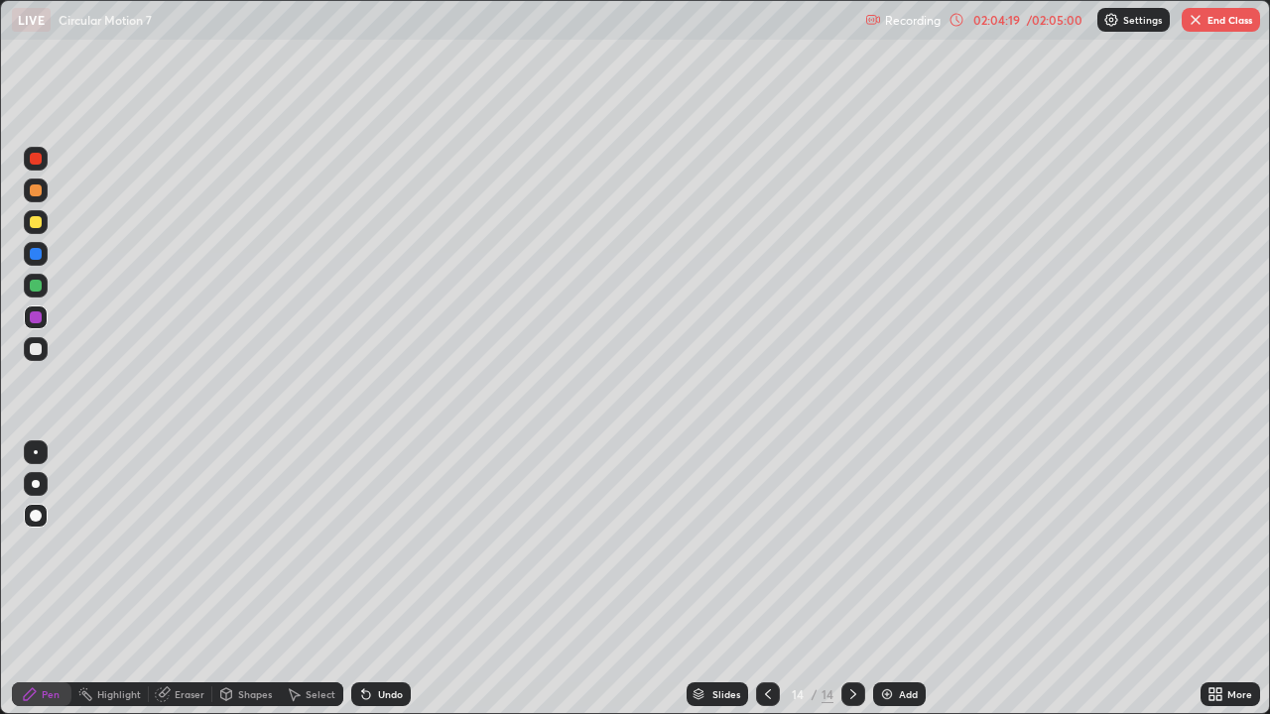
click at [366, 579] on icon at bounding box center [366, 696] width 8 height 8
click at [364, 579] on icon at bounding box center [366, 696] width 8 height 8
click at [374, 579] on div "Undo" at bounding box center [381, 695] width 60 height 24
click at [890, 579] on img at bounding box center [887, 695] width 16 height 16
click at [373, 579] on div "Undo" at bounding box center [381, 695] width 60 height 24
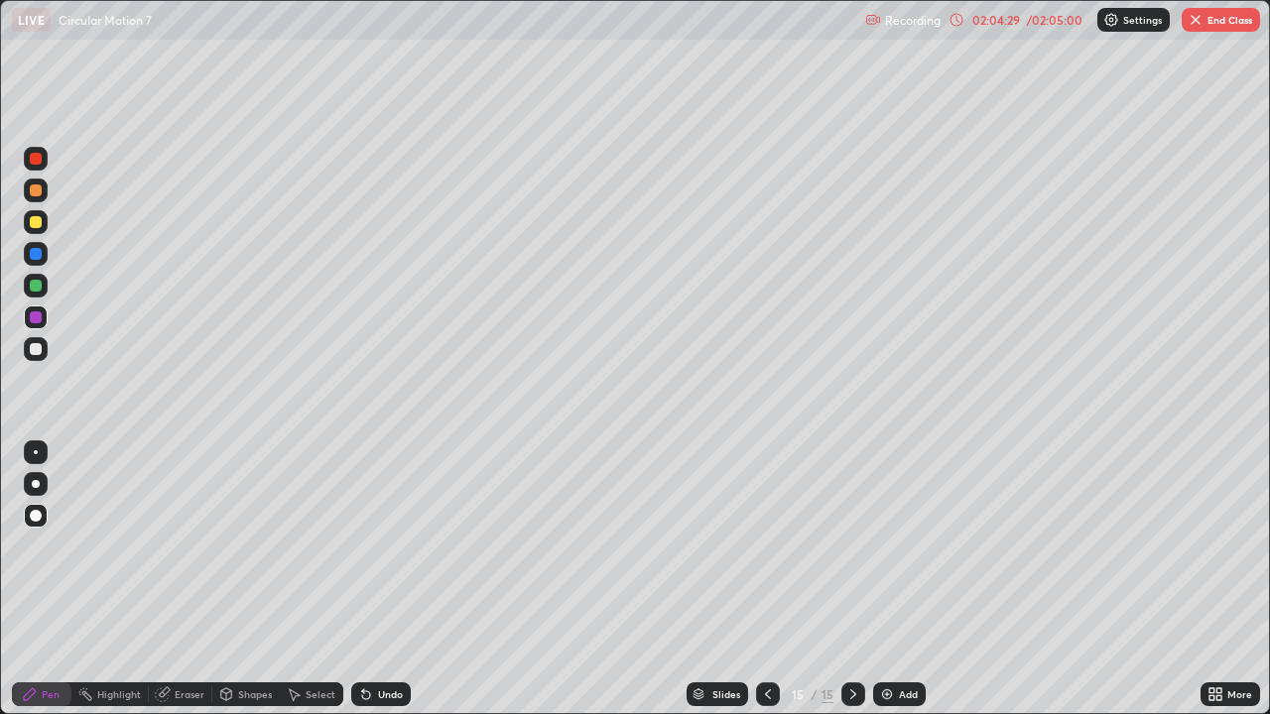
click at [362, 579] on icon at bounding box center [366, 696] width 8 height 8
click at [362, 579] on icon at bounding box center [363, 691] width 2 height 2
click at [1223, 28] on button "End Class" at bounding box center [1221, 20] width 78 height 24
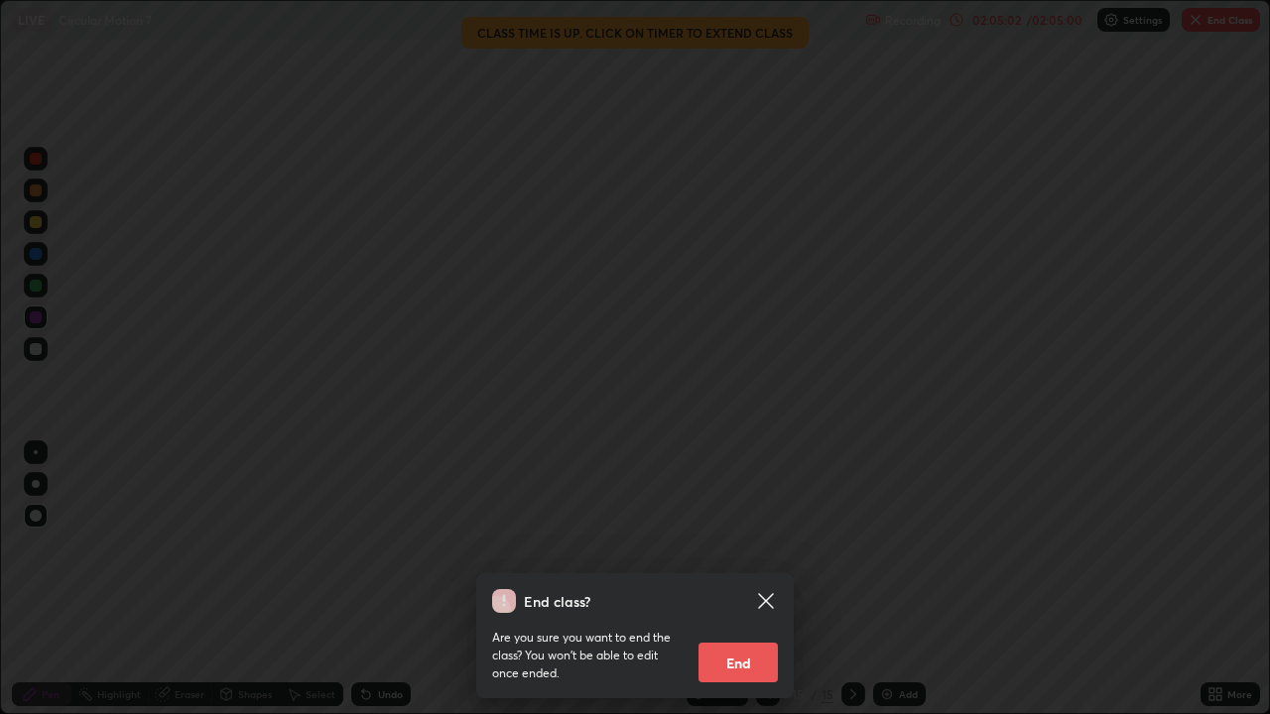
click at [742, 579] on button "End" at bounding box center [738, 663] width 79 height 40
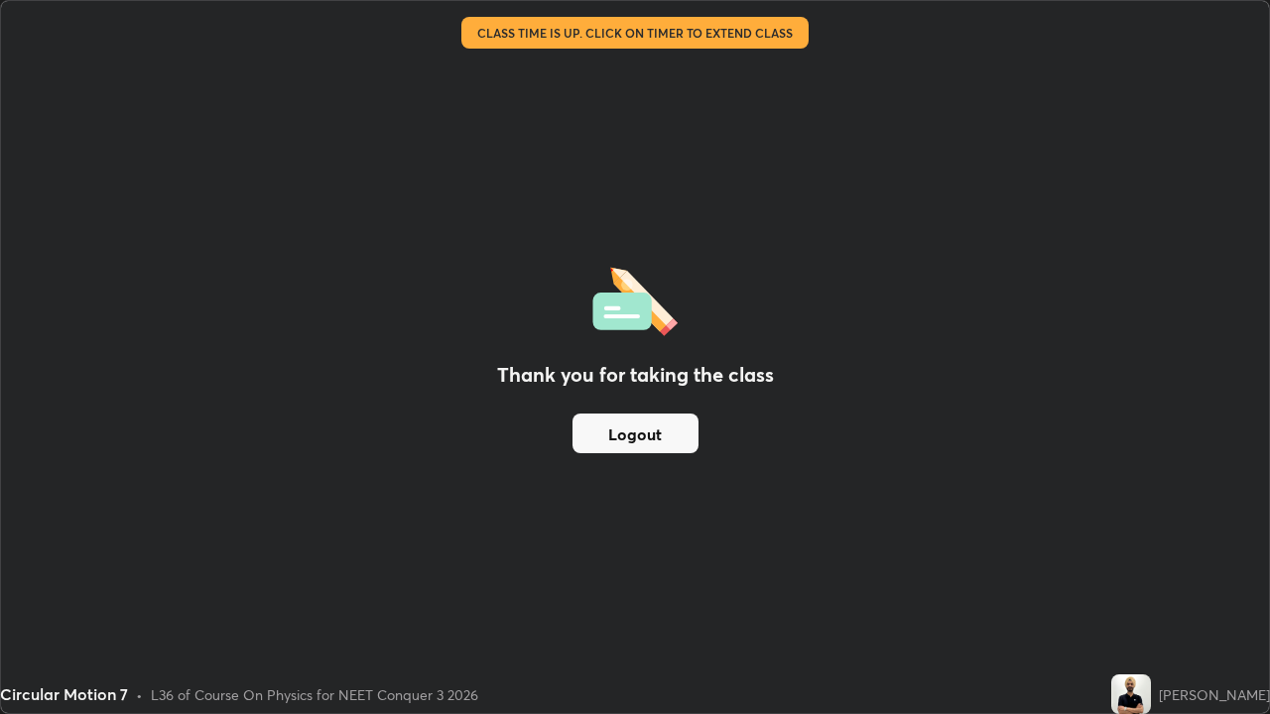
click at [609, 423] on button "Logout" at bounding box center [636, 434] width 126 height 40
